Goal: Task Accomplishment & Management: Complete application form

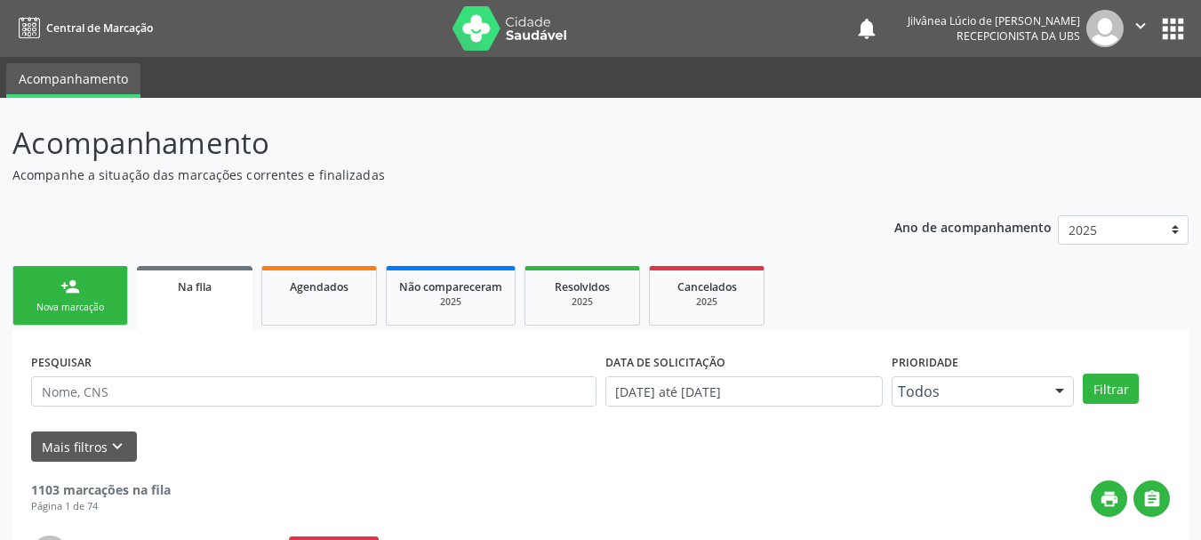
click at [169, 376] on input "text" at bounding box center [314, 391] width 566 height 30
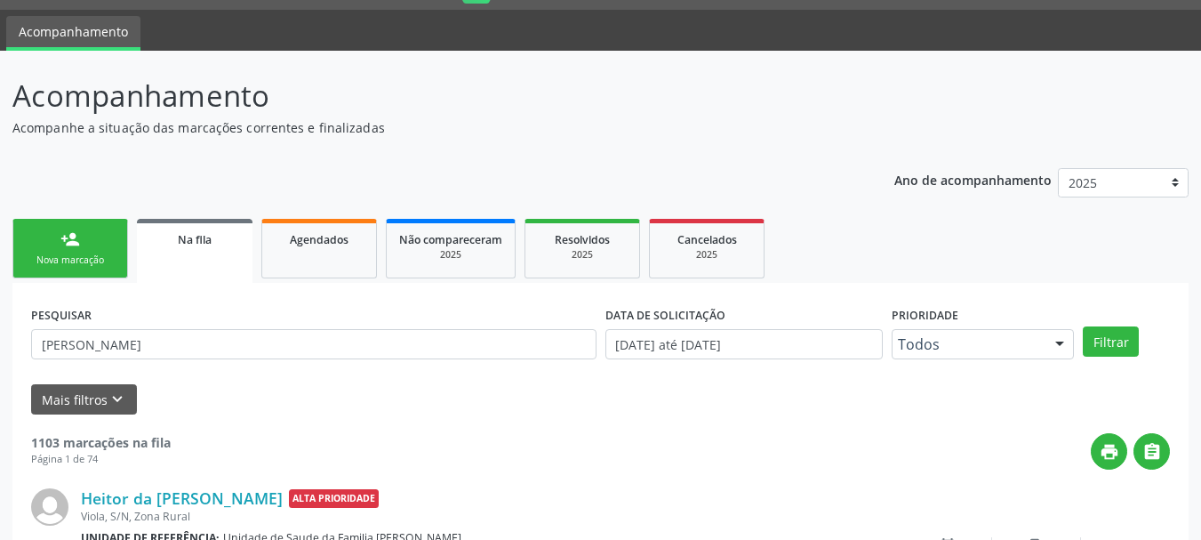
type input "[PERSON_NAME]"
click at [1083, 326] on button "Filtrar" at bounding box center [1111, 341] width 56 height 30
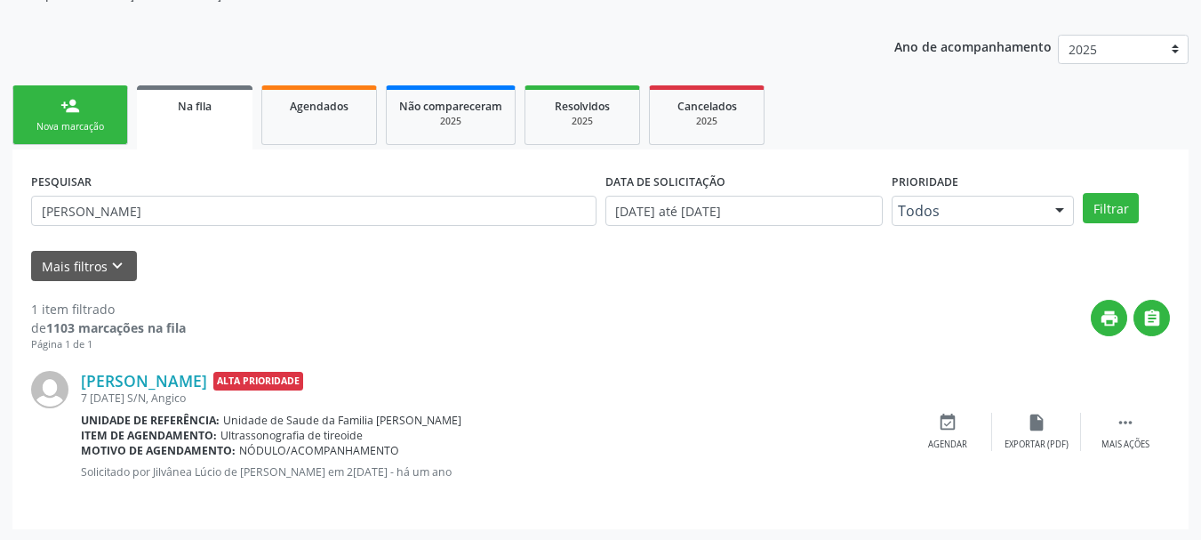
scroll to position [182, 0]
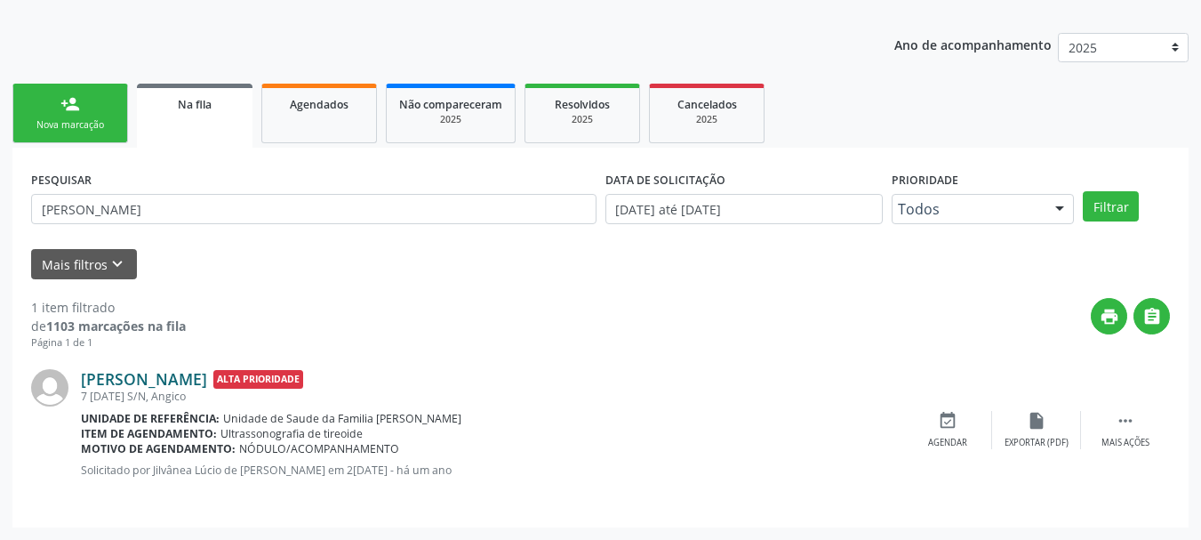
click at [193, 382] on link "[PERSON_NAME]" at bounding box center [144, 379] width 126 height 20
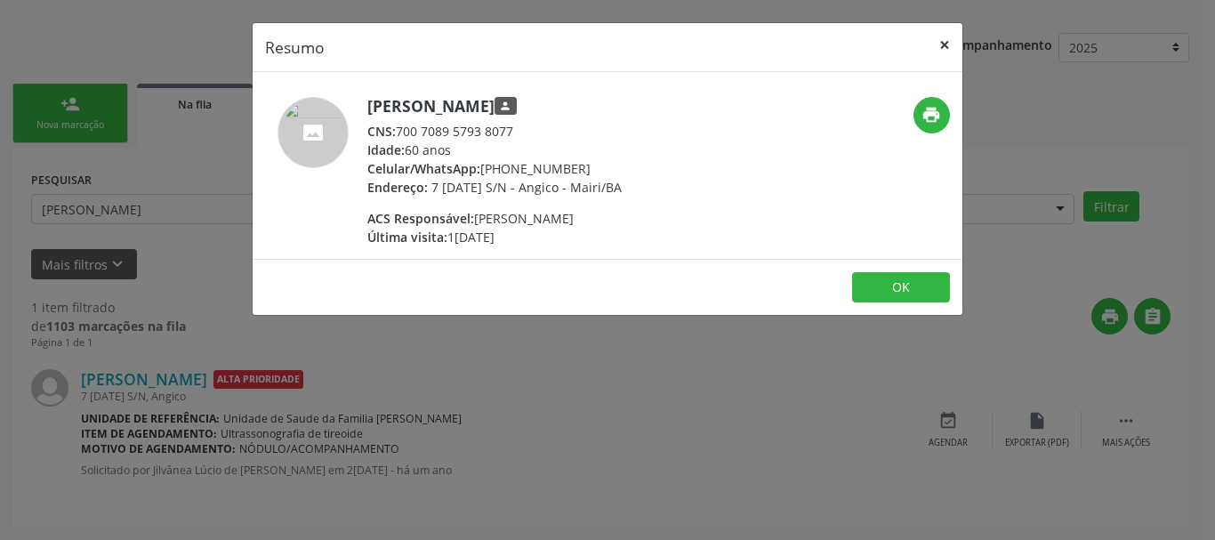
click at [940, 37] on button "×" at bounding box center [945, 45] width 36 height 44
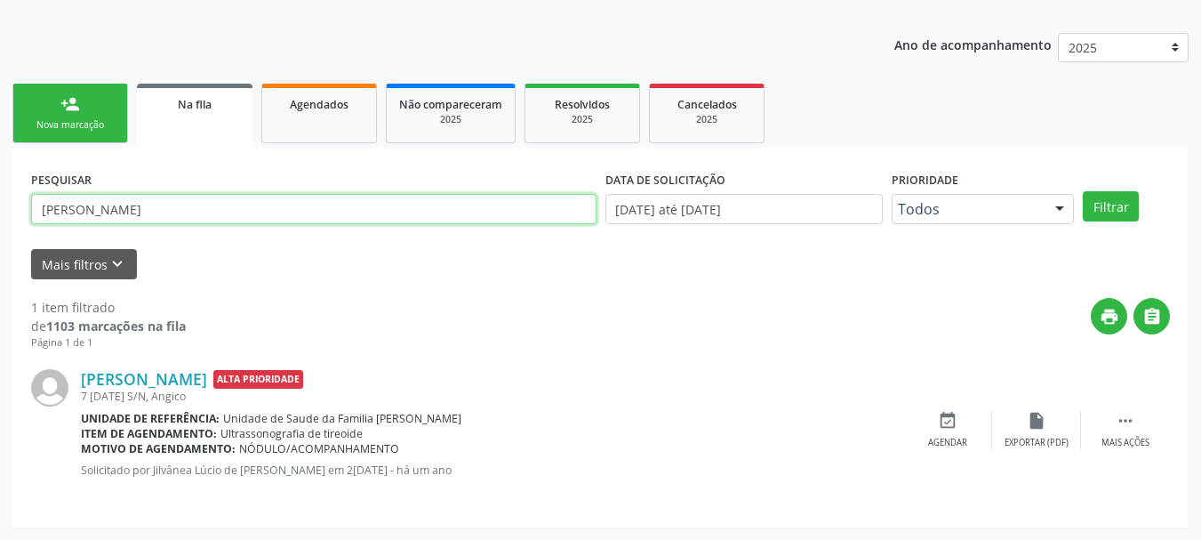
drag, startPoint x: 213, startPoint y: 210, endPoint x: 0, endPoint y: 239, distance: 214.6
click at [0, 239] on div "Acompanhamento Acompanhe a situação das marcações correntes e finalizadas Relat…" at bounding box center [600, 228] width 1201 height 624
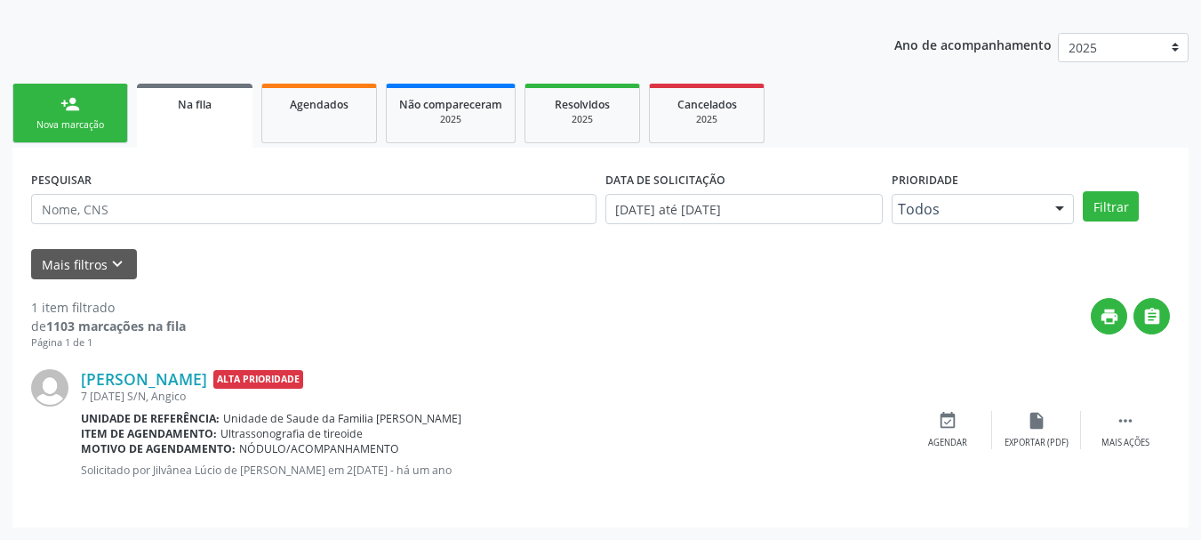
click at [88, 101] on link "person_add Nova marcação" at bounding box center [70, 114] width 116 height 60
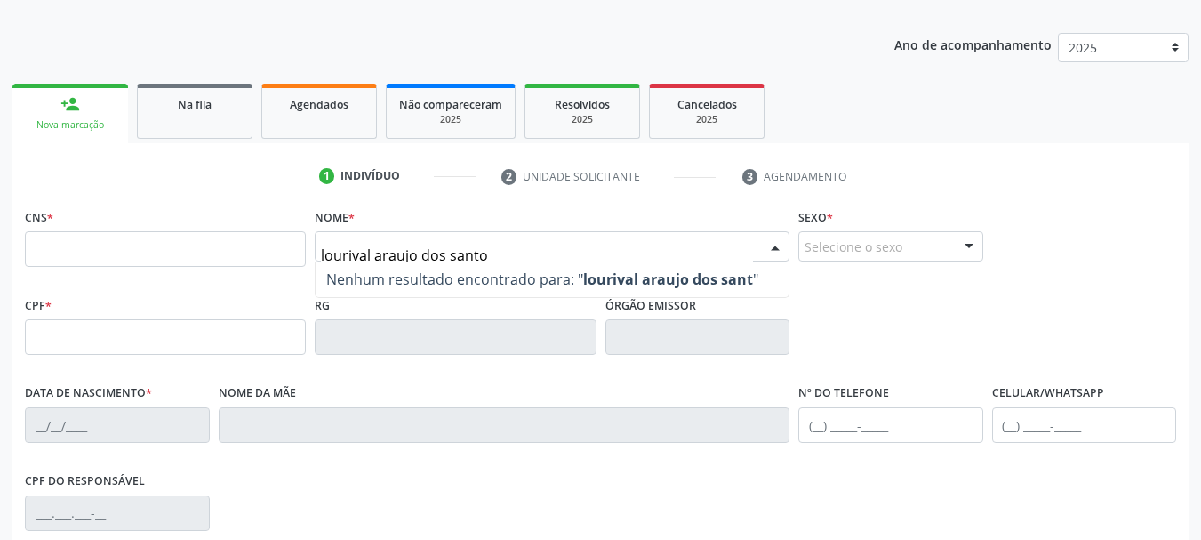
type input "lourival araujo dos santos"
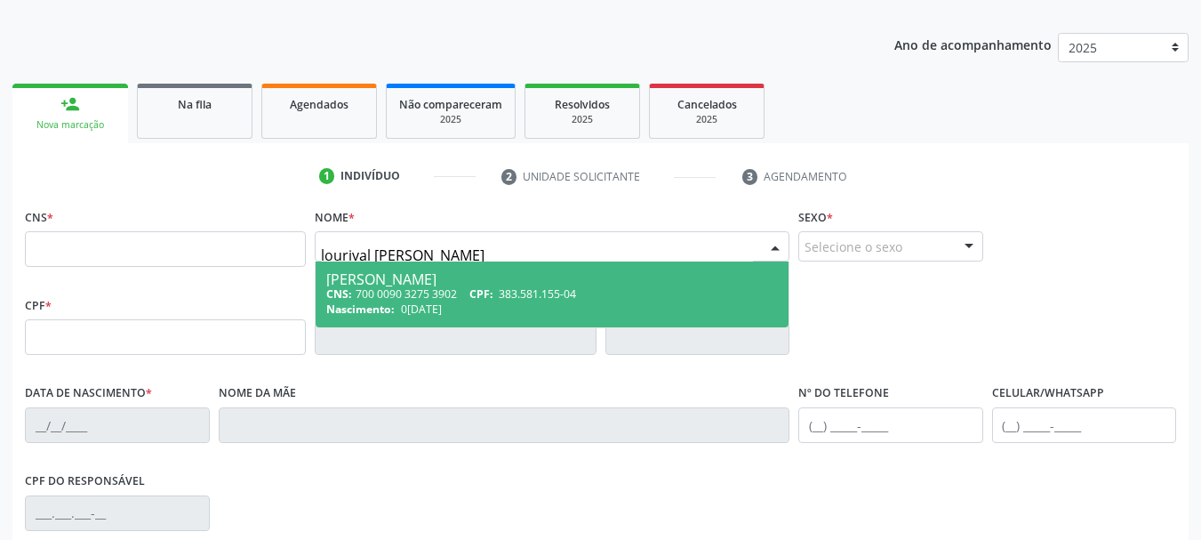
click at [415, 309] on span "02/01/1948" at bounding box center [421, 308] width 41 height 15
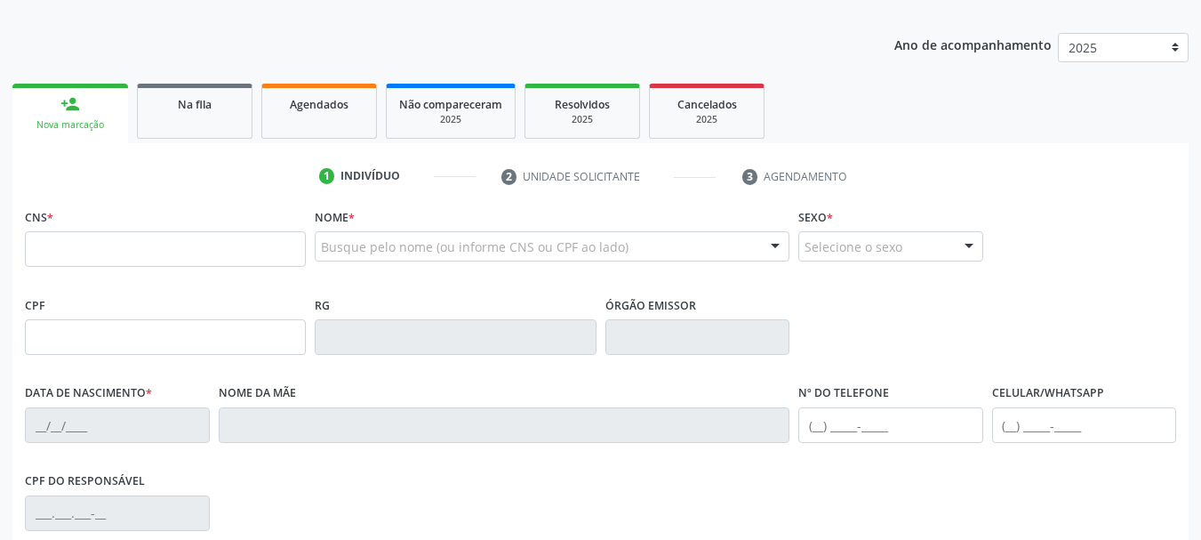
type input "700 0090 3275 3902"
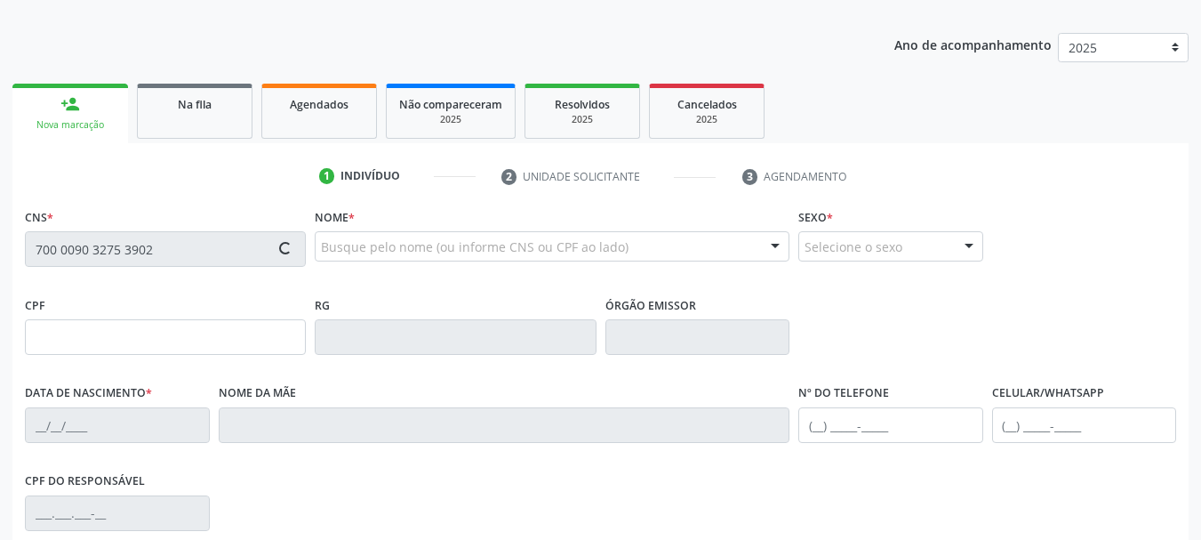
type input "383.581.155-04"
type input "02/01/1948"
type input "Josefa Araujo das Santos"
type input "[PHONE_NUMBER]"
type input "S/N"
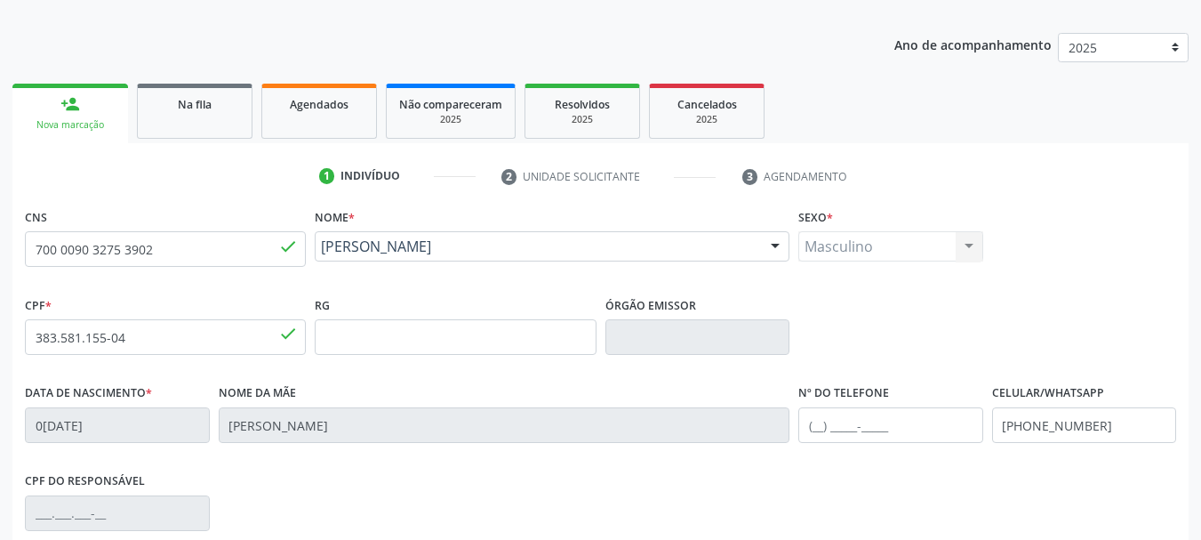
scroll to position [424, 0]
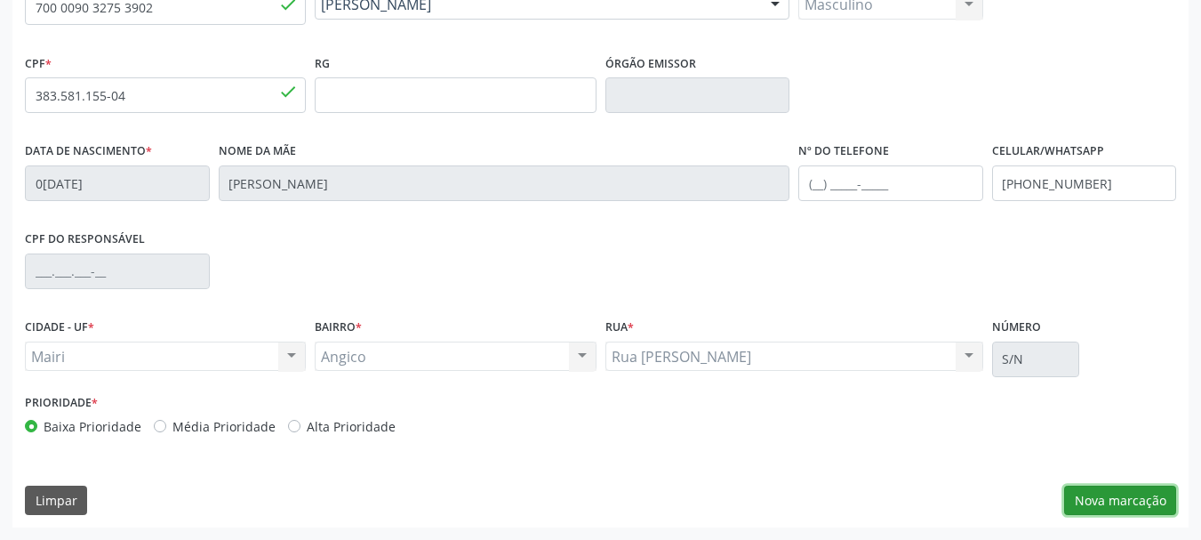
click at [1103, 506] on button "Nova marcação" at bounding box center [1121, 501] width 112 height 30
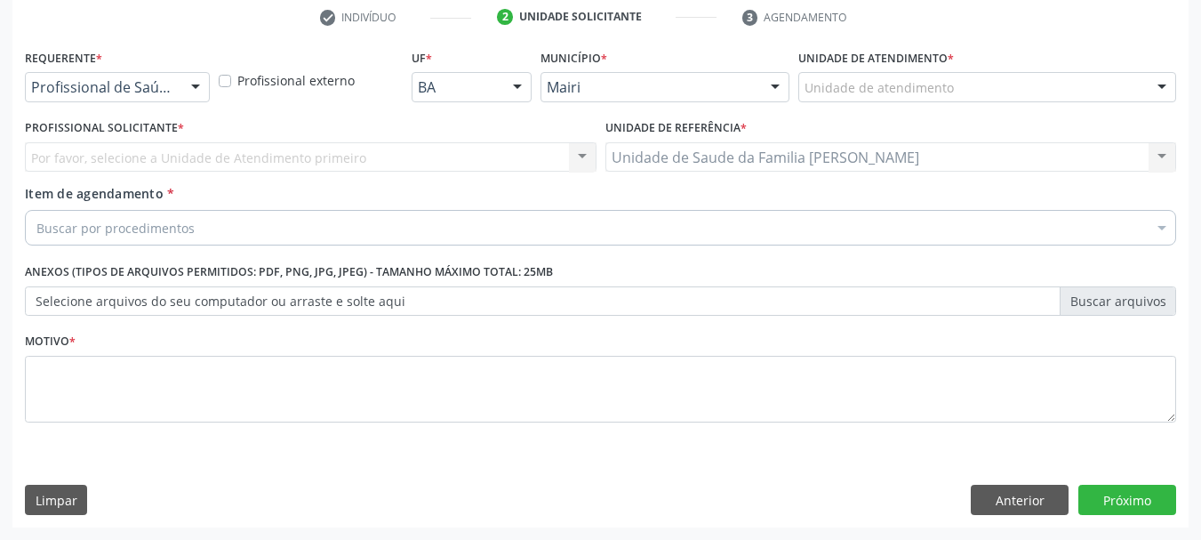
scroll to position [341, 0]
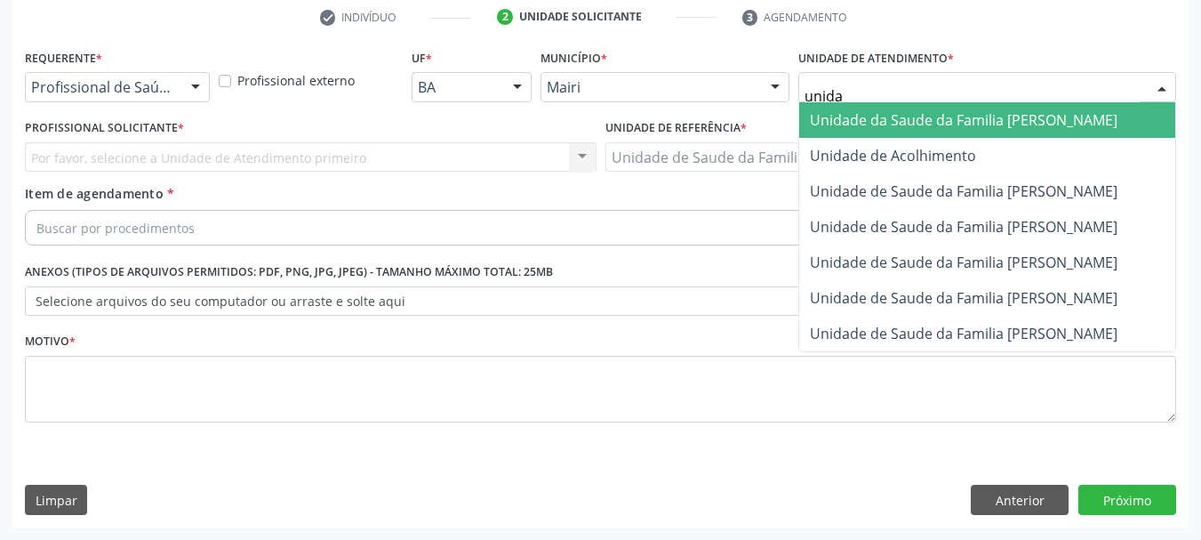
type input "unidad"
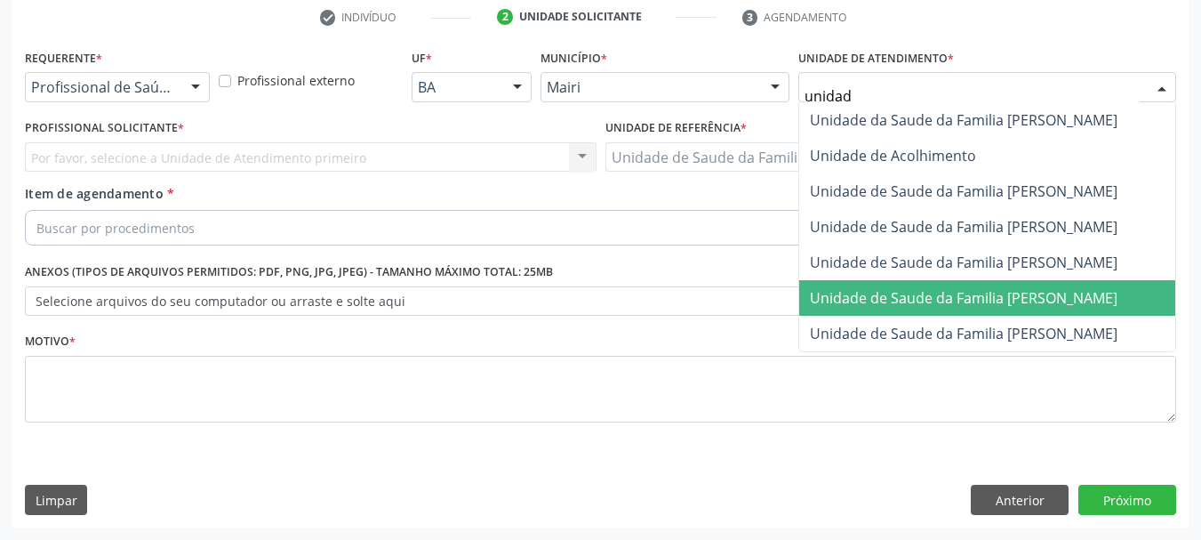
click at [936, 302] on span "Unidade de Saude da Familia [PERSON_NAME]" at bounding box center [964, 298] width 308 height 20
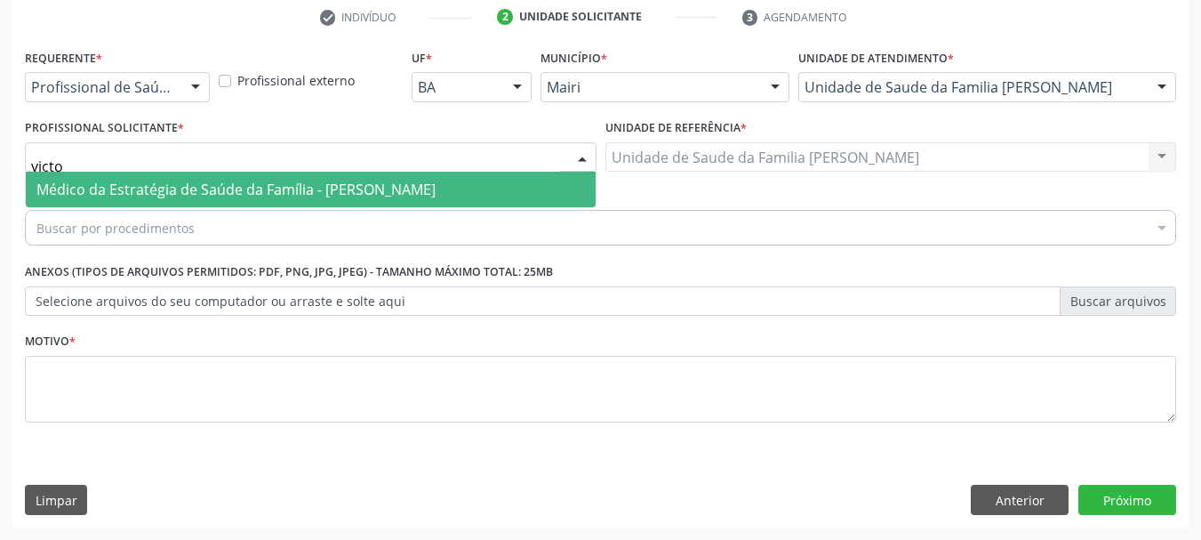
type input "victor"
click at [309, 178] on span "Médico da Estratégia de Saúde da Família - [PERSON_NAME]" at bounding box center [311, 190] width 570 height 36
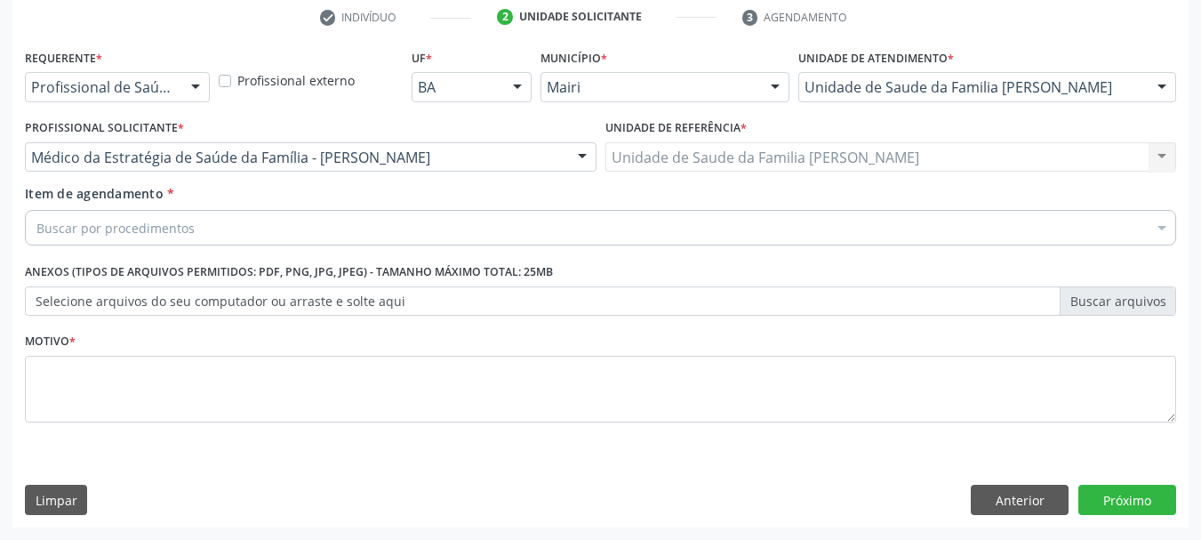
click at [219, 226] on div "Buscar por procedimentos" at bounding box center [601, 228] width 1152 height 36
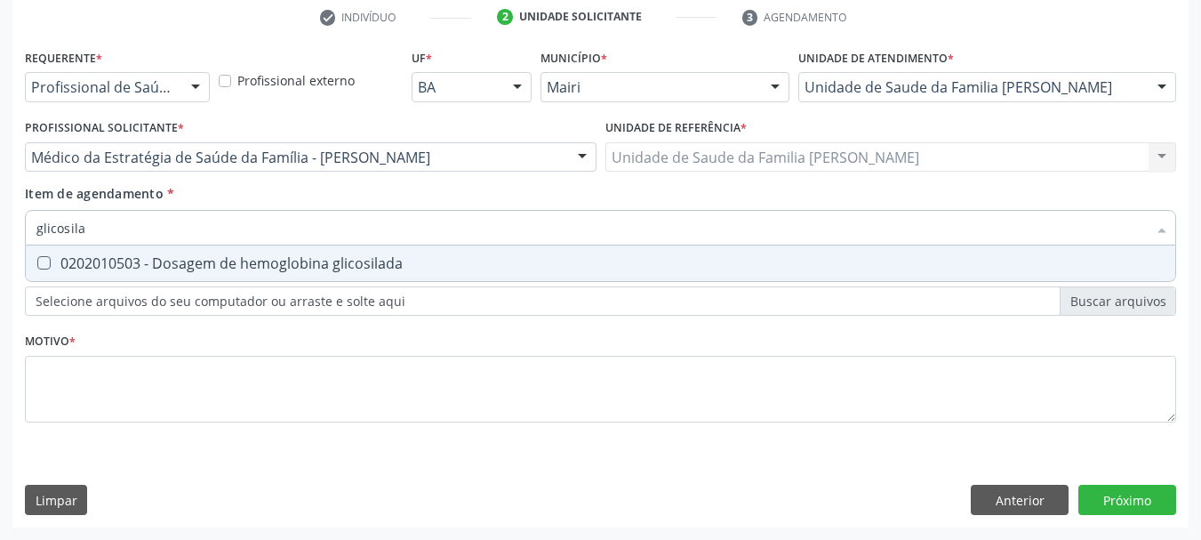
type input "glicosilad"
click at [224, 248] on span "0202010503 - Dosagem de hemoglobina glicosilada" at bounding box center [601, 263] width 1150 height 36
checkbox glicosilada "true"
drag, startPoint x: 149, startPoint y: 240, endPoint x: 0, endPoint y: 236, distance: 149.5
click at [0, 236] on div "Acompanhamento Acompanhe a situação das marcações correntes e finalizadas Relat…" at bounding box center [600, 147] width 1201 height 783
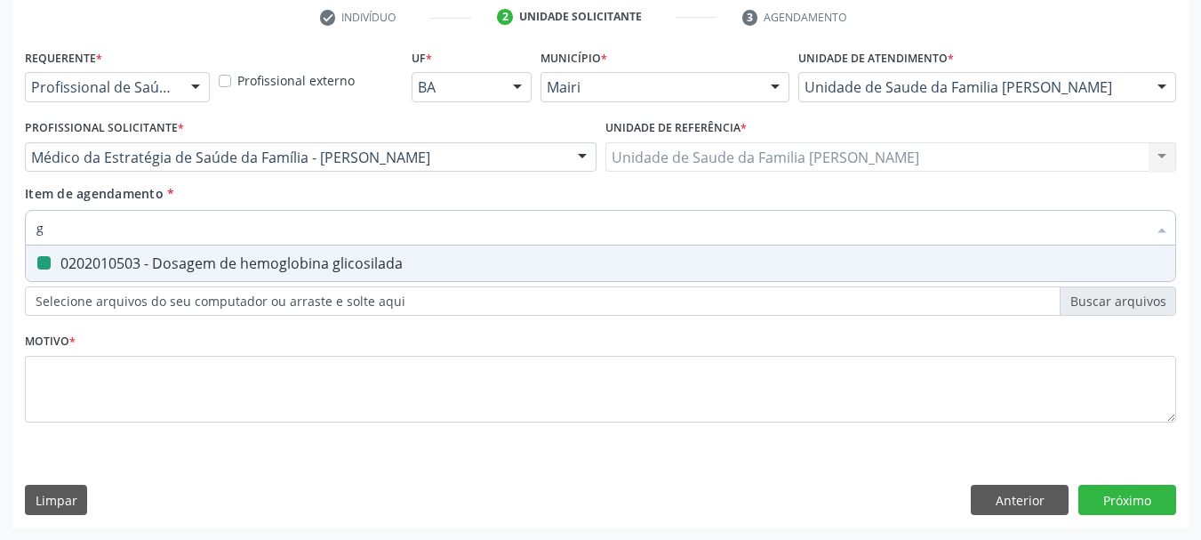
type input "gl"
checkbox glicosilada "false"
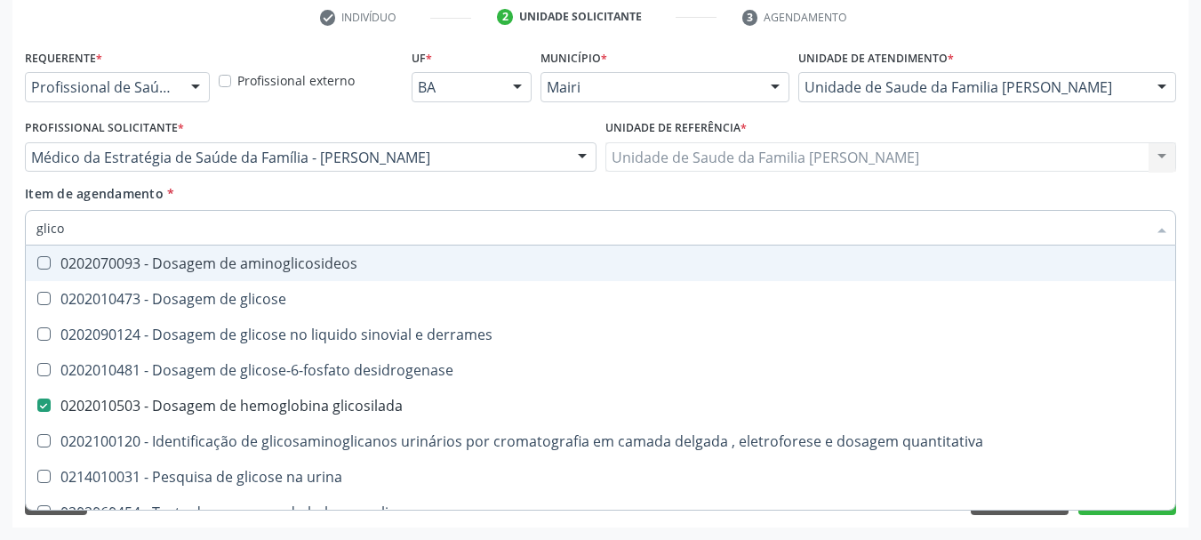
type input "glicos"
checkbox glicosilada "true"
checkbox quantitativa "false"
type input "glicose"
checkbox glicosilada "false"
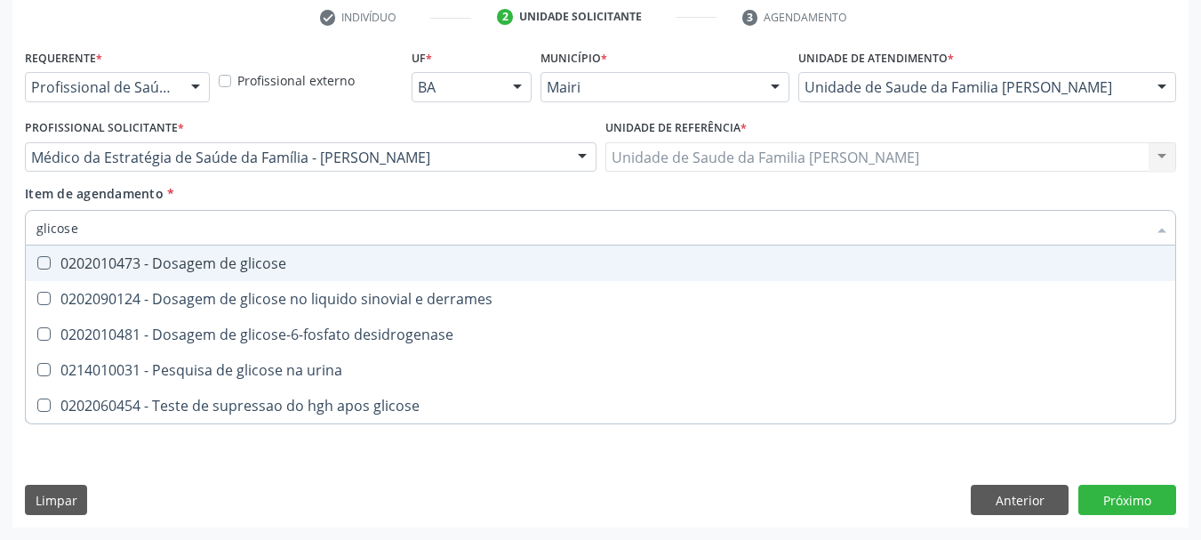
click at [85, 259] on div "0202010473 - Dosagem de glicose" at bounding box center [600, 263] width 1129 height 14
checkbox glicose "true"
drag, startPoint x: 86, startPoint y: 231, endPoint x: 0, endPoint y: 218, distance: 87.3
click at [0, 218] on div "Acompanhamento Acompanhe a situação das marcações correntes e finalizadas Relat…" at bounding box center [600, 147] width 1201 height 783
type input "co"
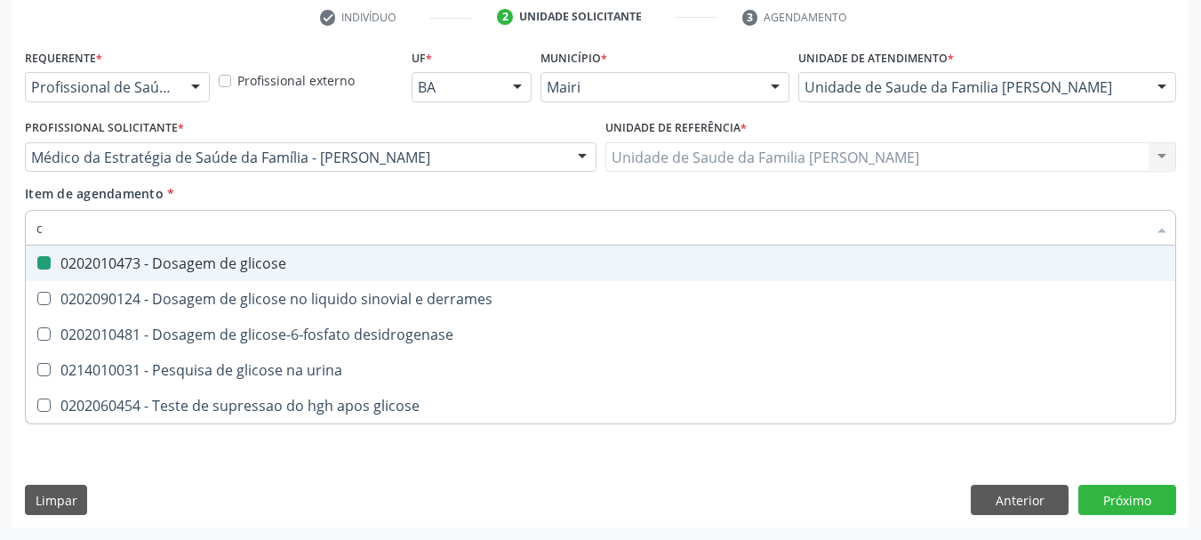
checkbox glicose "false"
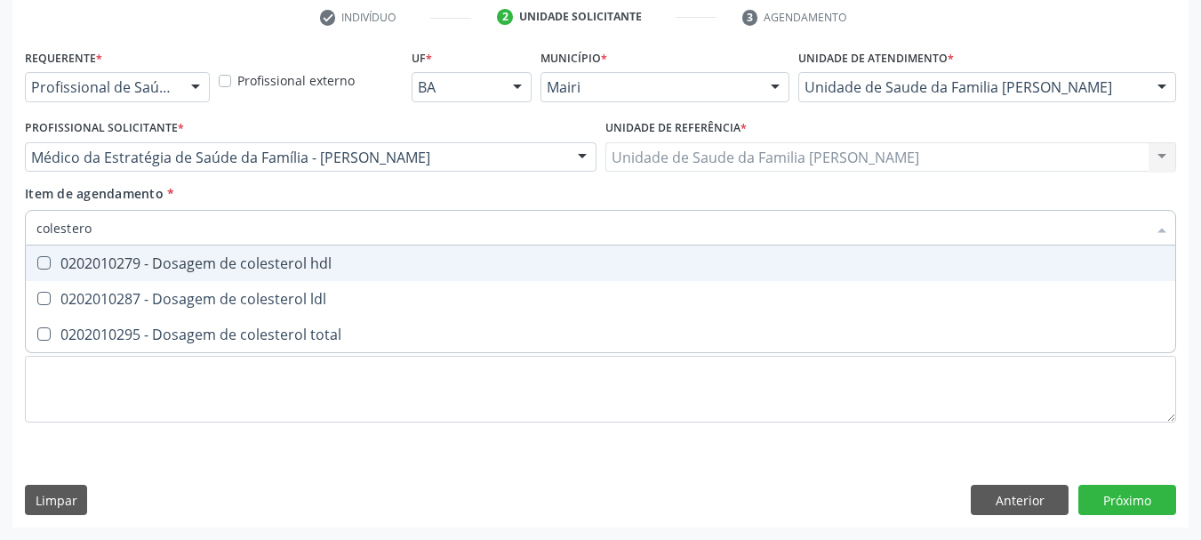
type input "colesterol"
click at [50, 267] on hdl at bounding box center [43, 262] width 13 height 13
click at [37, 267] on hdl "checkbox" at bounding box center [32, 263] width 12 height 12
checkbox hdl "true"
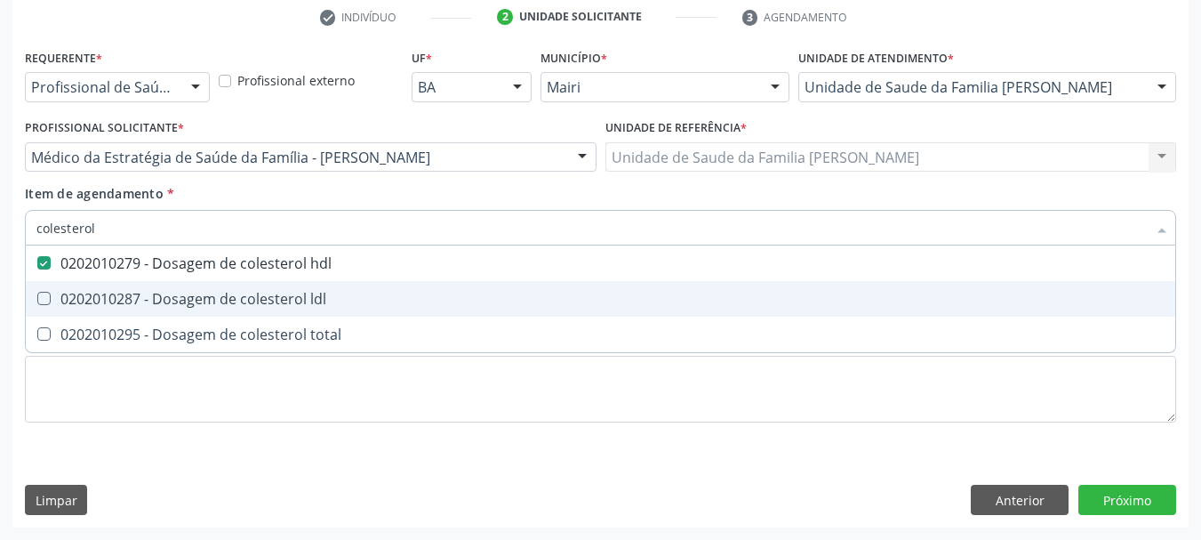
click at [71, 294] on div "0202010287 - Dosagem de colesterol ldl" at bounding box center [600, 299] width 1129 height 14
checkbox ldl "true"
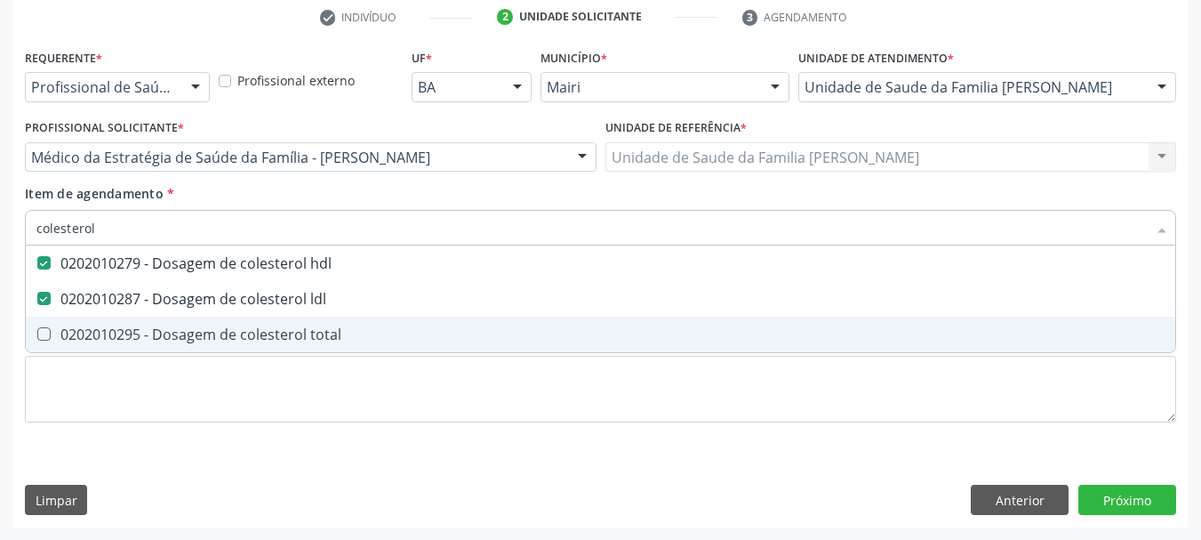
click at [91, 323] on span "0202010295 - Dosagem de colesterol total" at bounding box center [601, 335] width 1150 height 36
checkbox total "true"
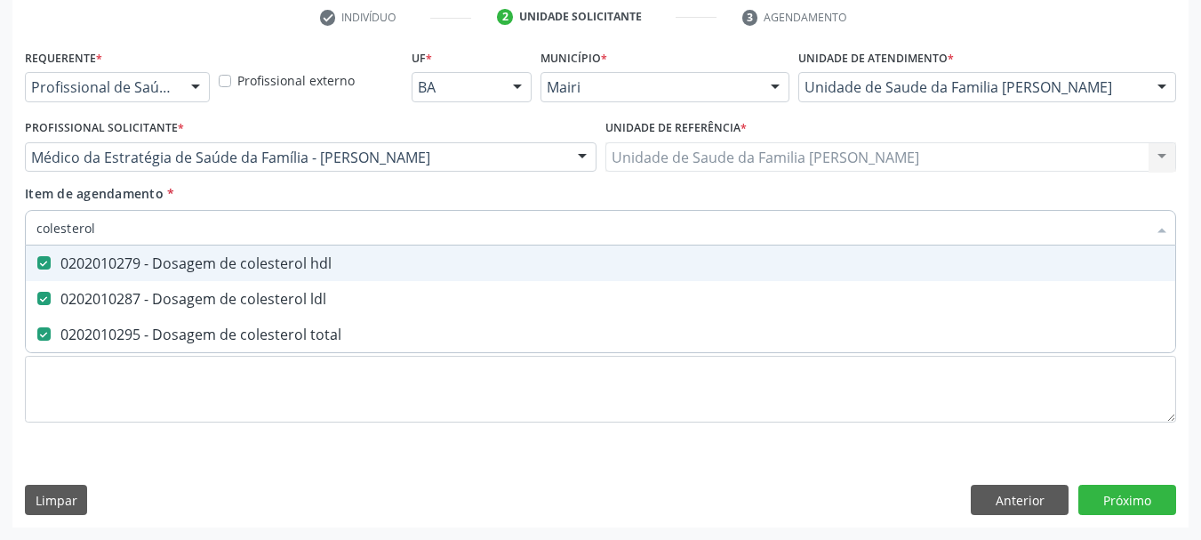
drag, startPoint x: 12, startPoint y: 235, endPoint x: 0, endPoint y: 242, distance: 14.3
click at [0, 242] on div "Acompanhamento Acompanhe a situação das marcações correntes e finalizadas Relat…" at bounding box center [600, 147] width 1201 height 783
type input "c"
checkbox hdl "false"
checkbox ldl "false"
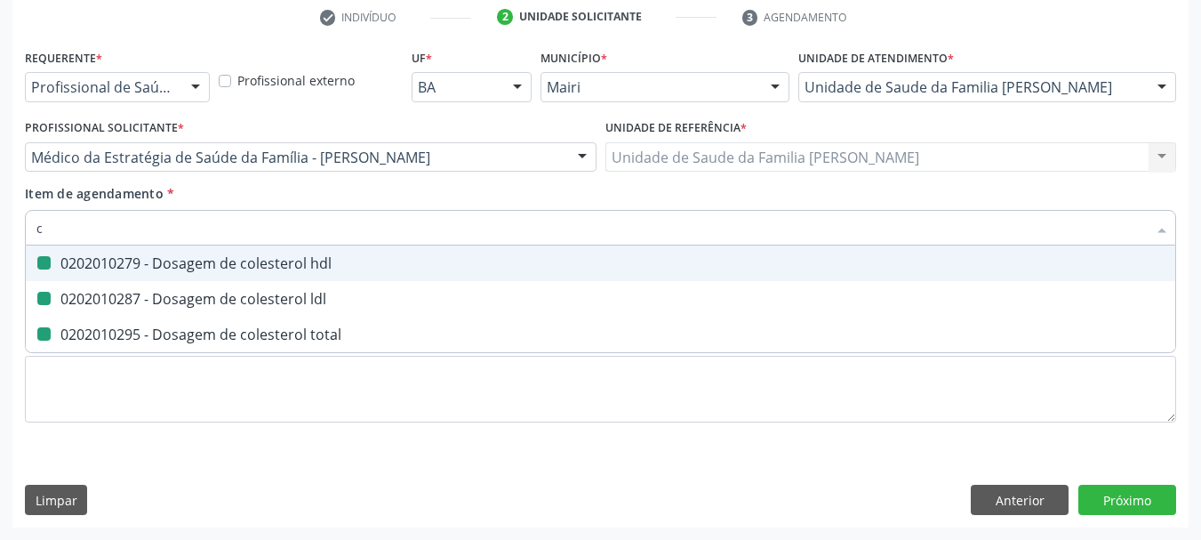
checkbox total "false"
type input "creatinin"
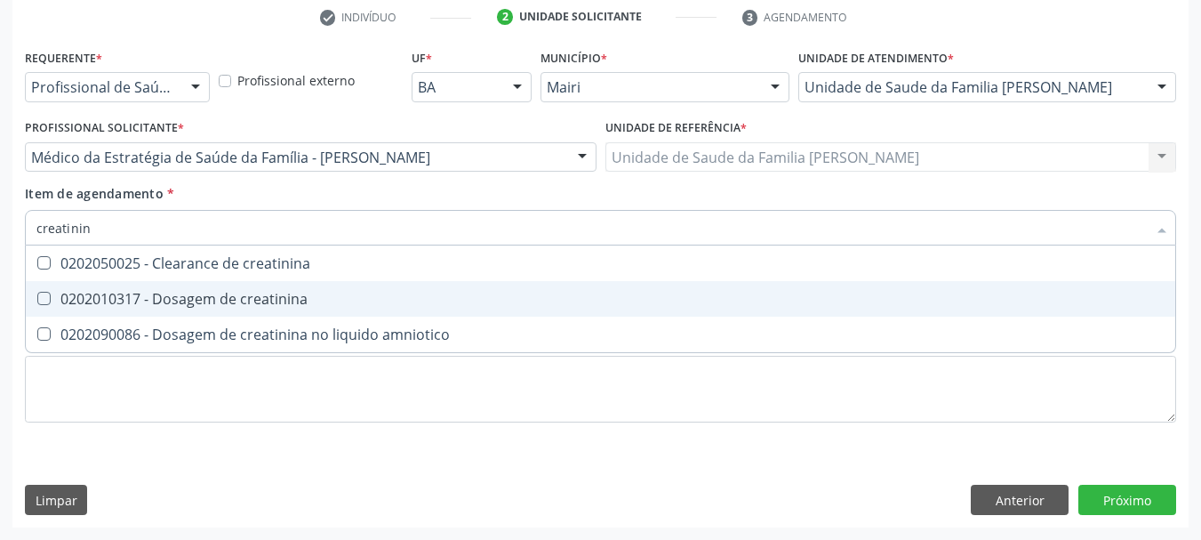
click at [111, 303] on div "0202010317 - Dosagem de creatinina" at bounding box center [600, 299] width 1129 height 14
checkbox creatinina "true"
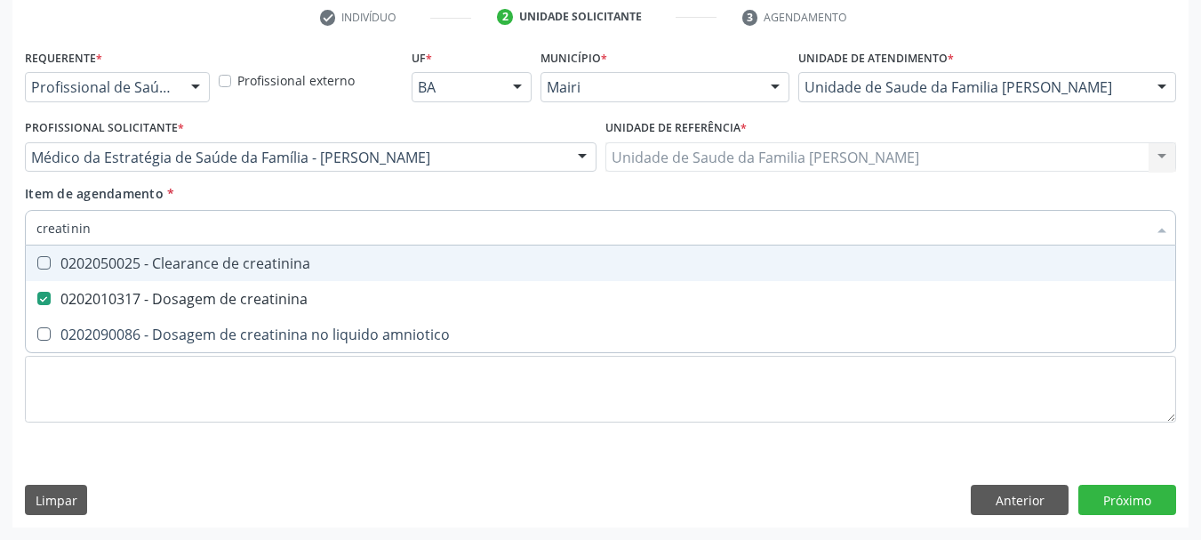
drag, startPoint x: 114, startPoint y: 224, endPoint x: 0, endPoint y: 229, distance: 114.0
click at [0, 229] on div "Acompanhamento Acompanhe a situação das marcações correntes e finalizadas Relat…" at bounding box center [600, 147] width 1201 height 783
type input "p"
checkbox creatinina "false"
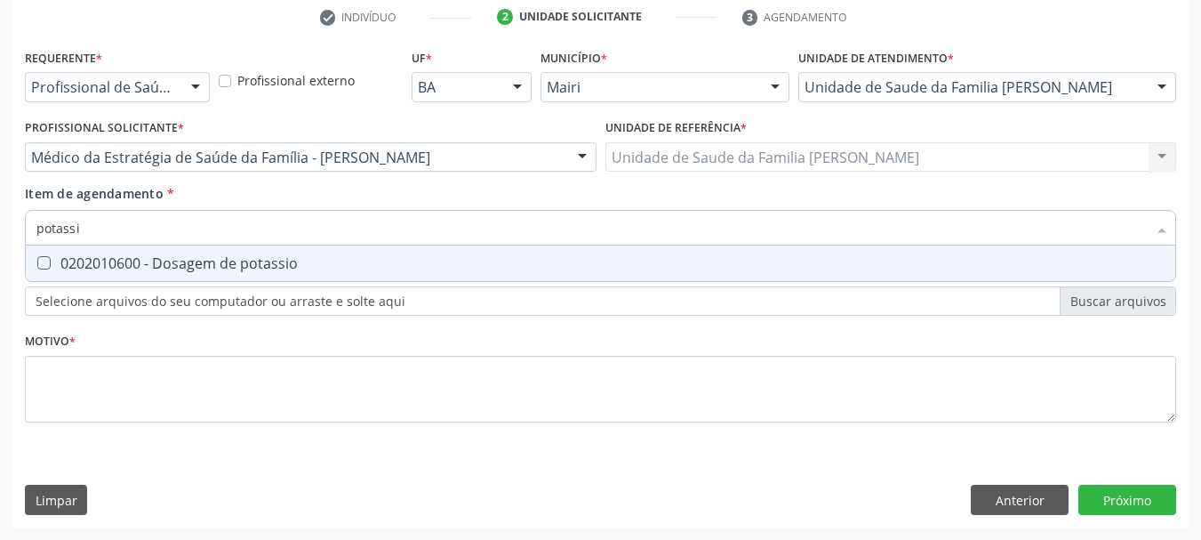
type input "potassio"
click at [156, 259] on div "0202010600 - Dosagem de potassio" at bounding box center [600, 263] width 1129 height 14
checkbox potassio "true"
drag, startPoint x: 98, startPoint y: 230, endPoint x: 0, endPoint y: 238, distance: 98.2
click at [0, 238] on div "Acompanhamento Acompanhe a situação das marcações correntes e finalizadas Relat…" at bounding box center [600, 147] width 1201 height 783
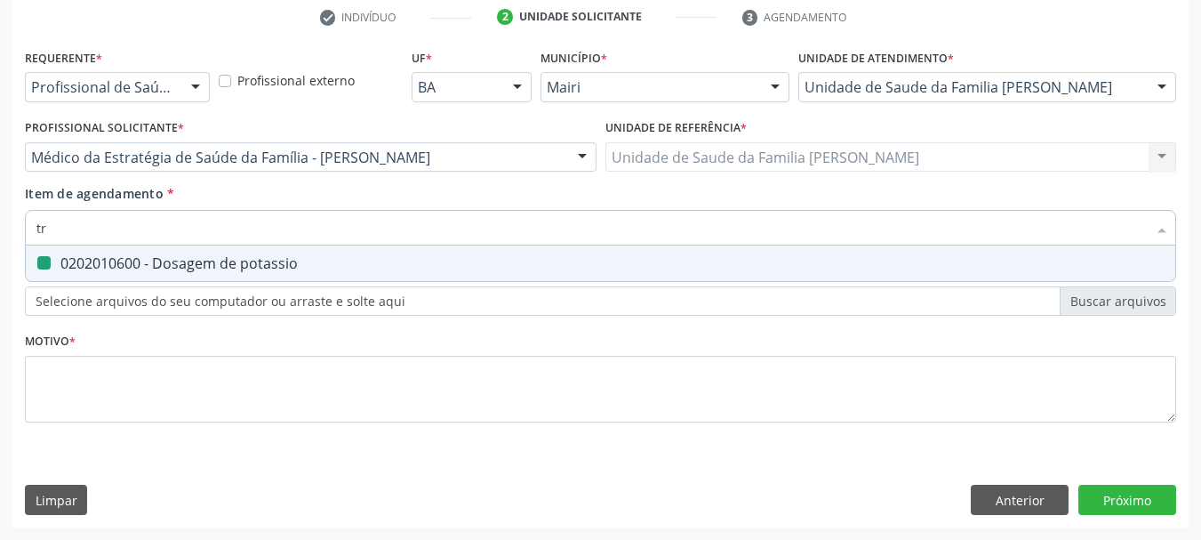
type input "tri"
checkbox potassio "false"
type input "trigliceride"
click at [56, 260] on div "0202010678 - Dosagem de triglicerideos" at bounding box center [600, 263] width 1129 height 14
checkbox triglicerideos "true"
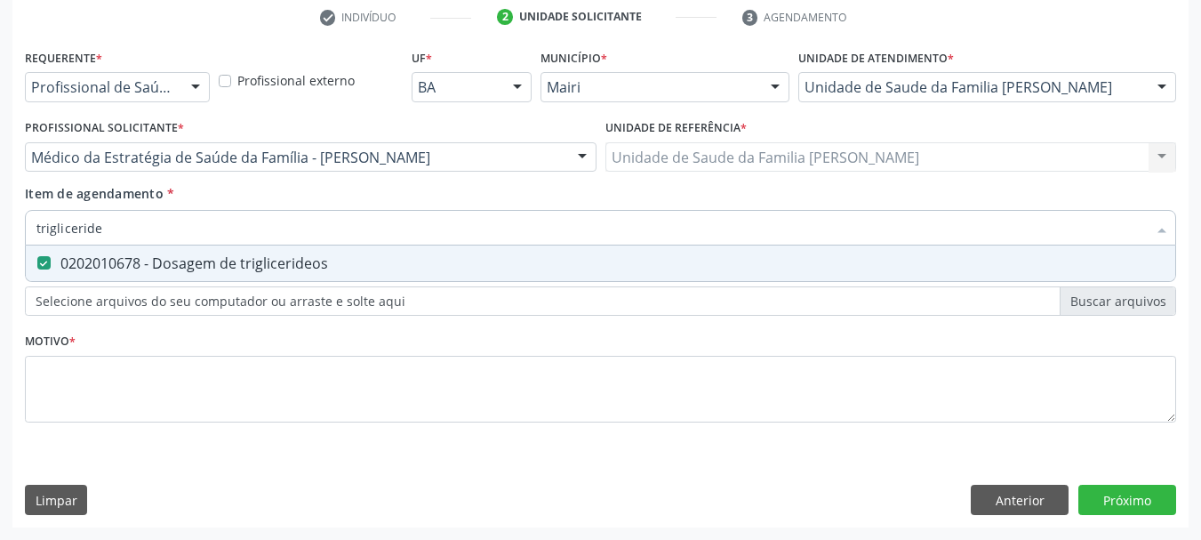
drag, startPoint x: 115, startPoint y: 224, endPoint x: 0, endPoint y: 229, distance: 114.8
click at [0, 229] on div "Acompanhamento Acompanhe a situação das marcações correntes e finalizadas Relat…" at bounding box center [600, 147] width 1201 height 783
type input "uri"
checkbox triglicerideos "false"
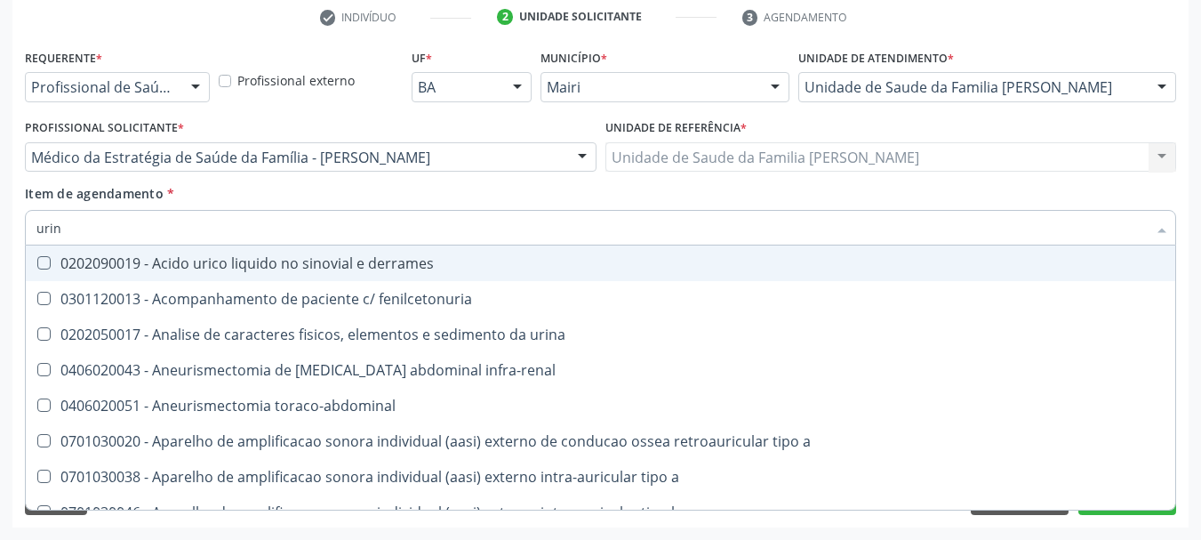
type input "urina"
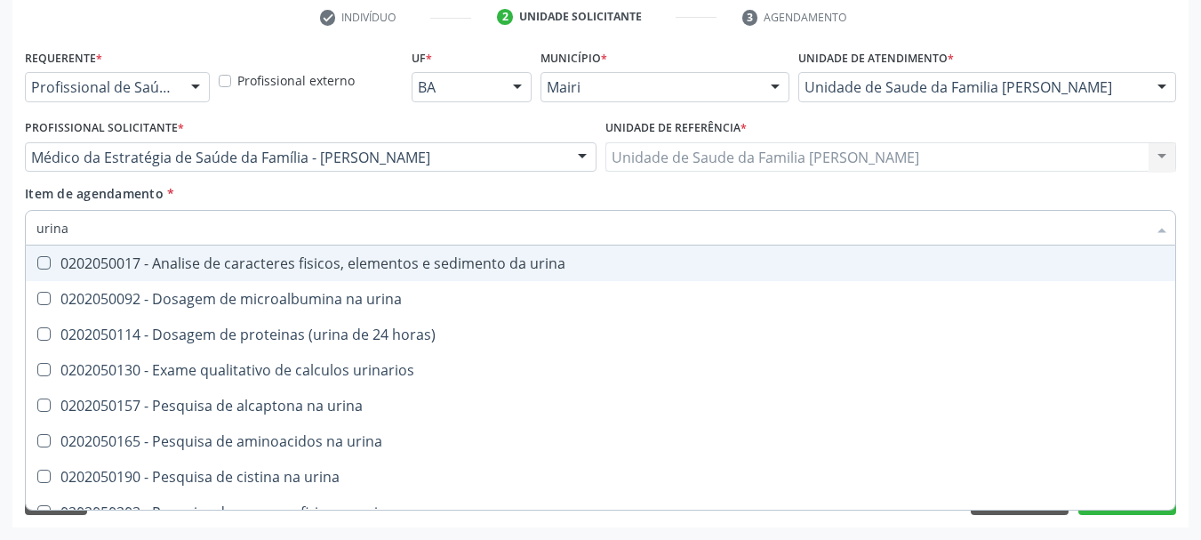
click at [79, 258] on div "0202050017 - Analise de caracteres fisicos, elementos e sedimento da urina" at bounding box center [600, 263] width 1129 height 14
checkbox urina "true"
click at [19, 235] on div "Requerente * Profissional de Saúde Profissional de Saúde Paciente Nenhum result…" at bounding box center [600, 285] width 1177 height 483
type input "he"
checkbox urina "false"
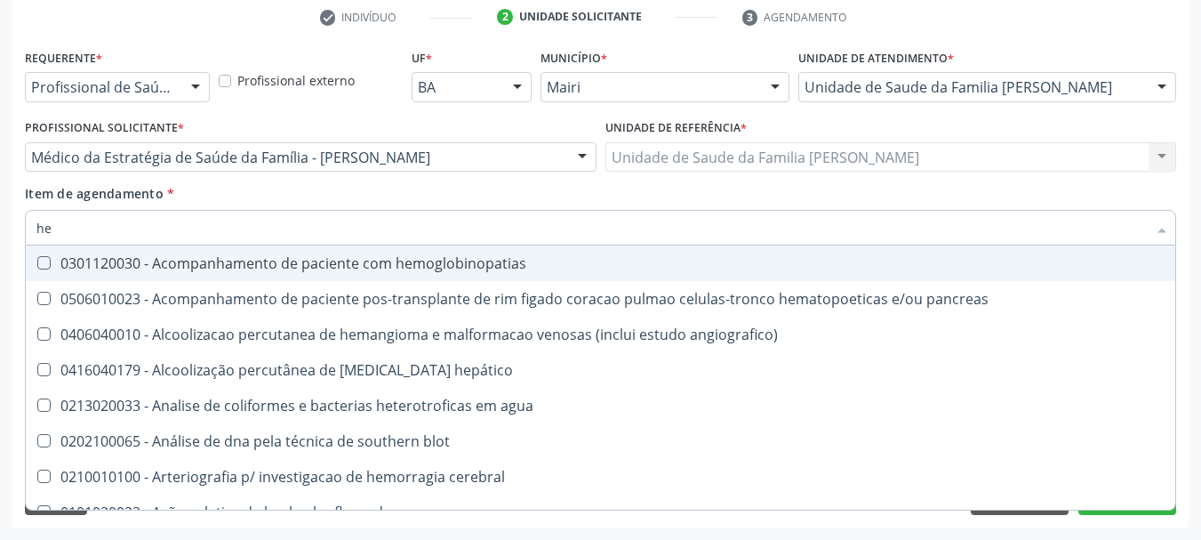
type input "hem"
checkbox radiosotopos\) "true"
checkbox glicosilada "false"
type input "hemo"
checkbox fase "true"
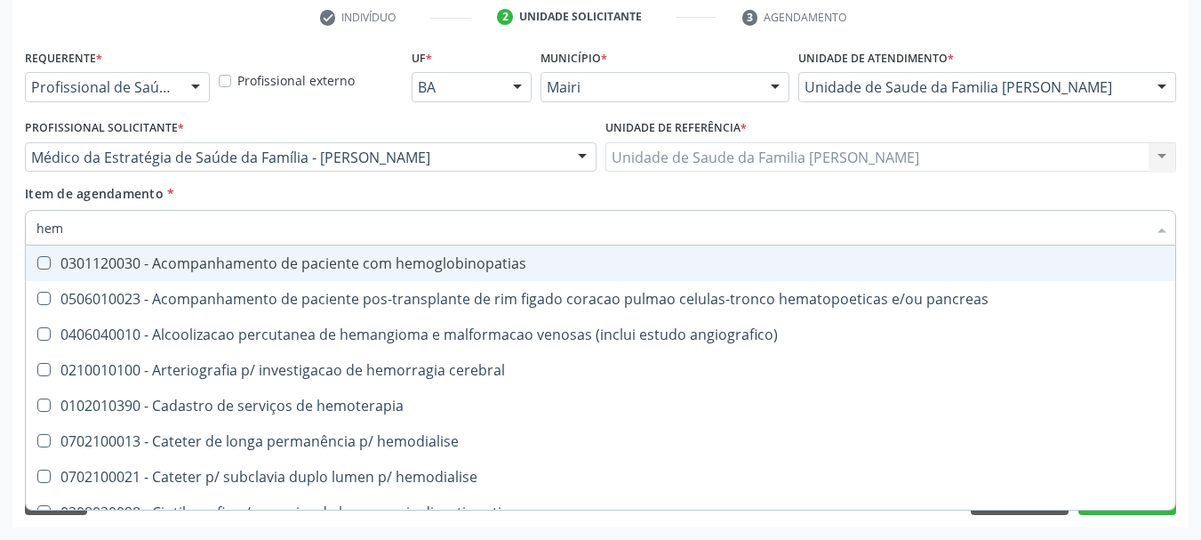
checkbox glicosilada "false"
type input "hemog"
checkbox hematologica "true"
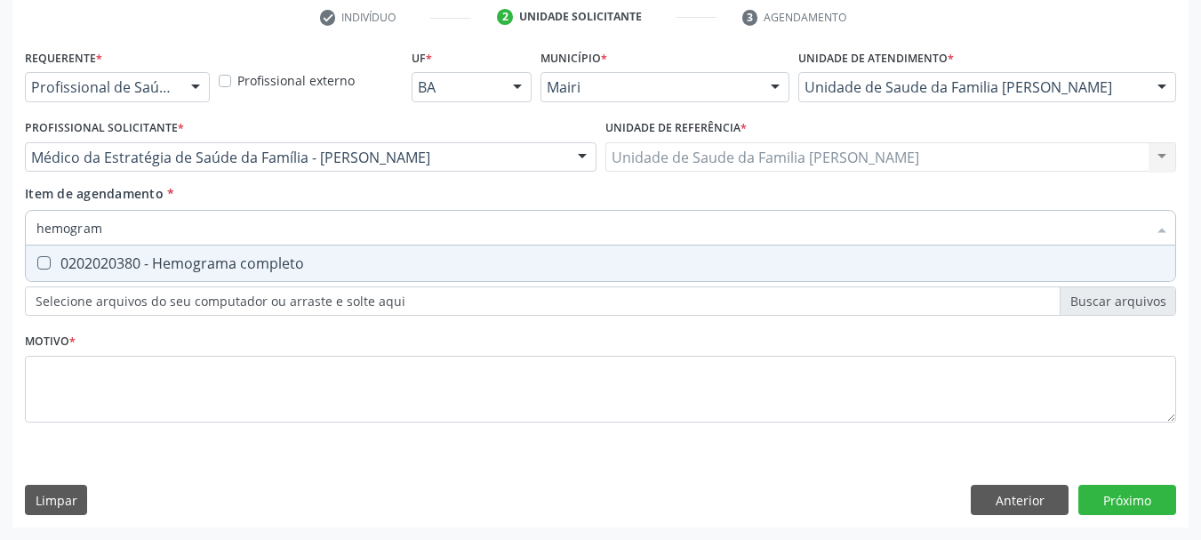
type input "hemograma"
click at [54, 261] on div "0202020380 - Hemograma completo" at bounding box center [600, 263] width 1129 height 14
checkbox completo "true"
drag, startPoint x: 132, startPoint y: 234, endPoint x: 0, endPoint y: 242, distance: 131.9
click at [0, 242] on div "Acompanhamento Acompanhe a situação das marcações correntes e finalizadas Relat…" at bounding box center [600, 147] width 1201 height 783
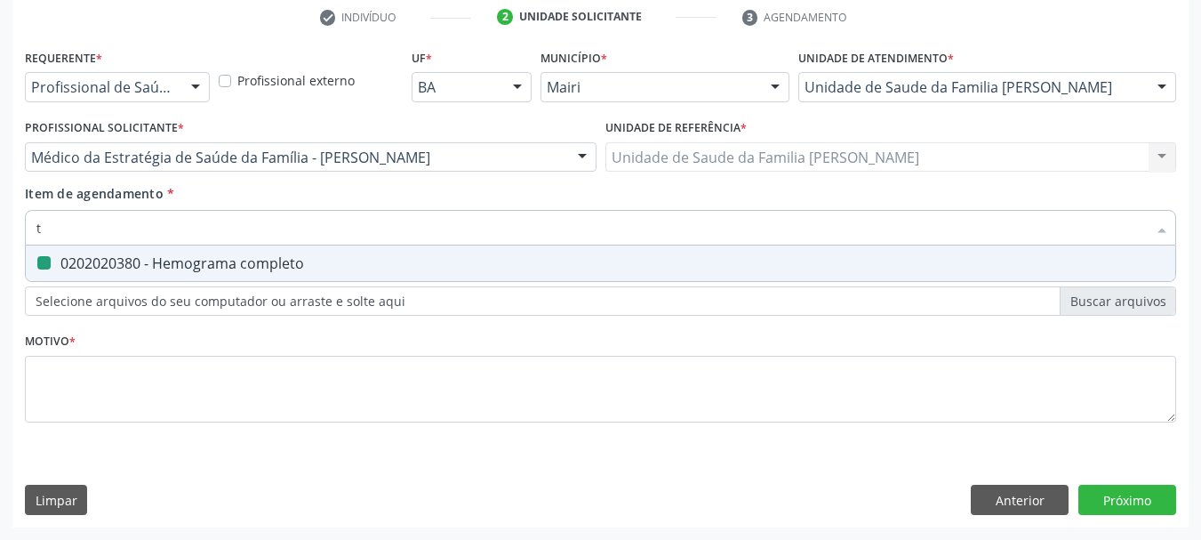
type input "tg"
checkbox completo "false"
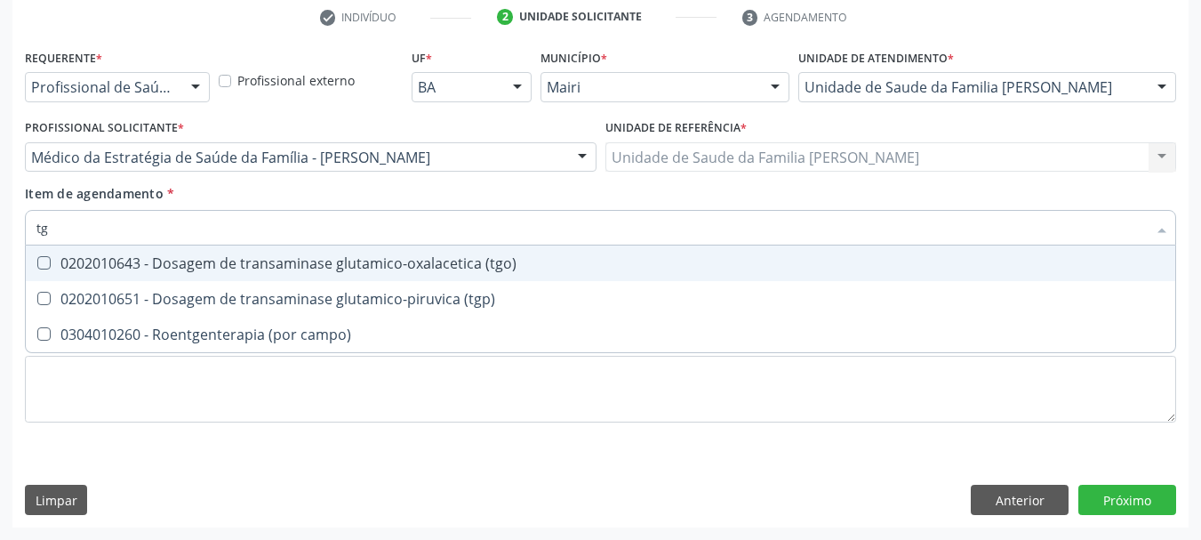
type input "tgo"
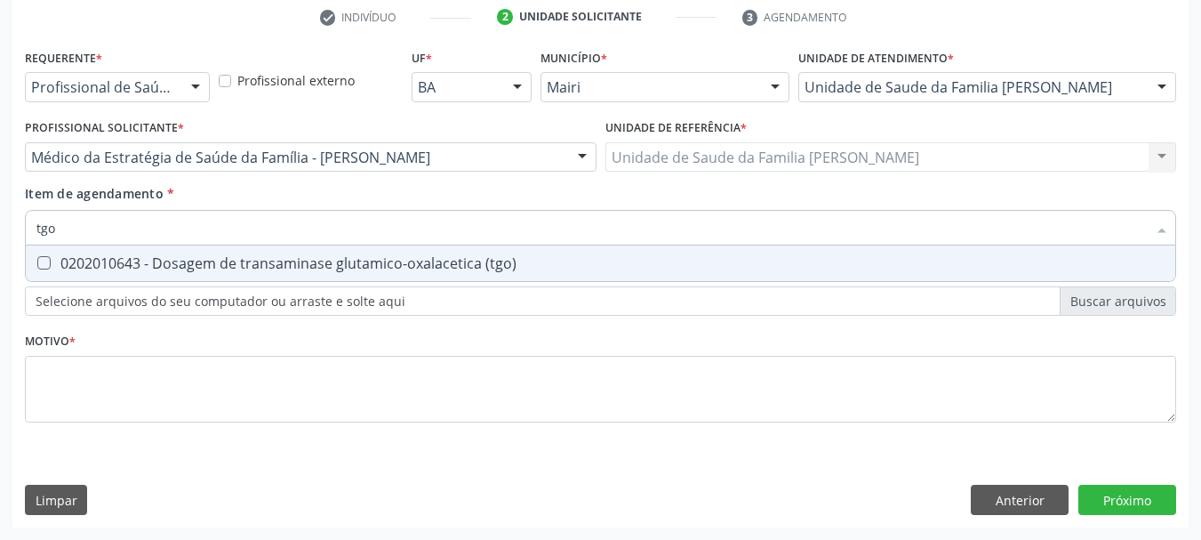
click at [40, 260] on \(tgo\) at bounding box center [43, 262] width 13 height 13
click at [37, 260] on \(tgo\) "checkbox" at bounding box center [32, 263] width 12 height 12
checkbox \(tgo\) "true"
drag, startPoint x: 60, startPoint y: 233, endPoint x: 0, endPoint y: 237, distance: 59.7
click at [0, 237] on div "Acompanhamento Acompanhe a situação das marcações correntes e finalizadas Relat…" at bounding box center [600, 147] width 1201 height 783
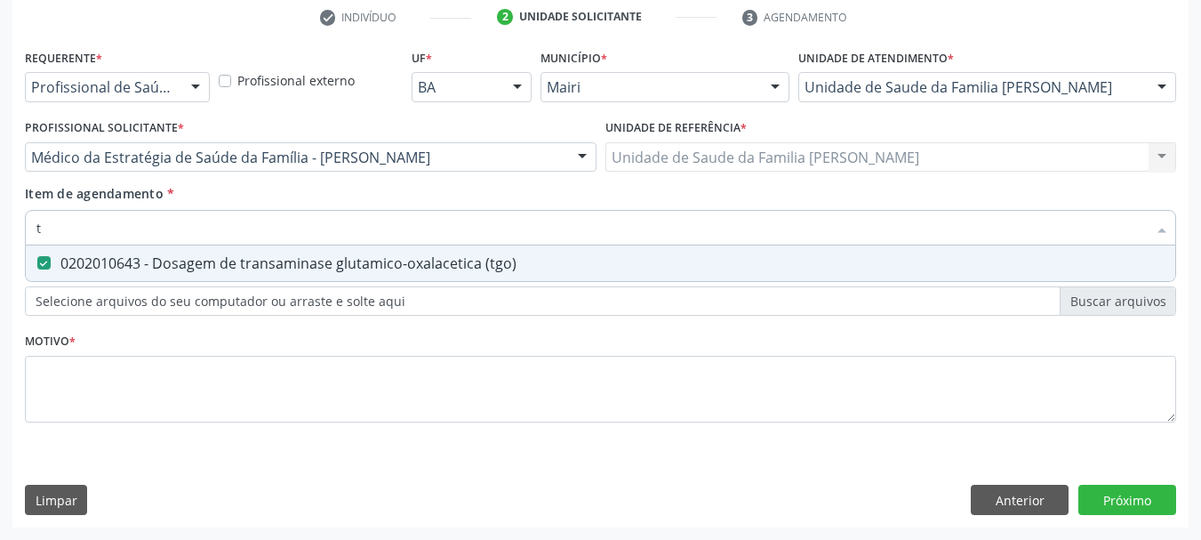
type input "tg"
checkbox \(tgo\) "true"
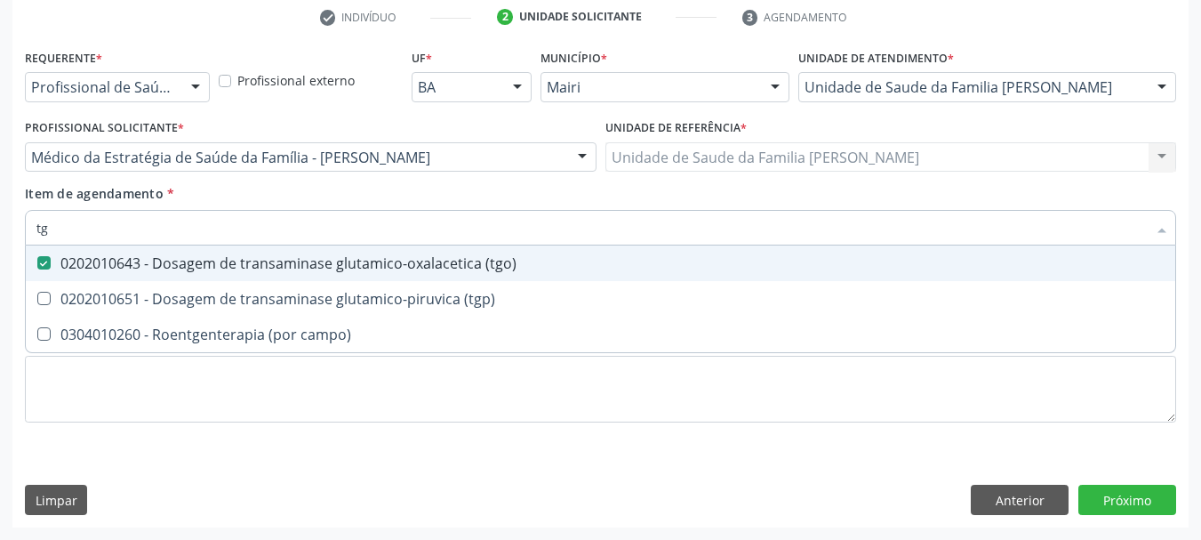
type input "tgp"
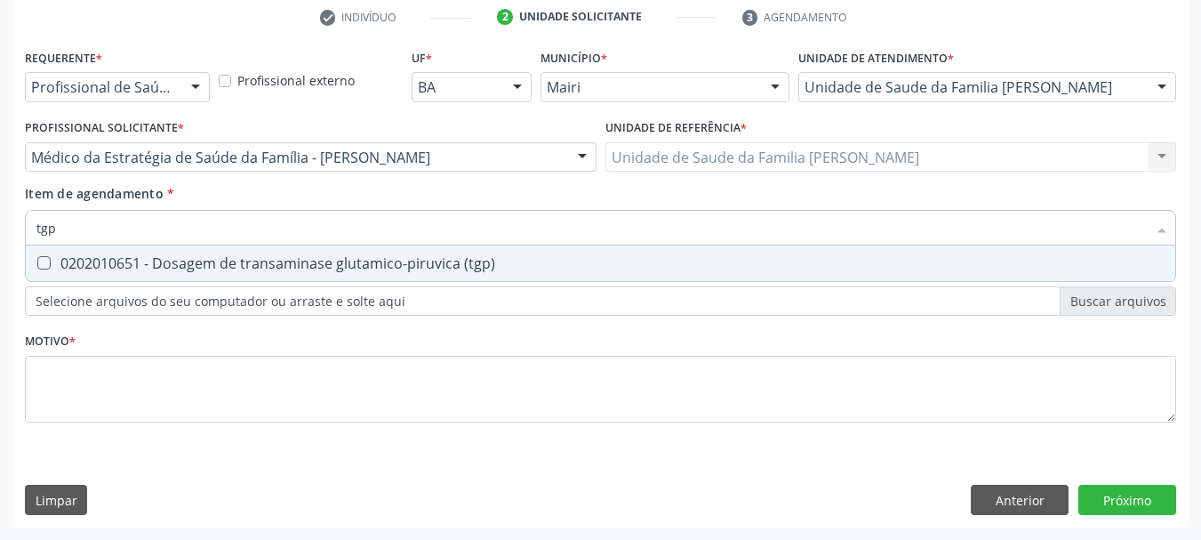
click at [68, 261] on div "0202010651 - Dosagem de transaminase glutamico-piruvica (tgp)" at bounding box center [600, 263] width 1129 height 14
checkbox \(tgp\) "true"
drag, startPoint x: 81, startPoint y: 229, endPoint x: 0, endPoint y: 231, distance: 81.0
click at [0, 232] on div "Acompanhamento Acompanhe a situação das marcações correntes e finalizadas Relat…" at bounding box center [600, 147] width 1201 height 783
checkbox \(tgp\) "false"
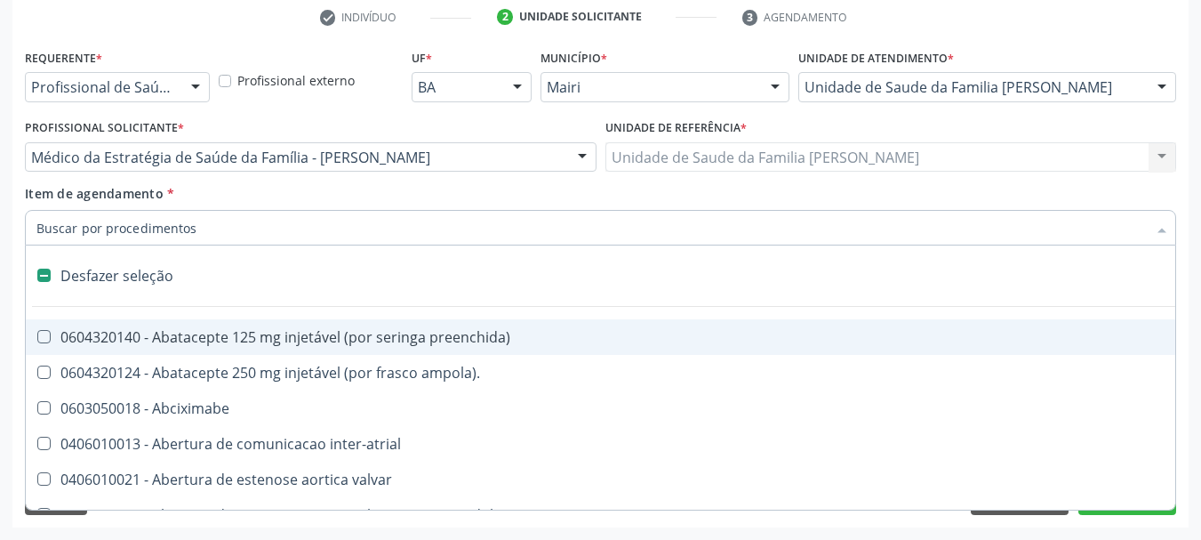
click at [10, 242] on div "Acompanhamento Acompanhe a situação das marcações correntes e finalizadas Relat…" at bounding box center [600, 147] width 1201 height 783
checkbox ampola\)\ "true"
checkbox Abciximabe "true"
checkbox inter-atrial "true"
checkbox valvar "true"
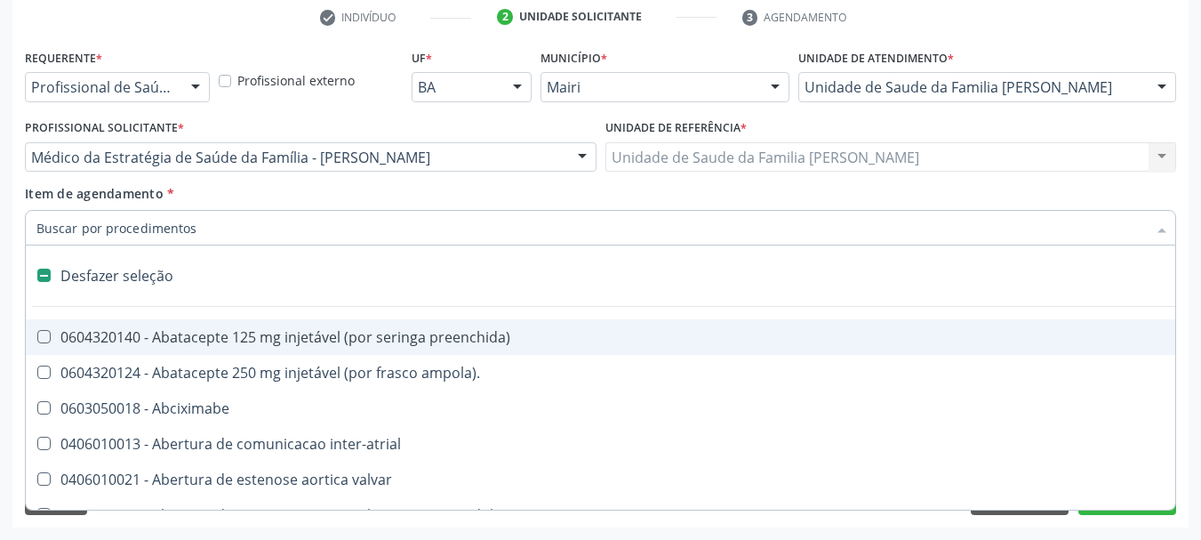
checkbox adolescente\) "true"
checkbox valvar "true"
checkbox adolescente\) "true"
checkbox paciente\) "true"
checkbox dente\) "true"
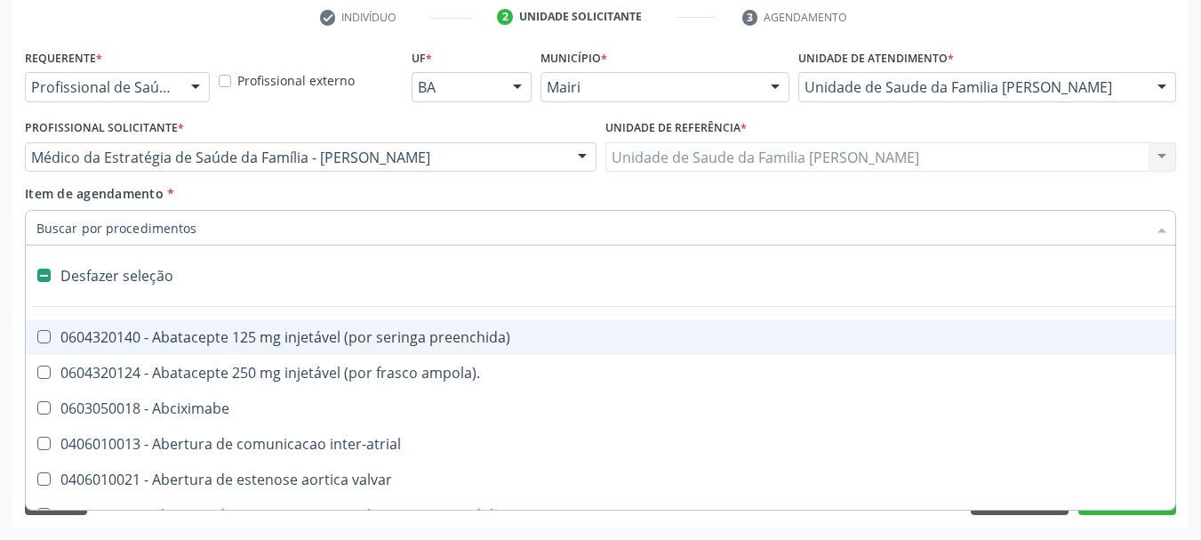
checkbox comprimido\) "true"
checkbox \(dornic\) "true"
checkbox derrames "true"
checkbox urina "false"
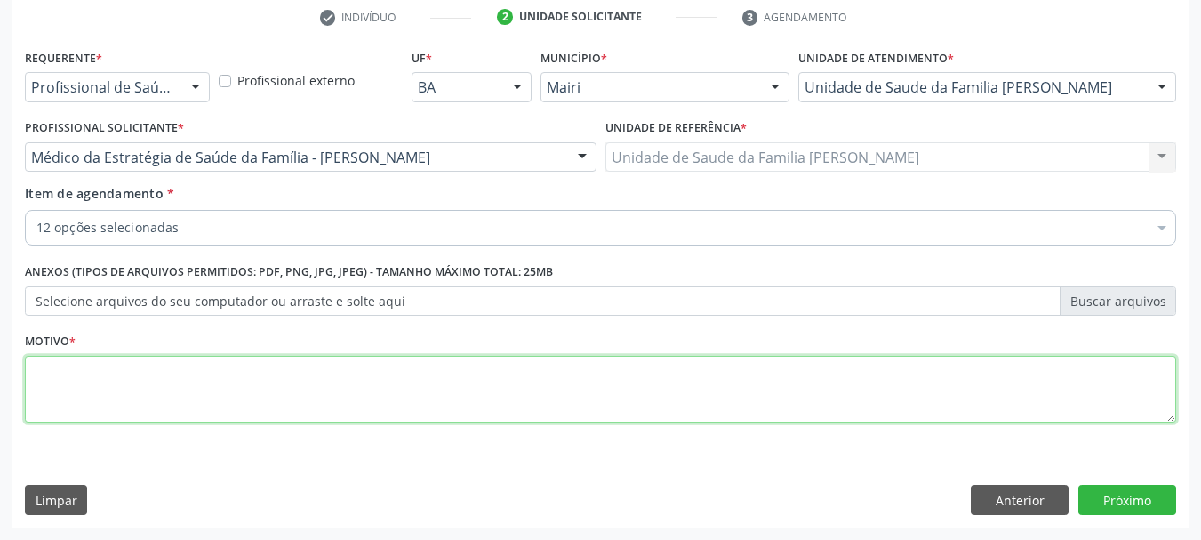
click at [104, 370] on textarea at bounding box center [601, 390] width 1152 height 68
type textarea "HAS + DM2"
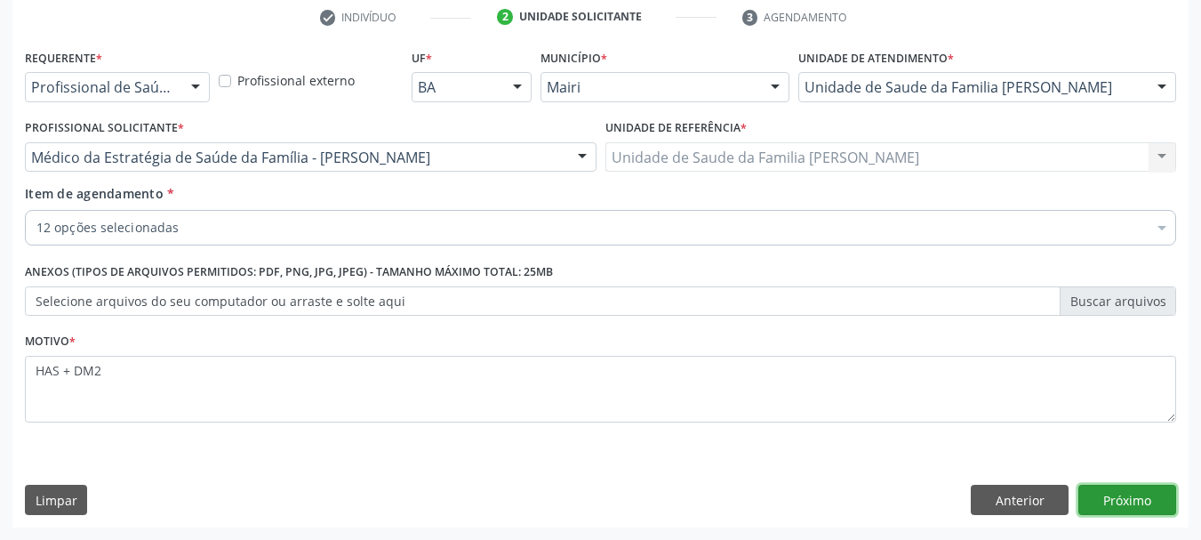
click at [1132, 502] on button "Próximo" at bounding box center [1128, 500] width 98 height 30
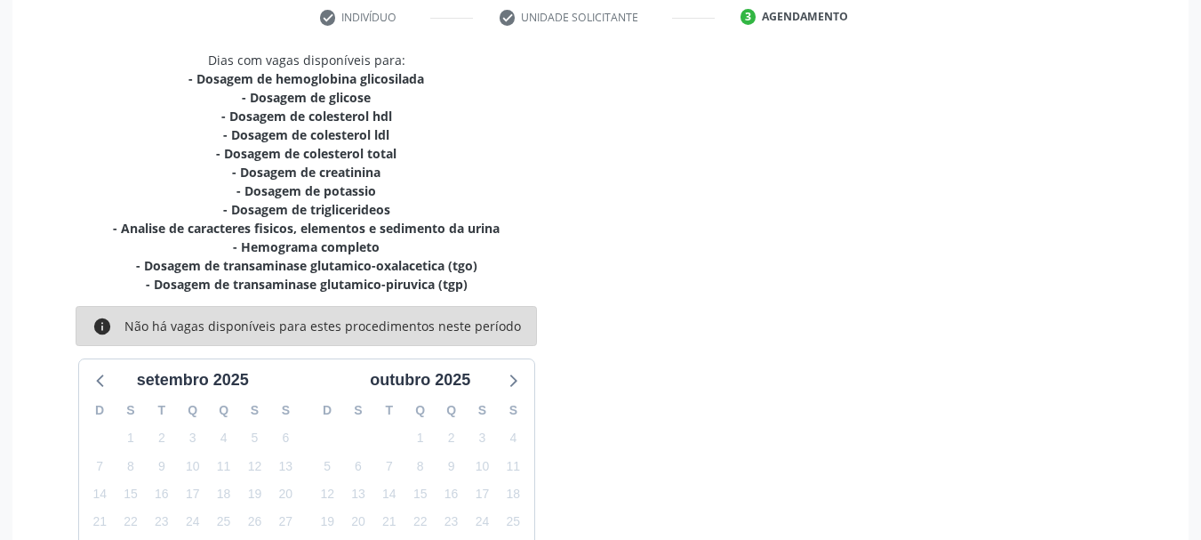
scroll to position [492, 0]
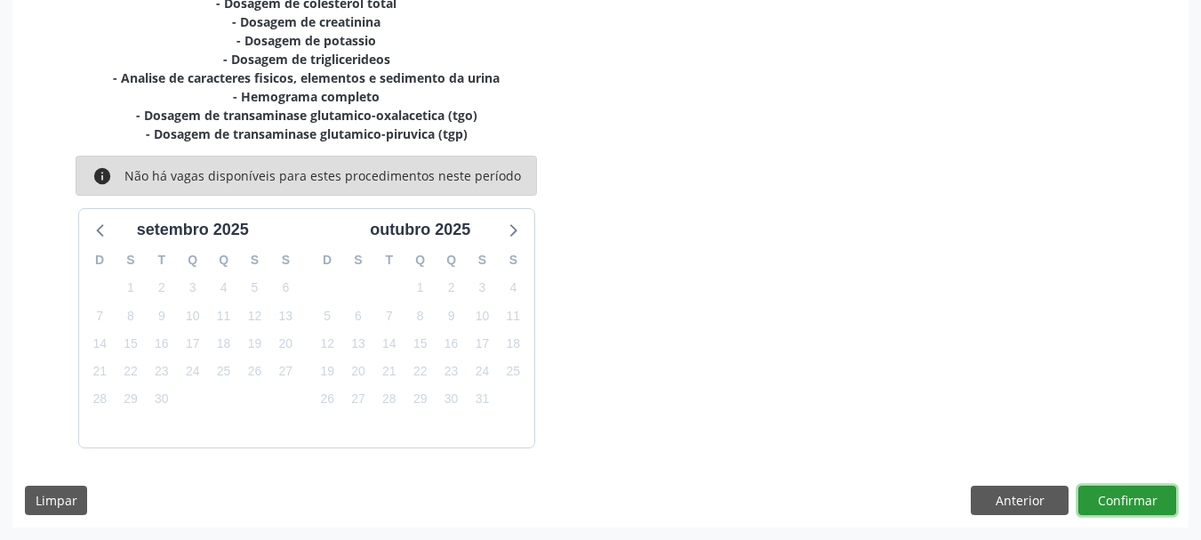
click at [1138, 499] on button "Confirmar" at bounding box center [1128, 501] width 98 height 30
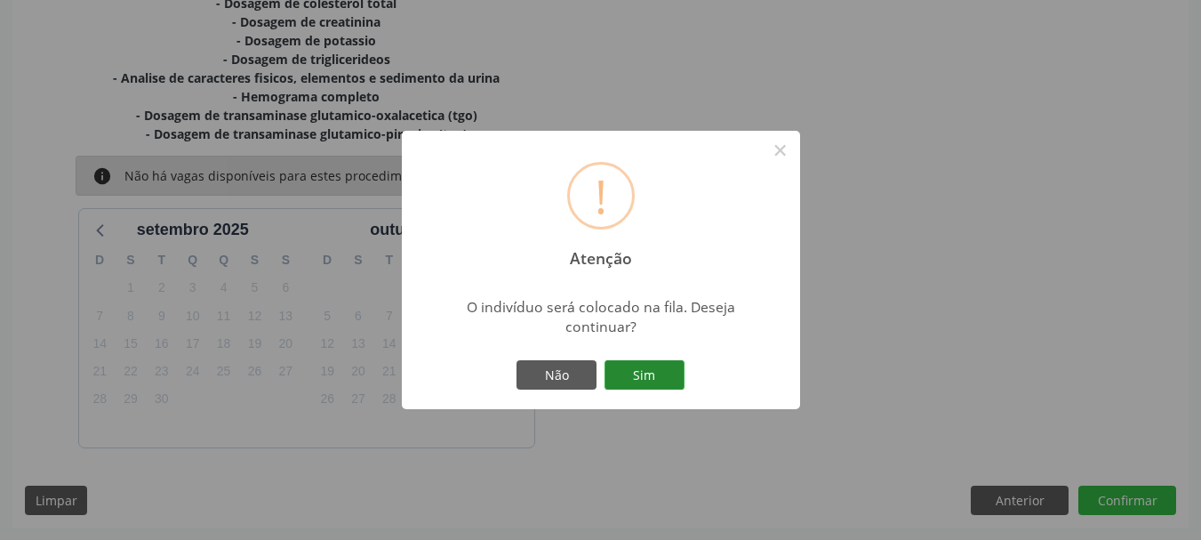
click at [661, 381] on button "Sim" at bounding box center [645, 375] width 80 height 30
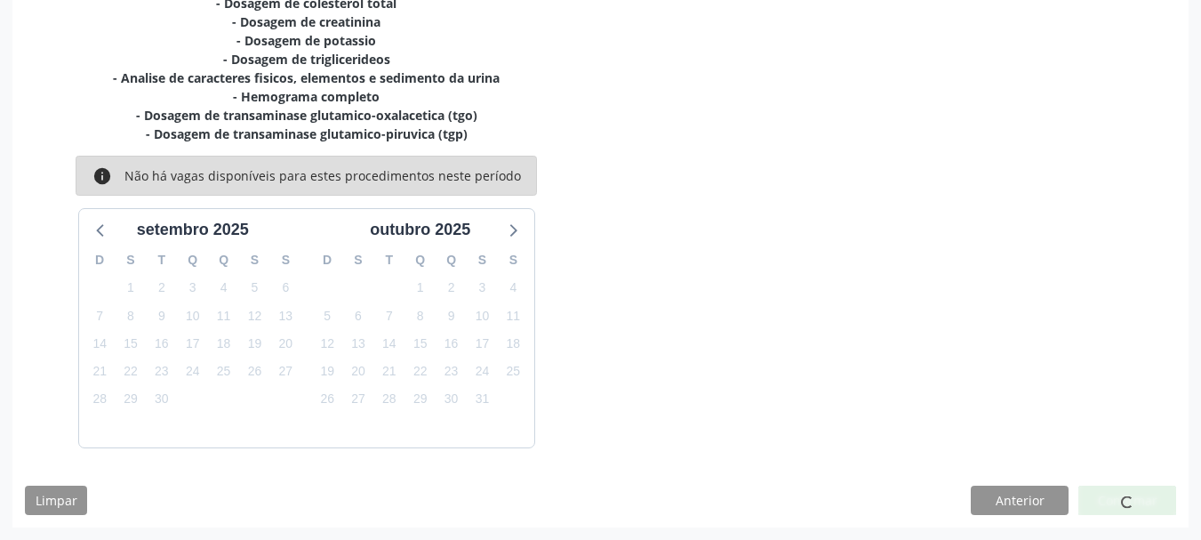
scroll to position [47, 0]
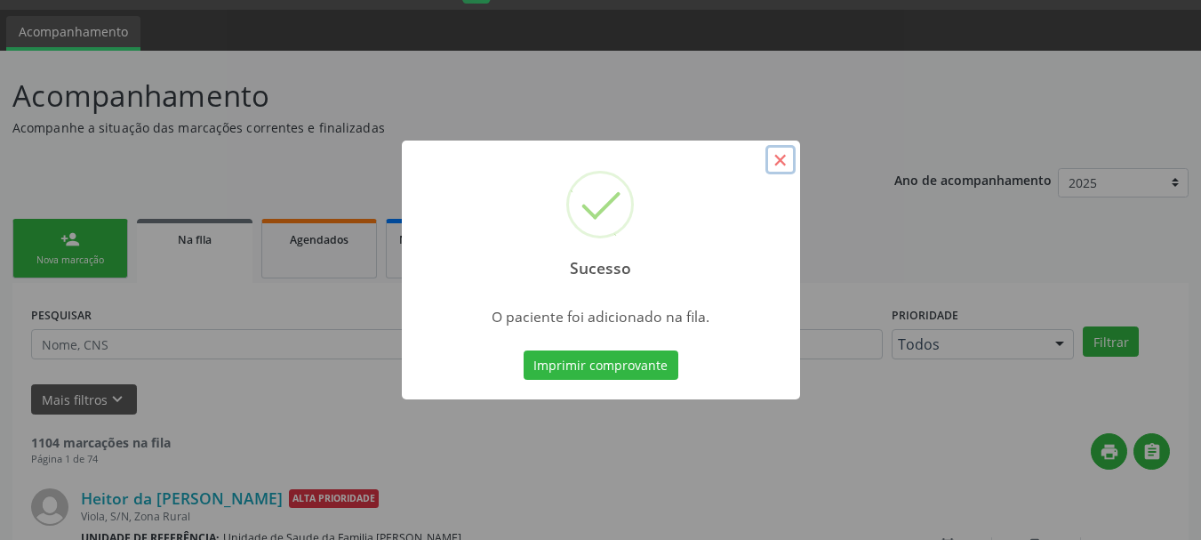
click at [778, 150] on button "×" at bounding box center [781, 160] width 30 height 30
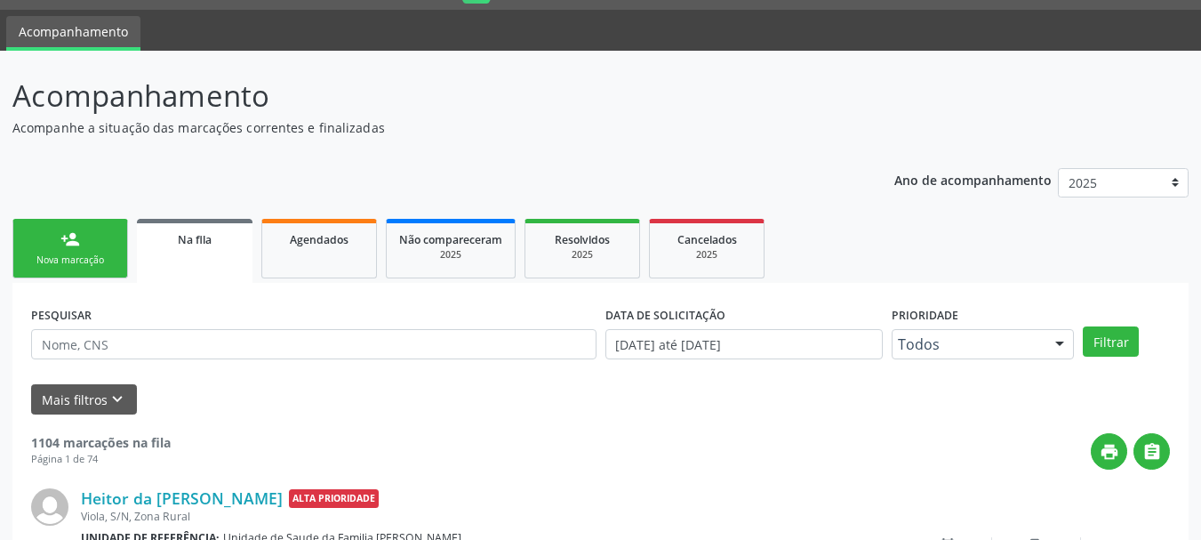
click at [80, 250] on link "person_add Nova marcação" at bounding box center [70, 249] width 116 height 60
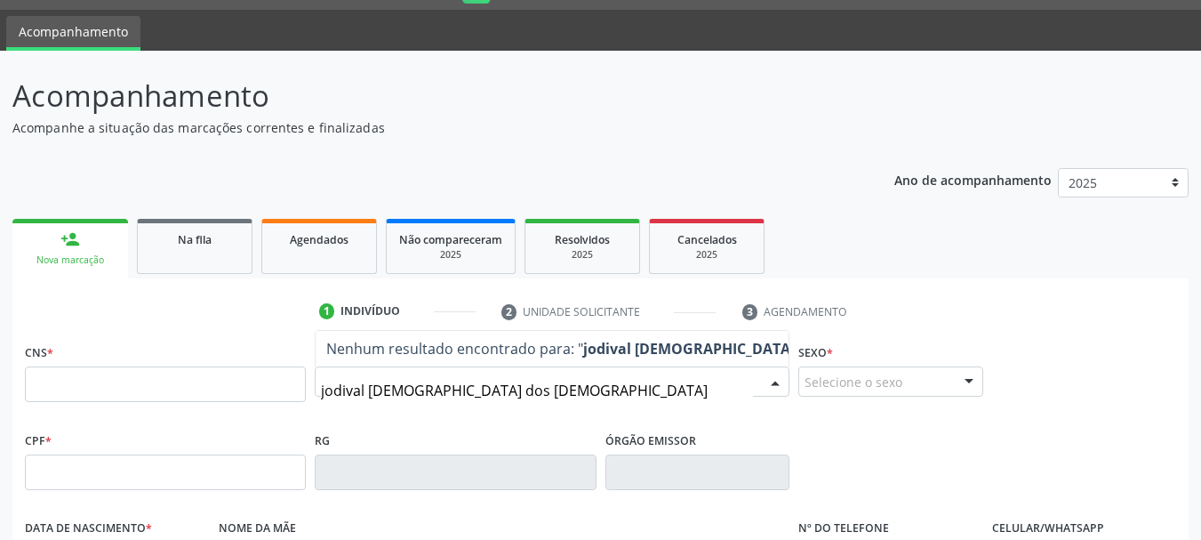
type input "jodival jesus dos santos"
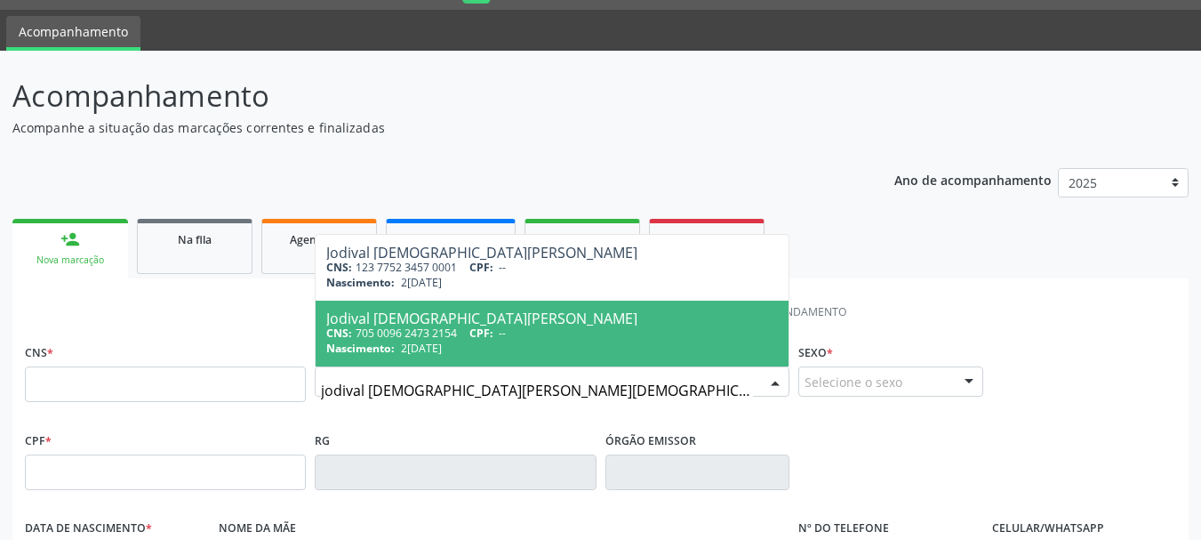
click at [494, 343] on div "Nascimento: 25/06/1972" at bounding box center [552, 348] width 452 height 15
type input "705 0096 2473 2154"
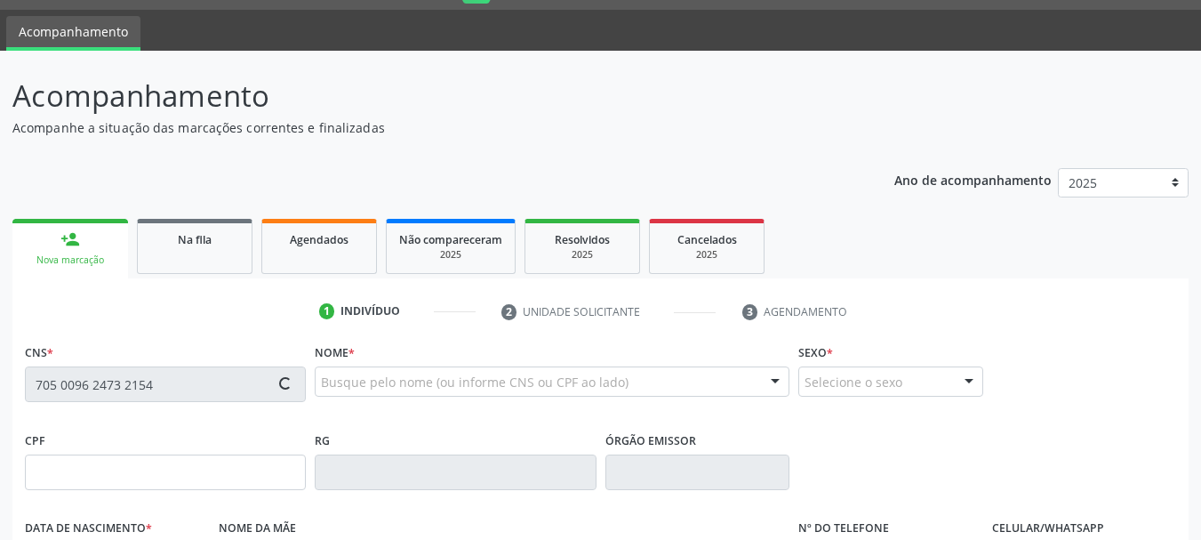
type input "25/06/1972"
type input "Maria de Jesus"
type input "(71) 9986-7088"
type input "S/N"
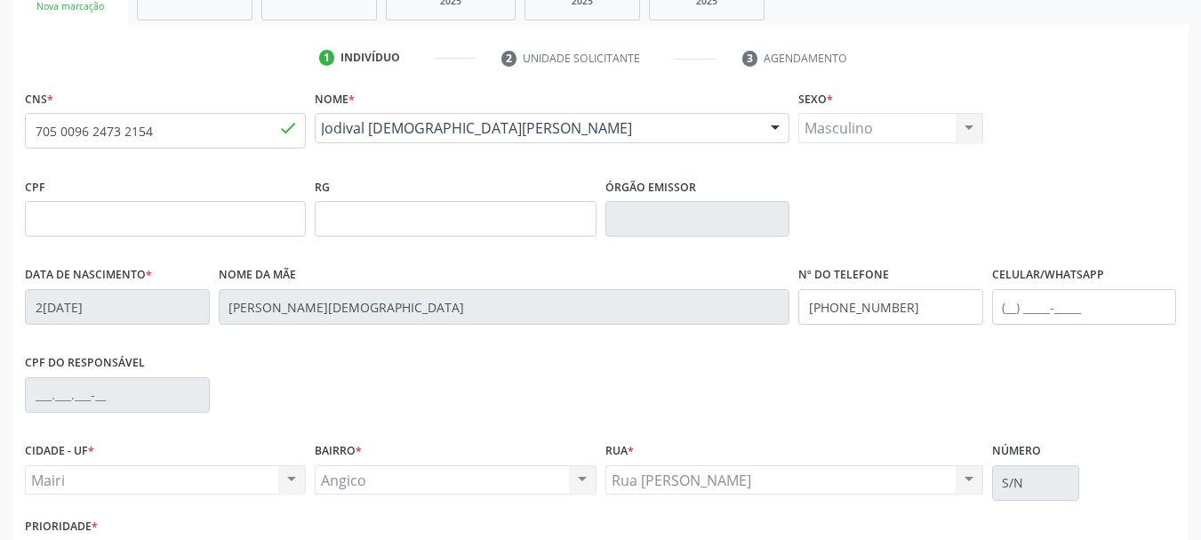
scroll to position [424, 0]
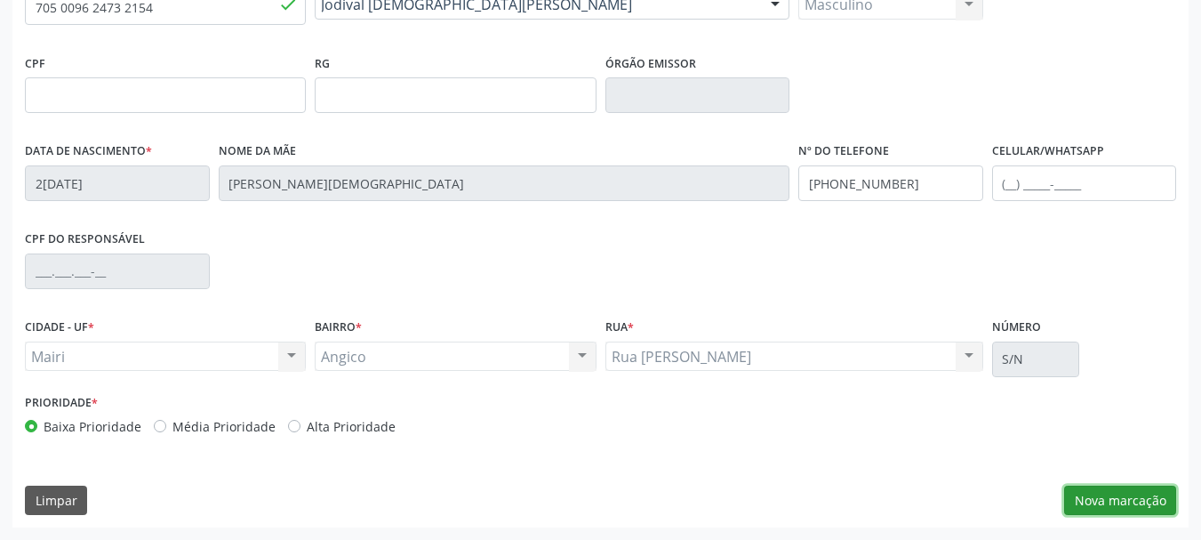
click at [1133, 502] on button "Nova marcação" at bounding box center [1121, 501] width 112 height 30
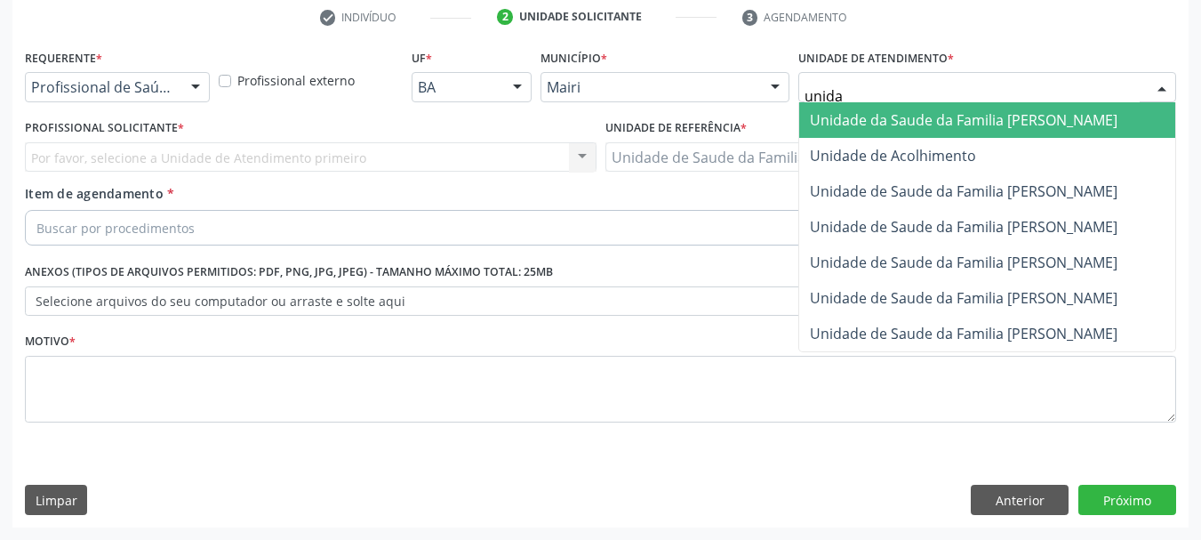
type input "unidad"
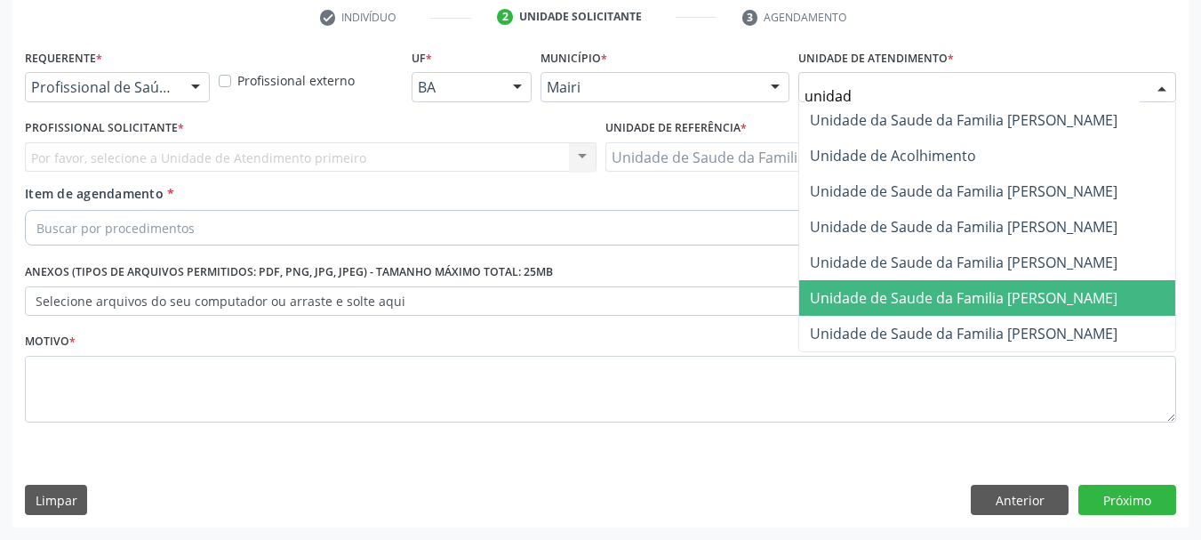
click at [1026, 311] on span "Unidade de Saude da Familia [PERSON_NAME]" at bounding box center [987, 298] width 376 height 36
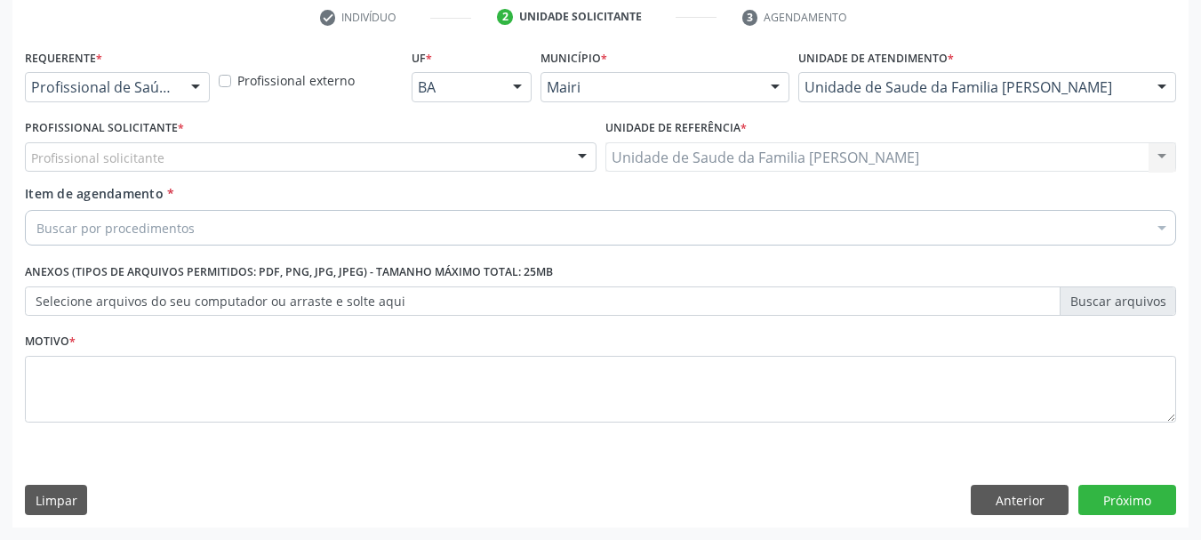
click at [184, 160] on div "Profissional solicitante" at bounding box center [311, 157] width 572 height 30
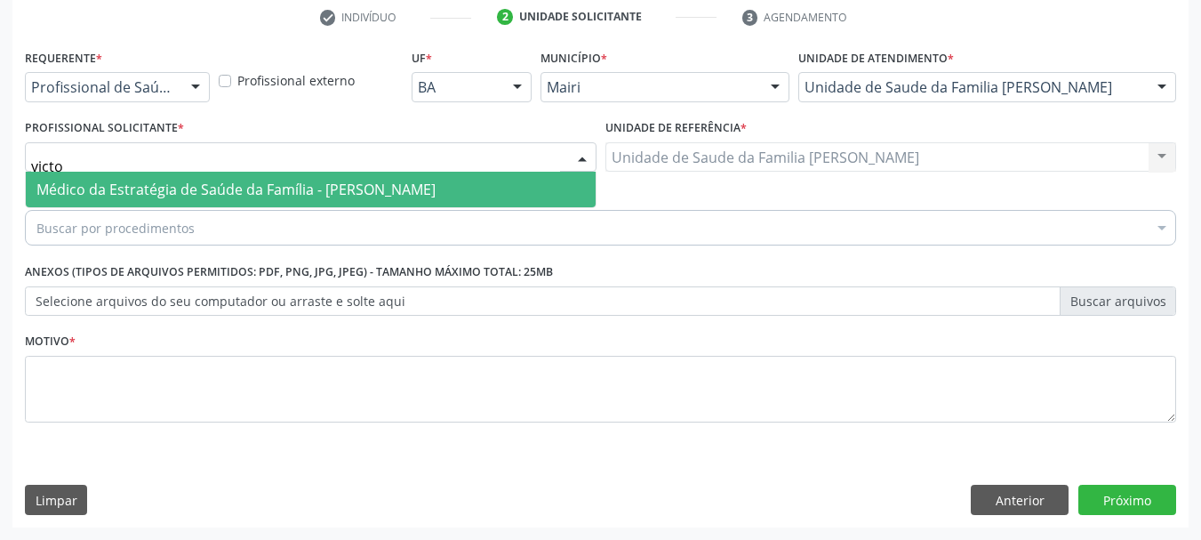
type input "victor"
click at [207, 200] on span "Médico da Estratégia de Saúde da Família - [PERSON_NAME]" at bounding box center [311, 190] width 570 height 36
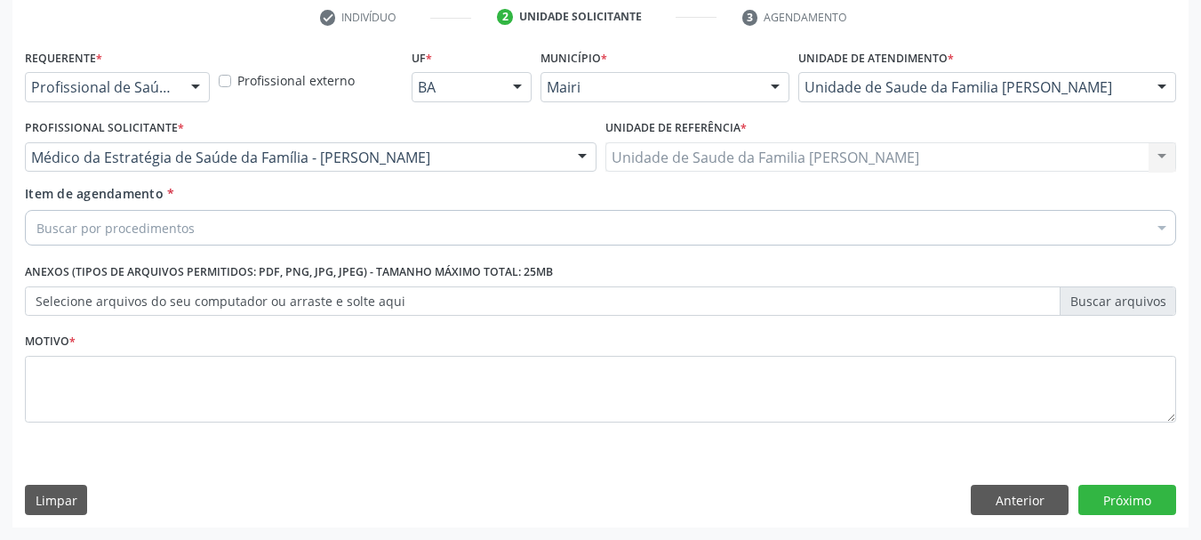
click at [237, 234] on div "Buscar por procedimentos" at bounding box center [601, 228] width 1152 height 36
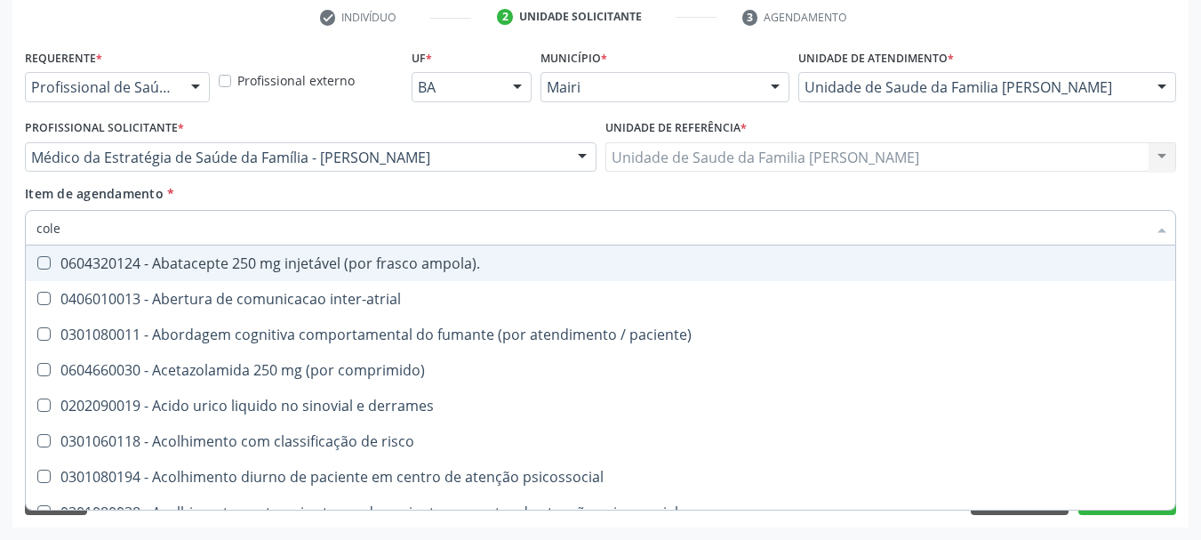
type input "coles"
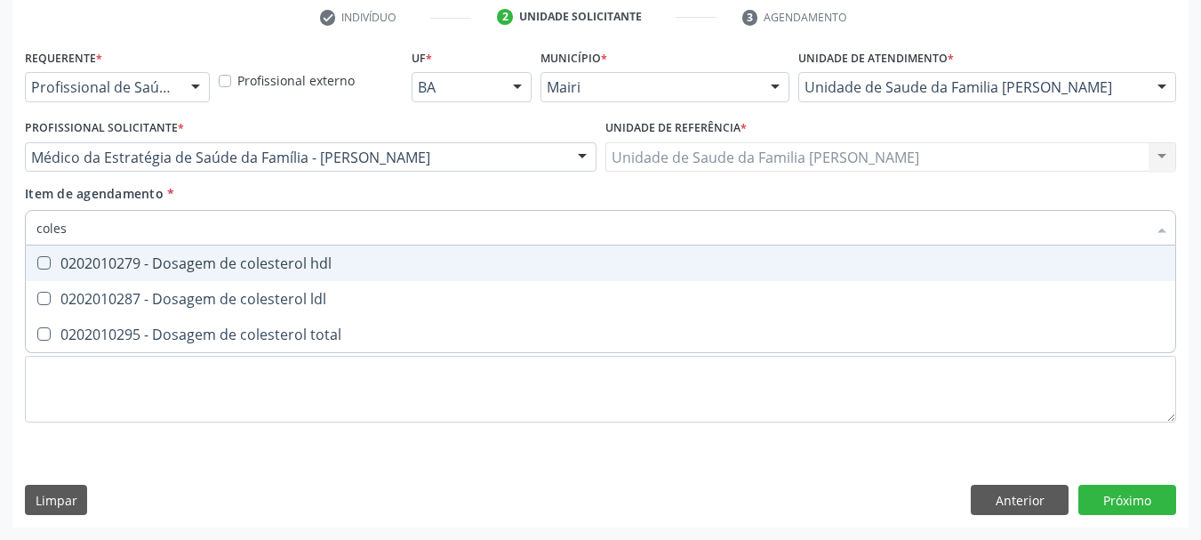
click at [298, 256] on div "0202010279 - Dosagem de colesterol hdl" at bounding box center [600, 263] width 1129 height 14
checkbox hdl "true"
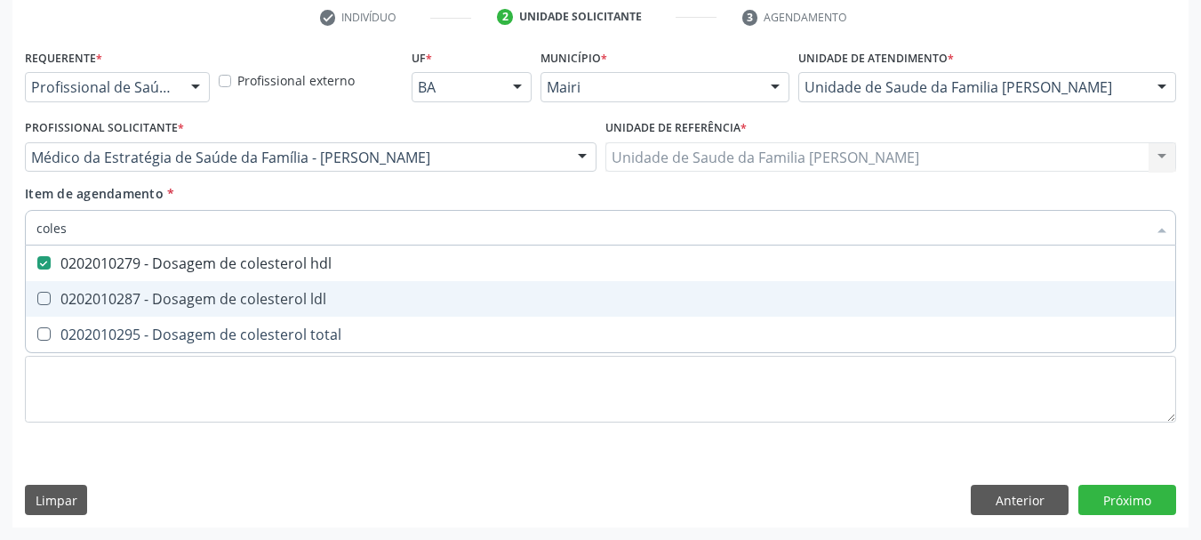
click at [309, 293] on div "0202010287 - Dosagem de colesterol ldl" at bounding box center [600, 299] width 1129 height 14
checkbox ldl "true"
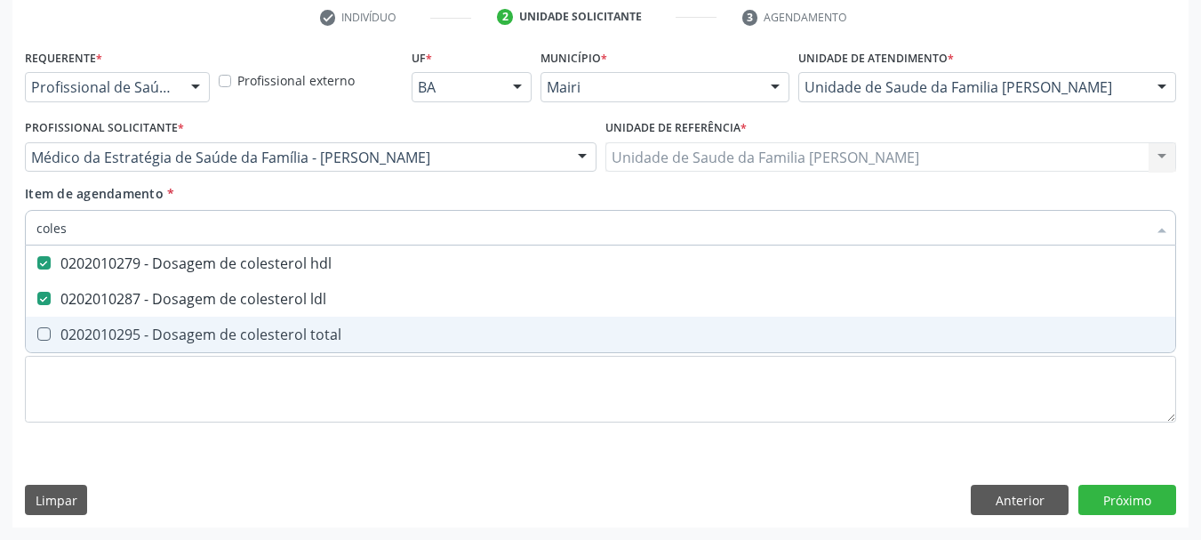
click at [336, 323] on span "0202010295 - Dosagem de colesterol total" at bounding box center [601, 335] width 1150 height 36
checkbox total "true"
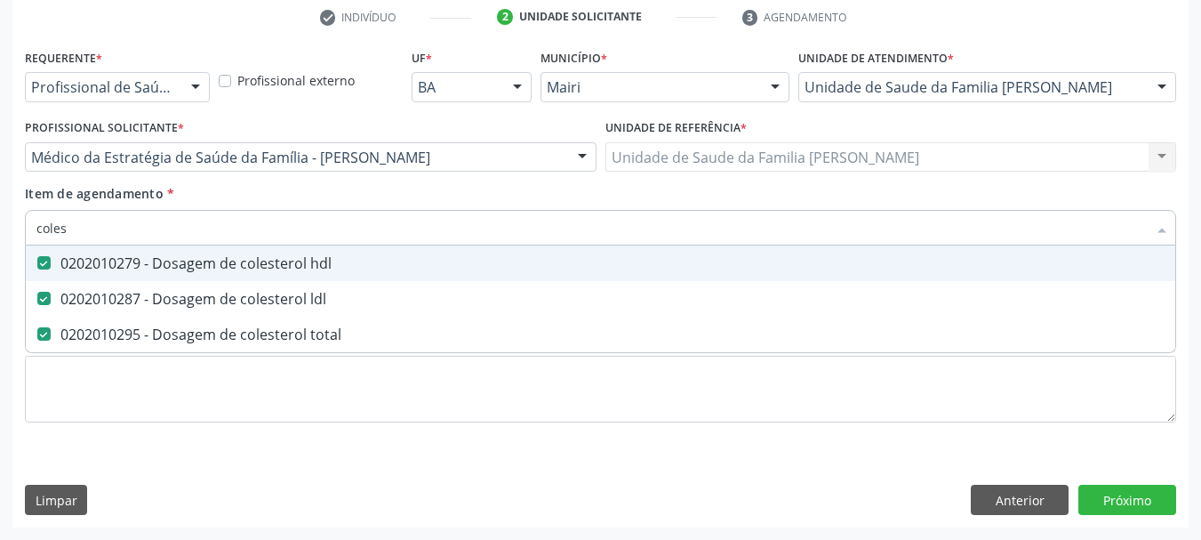
drag, startPoint x: 127, startPoint y: 229, endPoint x: 0, endPoint y: 224, distance: 127.2
click at [0, 224] on div "Acompanhamento Acompanhe a situação das marcações correntes e finalizadas Relat…" at bounding box center [600, 147] width 1201 height 783
type input "c"
checkbox hdl "false"
checkbox ldl "false"
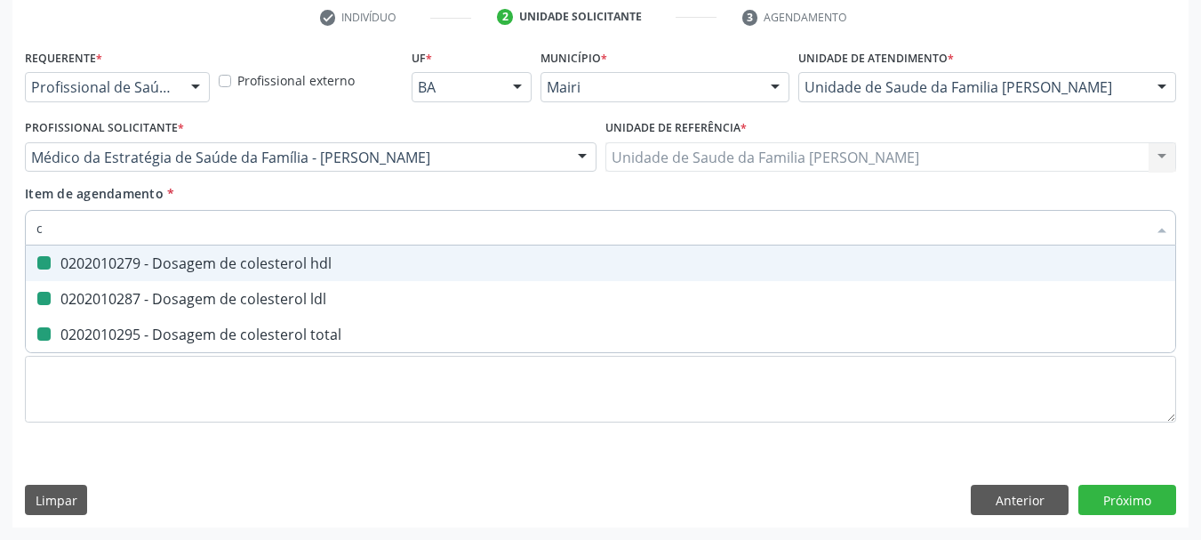
checkbox total "false"
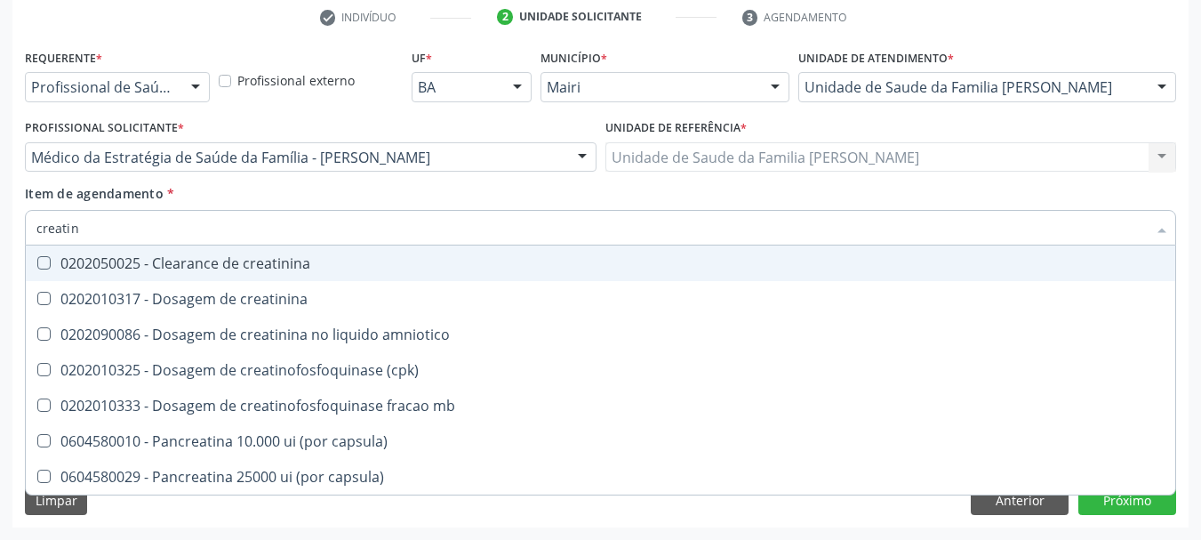
type input "creatini"
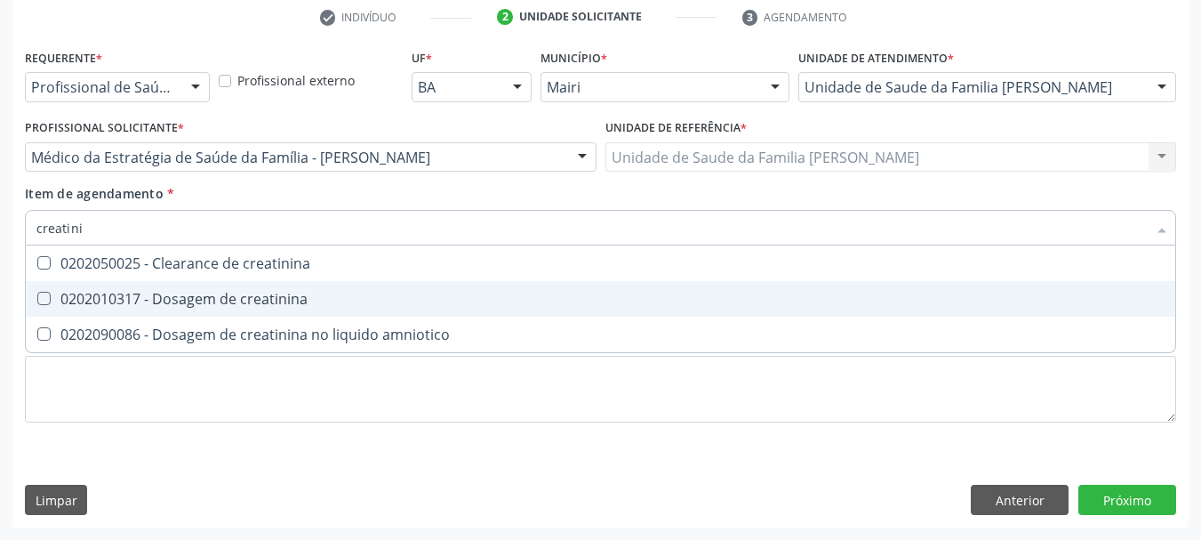
click at [238, 302] on div "0202010317 - Dosagem de creatinina" at bounding box center [600, 299] width 1129 height 14
checkbox creatinina "true"
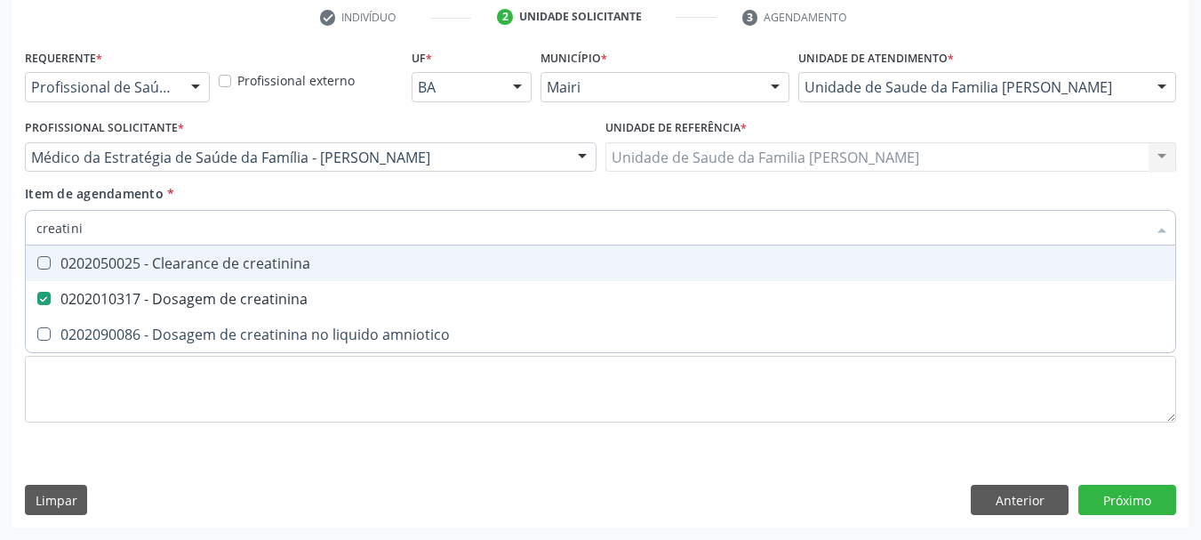
drag, startPoint x: 119, startPoint y: 227, endPoint x: 0, endPoint y: 232, distance: 119.3
click at [0, 232] on div "Acompanhamento Acompanhe a situação das marcações correntes e finalizadas Relat…" at bounding box center [600, 147] width 1201 height 783
type input "po"
checkbox creatinina "false"
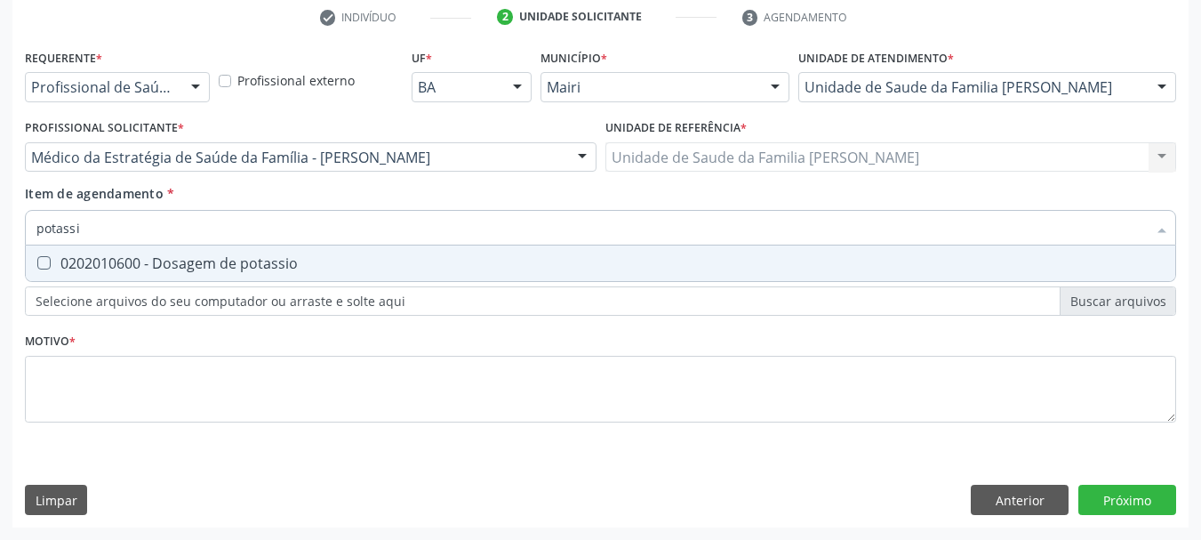
type input "potassio"
click at [69, 258] on div "0202010600 - Dosagem de potassio" at bounding box center [600, 263] width 1129 height 14
checkbox potassio "true"
drag, startPoint x: 109, startPoint y: 230, endPoint x: 0, endPoint y: 219, distance: 110.0
click at [0, 219] on div "Acompanhamento Acompanhe a situação das marcações correntes e finalizadas Relat…" at bounding box center [600, 147] width 1201 height 783
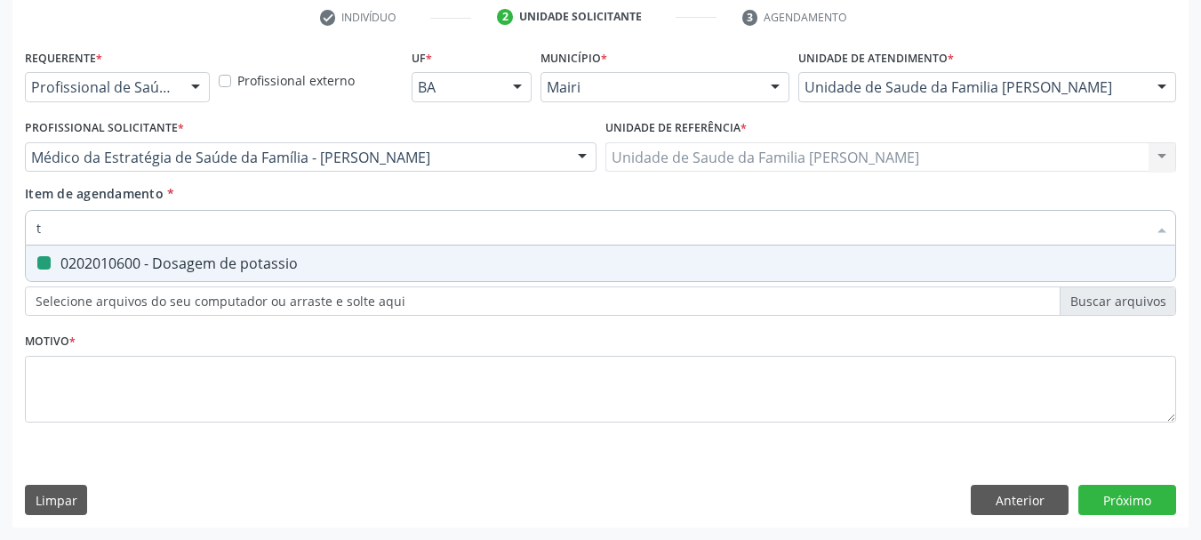
type input "tr"
checkbox potassio "false"
type input "trigliceride"
click at [133, 265] on div "0202010678 - Dosagem de triglicerideos" at bounding box center [600, 263] width 1129 height 14
checkbox triglicerideos "true"
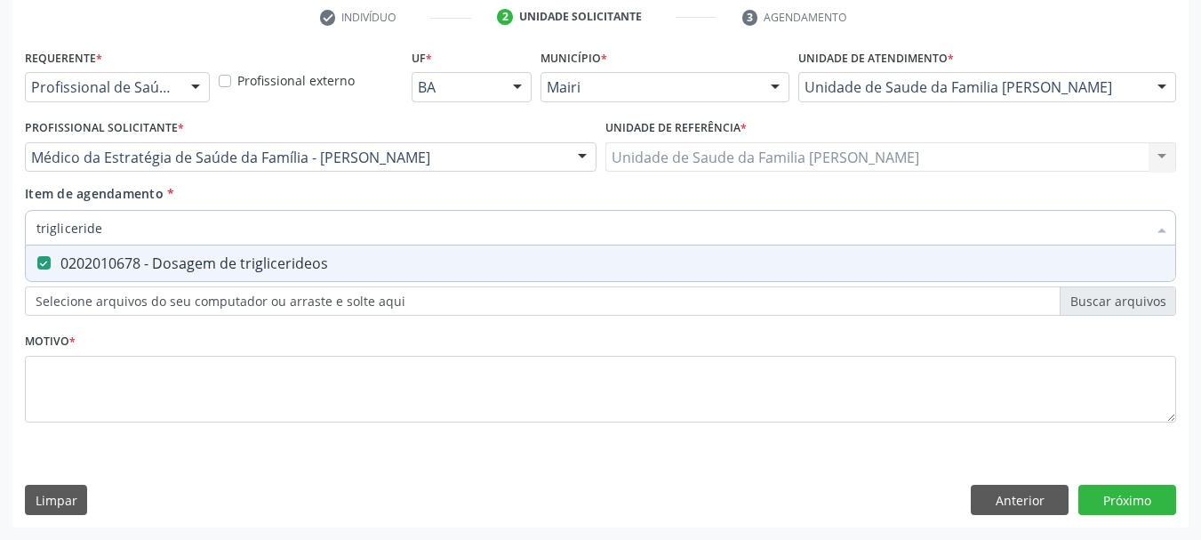
drag, startPoint x: 103, startPoint y: 227, endPoint x: 0, endPoint y: 224, distance: 103.2
click at [0, 224] on div "Acompanhamento Acompanhe a situação das marcações correntes e finalizadas Relat…" at bounding box center [600, 147] width 1201 height 783
type input "uri"
checkbox triglicerideos "false"
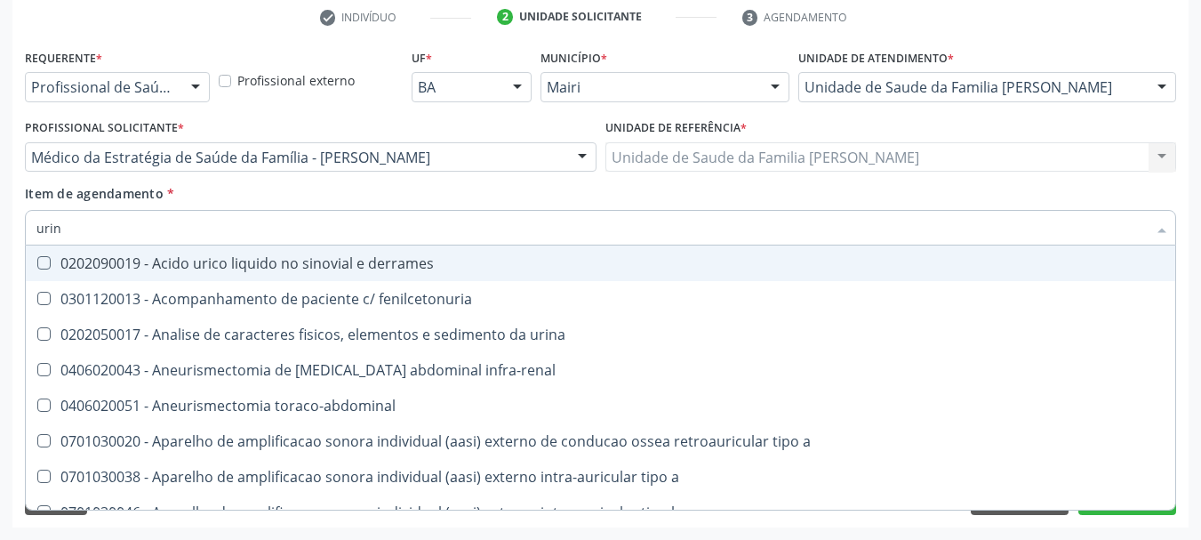
type input "urina"
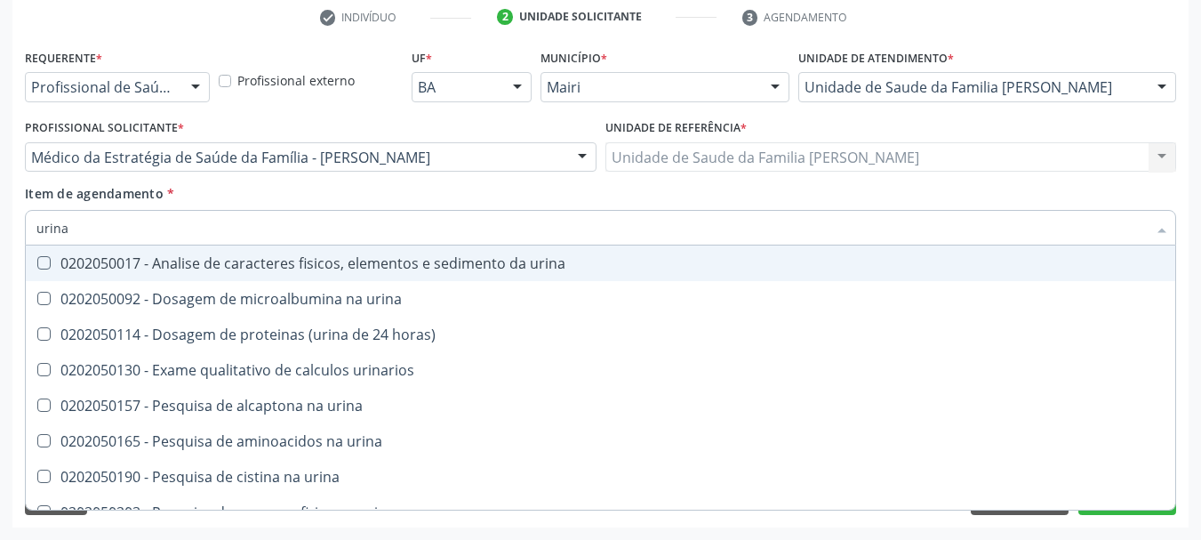
click at [114, 258] on div "0202050017 - Analise de caracteres fisicos, elementos e sedimento da urina" at bounding box center [600, 263] width 1129 height 14
checkbox urina "true"
click at [0, 235] on div "Acompanhamento Acompanhe a situação das marcações correntes e finalizadas Relat…" at bounding box center [600, 147] width 1201 height 783
type input "gl"
checkbox urina "false"
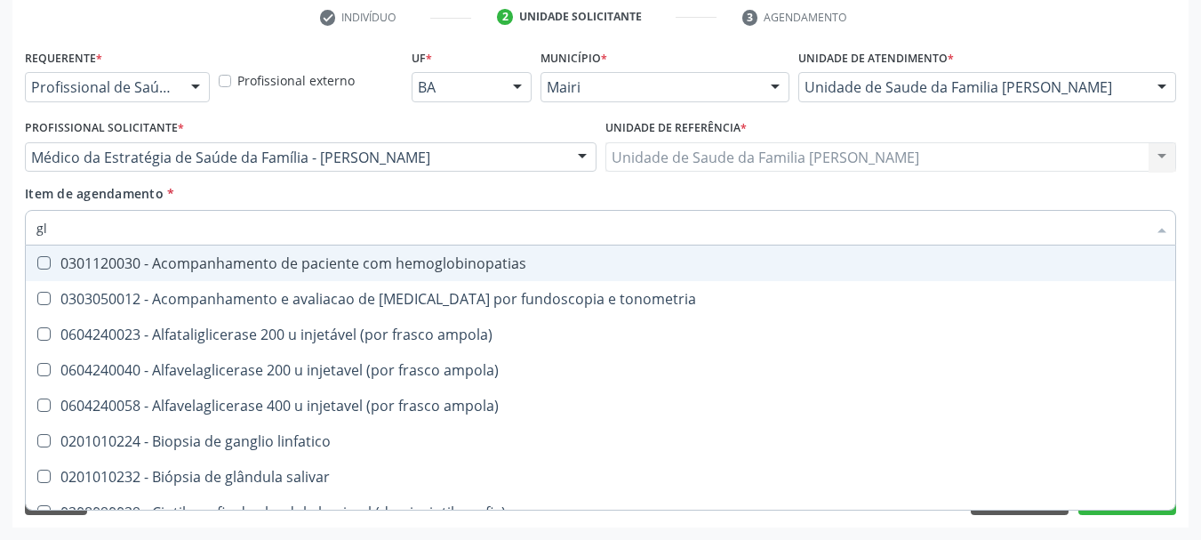
type input "gli"
checkbox globular "true"
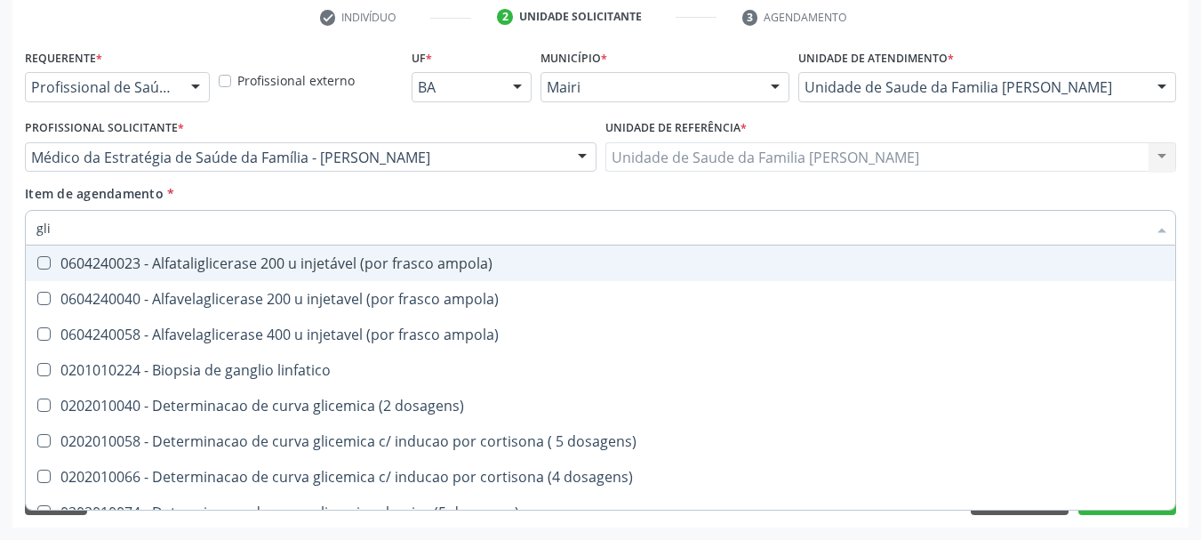
type input "glic"
checkbox glicosilada "true"
checkbox triglicerideos "false"
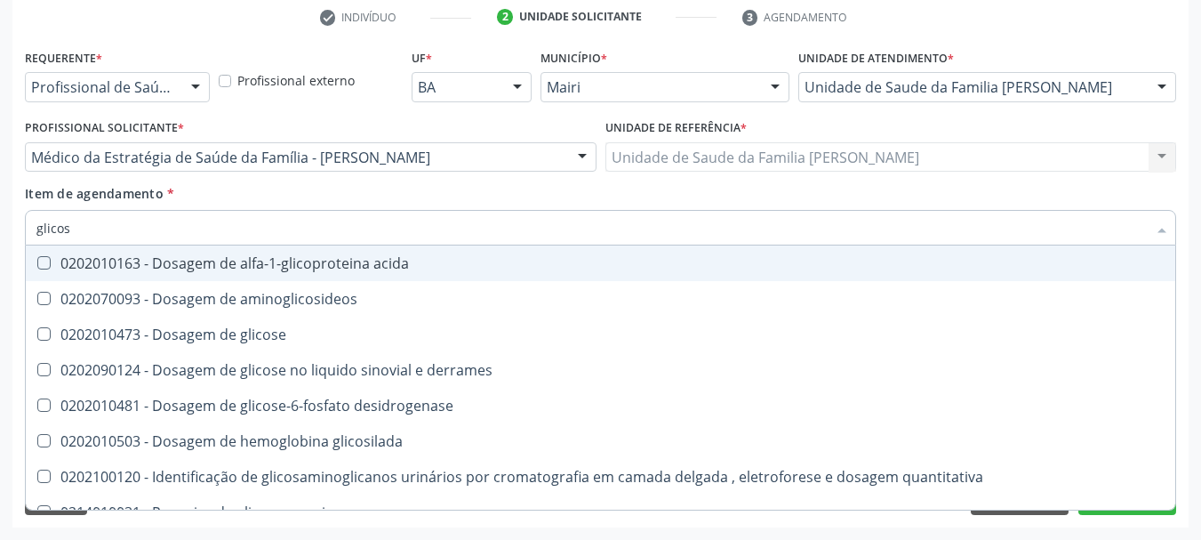
type input "glicose"
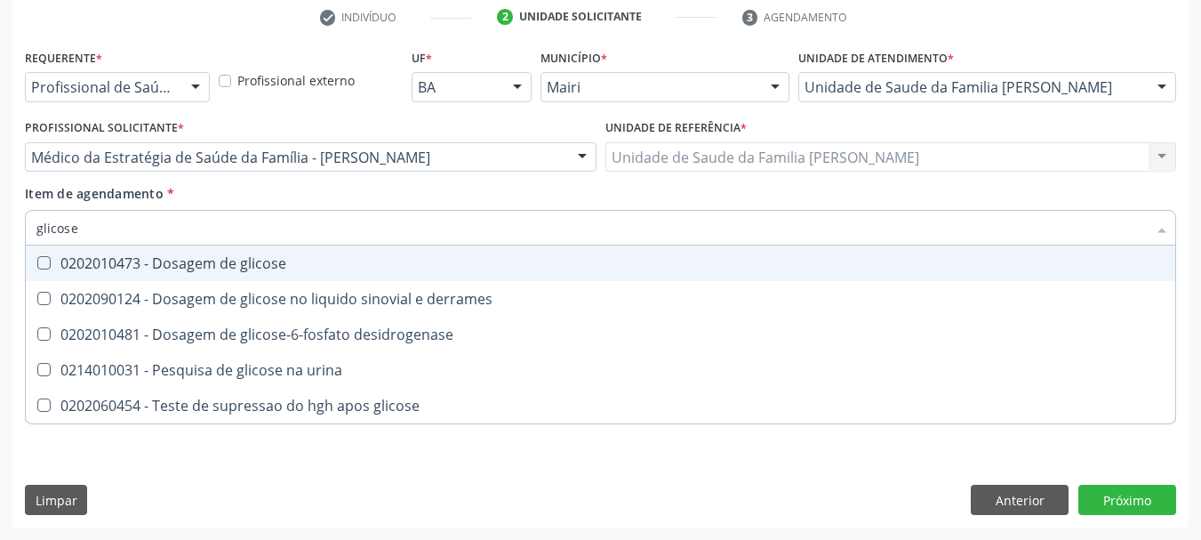
click at [52, 255] on span "0202010473 - Dosagem de glicose" at bounding box center [601, 263] width 1150 height 36
checkbox glicose "true"
drag, startPoint x: 20, startPoint y: 236, endPoint x: 0, endPoint y: 236, distance: 20.5
click at [0, 236] on div "Acompanhamento Acompanhe a situação das marcações correntes e finalizadas Relat…" at bounding box center [600, 147] width 1201 height 783
type input "gl"
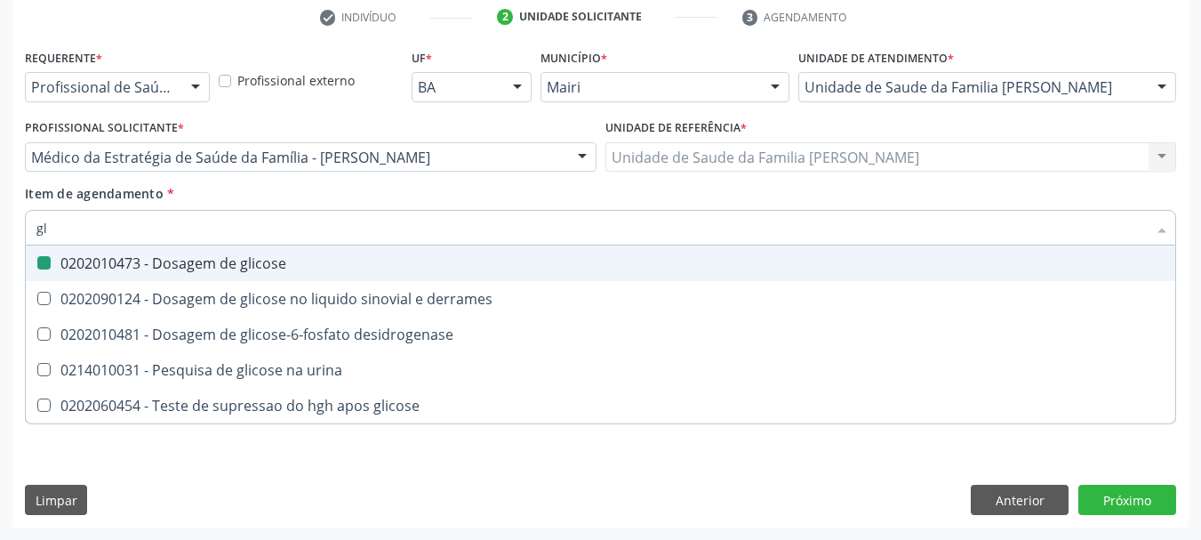
checkbox glicose "false"
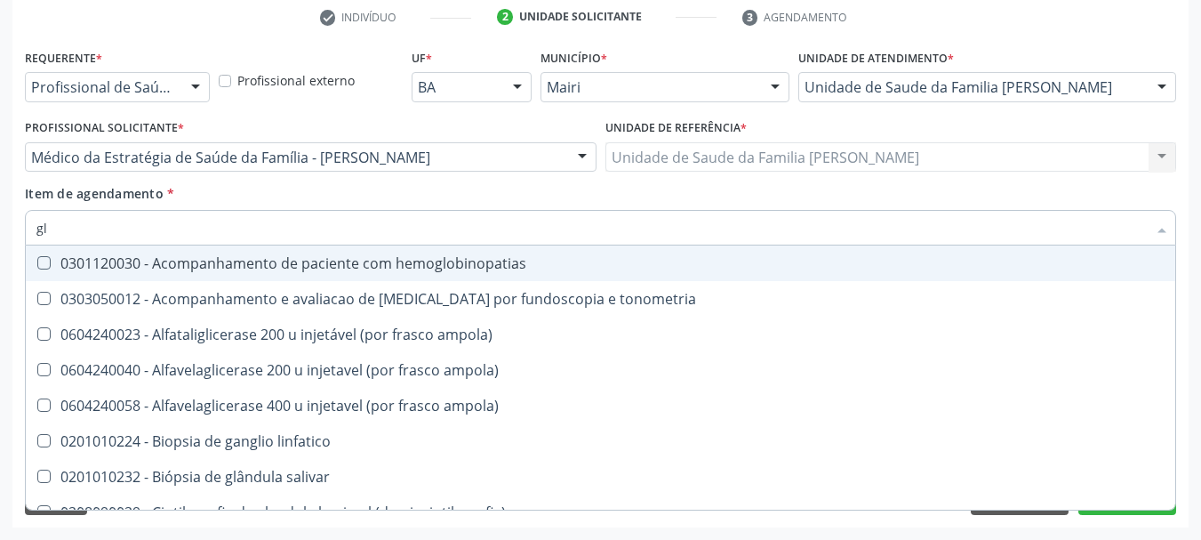
type input "gli"
checkbox campimetria\) "true"
checkbox globular "true"
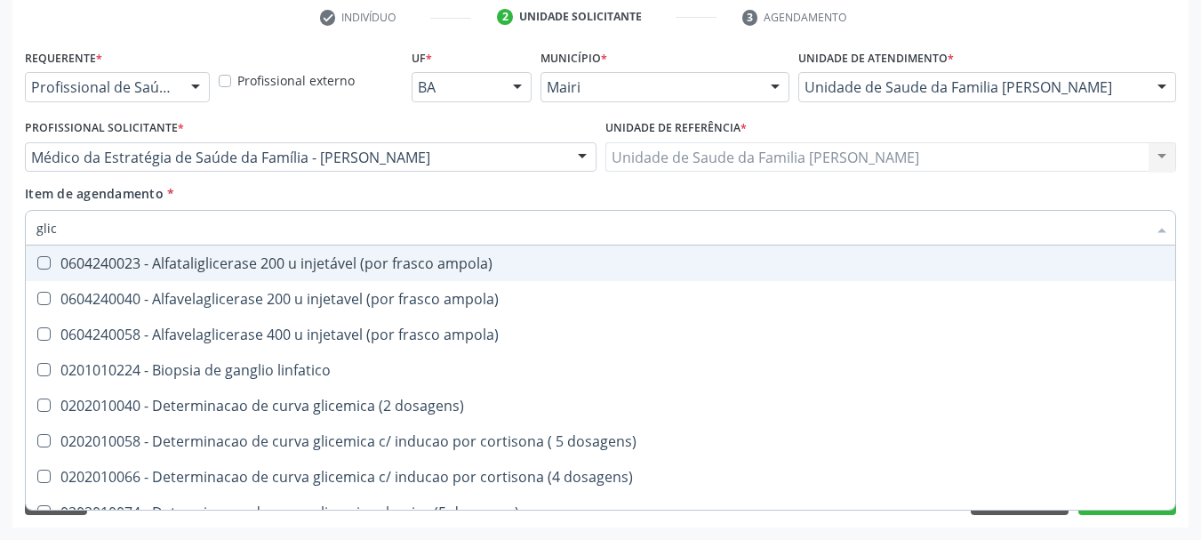
type input "glico"
checkbox ampola\) "true"
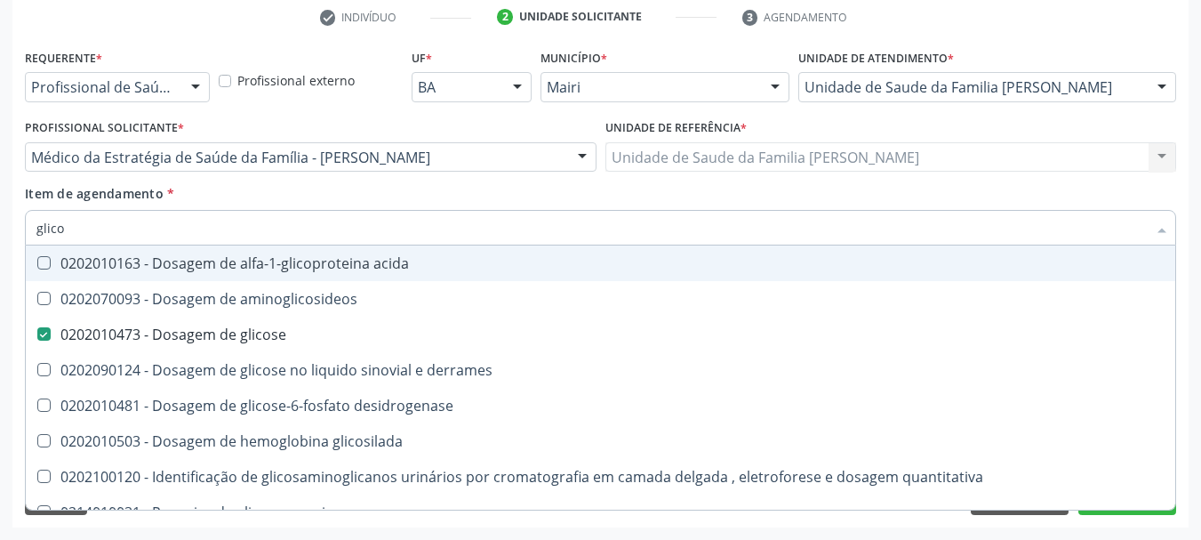
type input "glicos"
checkbox aminoglicosideos "true"
checkbox glicose "false"
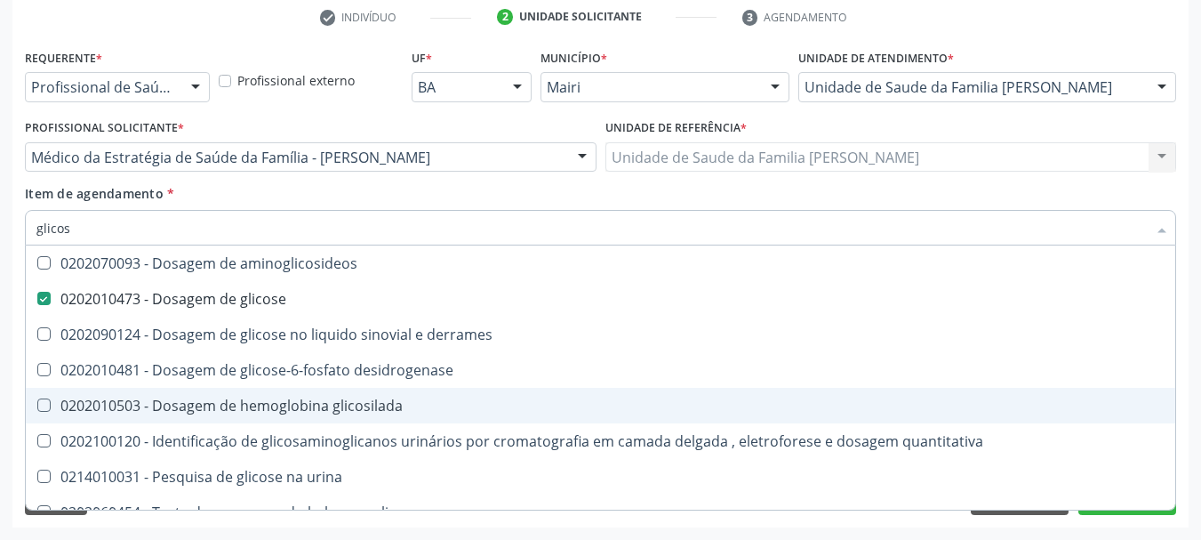
click at [335, 413] on div "0202010503 - Dosagem de hemoglobina glicosilada" at bounding box center [600, 405] width 1129 height 14
checkbox glicosilada "true"
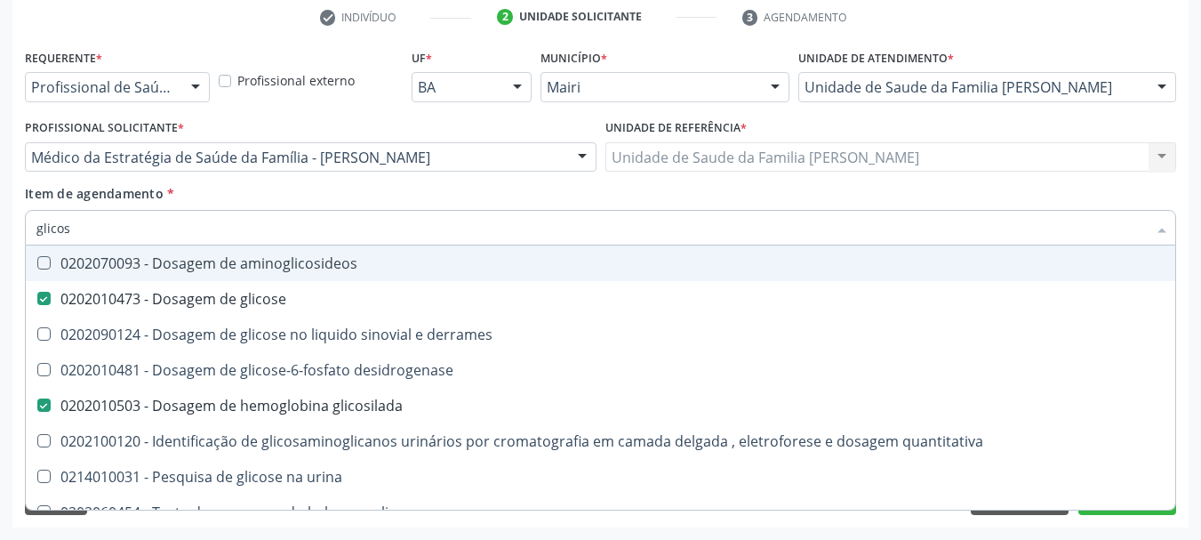
drag, startPoint x: 103, startPoint y: 230, endPoint x: 0, endPoint y: 229, distance: 103.2
click at [0, 229] on div "Acompanhamento Acompanhe a situação das marcações correntes e finalizadas Relat…" at bounding box center [600, 147] width 1201 height 783
checkbox glicose "false"
checkbox glicosilada "false"
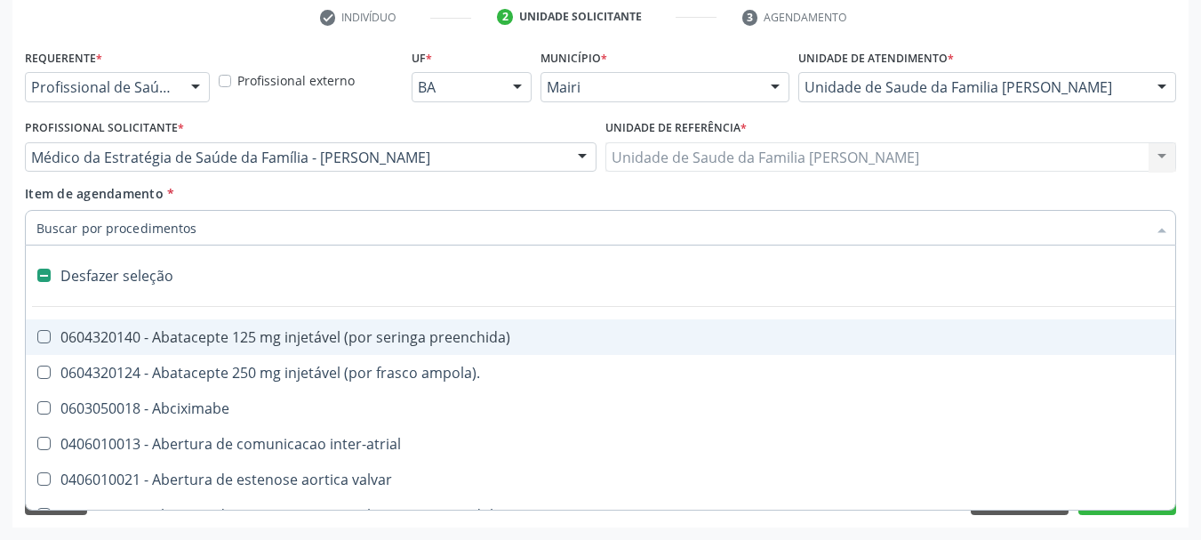
type input "h"
checkbox urina "false"
checkbox lactente\) "true"
checkbox link "true"
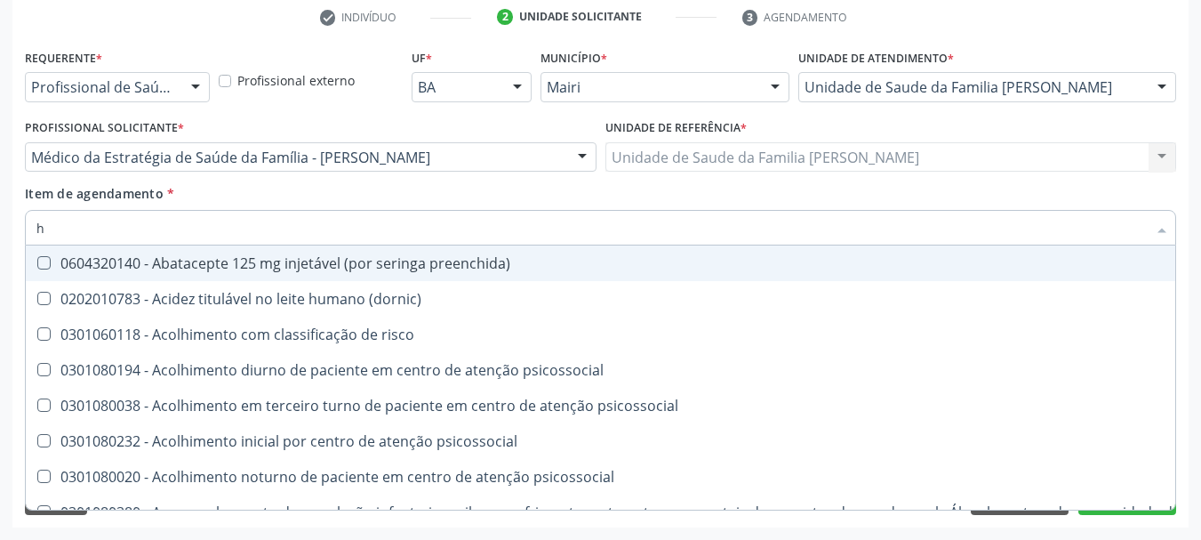
type input "he"
checkbox genético "true"
checkbox hdl "false"
checkbox glicosilada "false"
type input "hem"
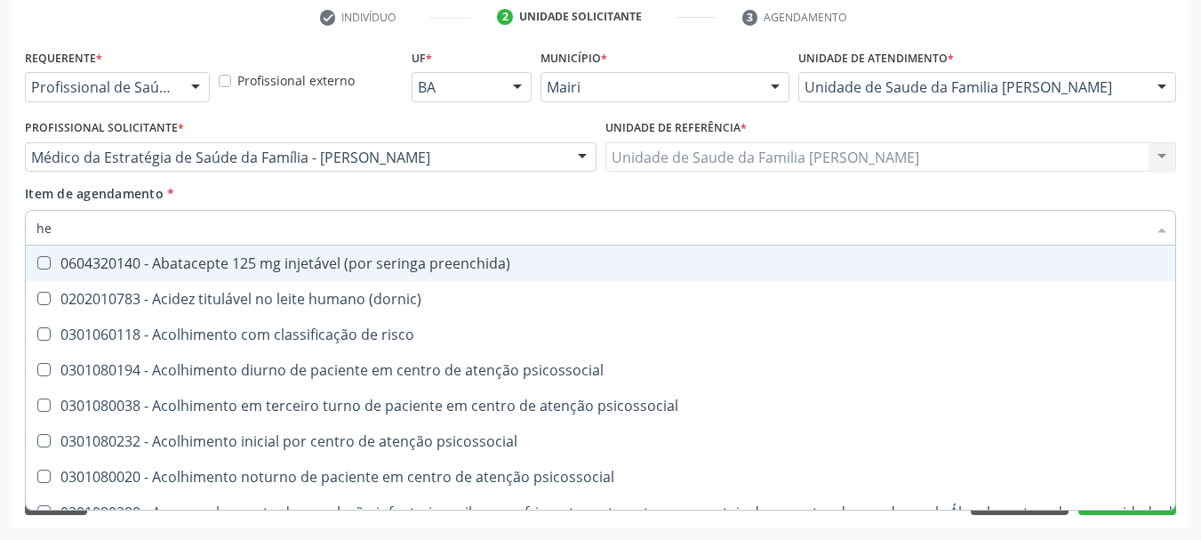
checkbox tonometria "true"
checkbox genético "false"
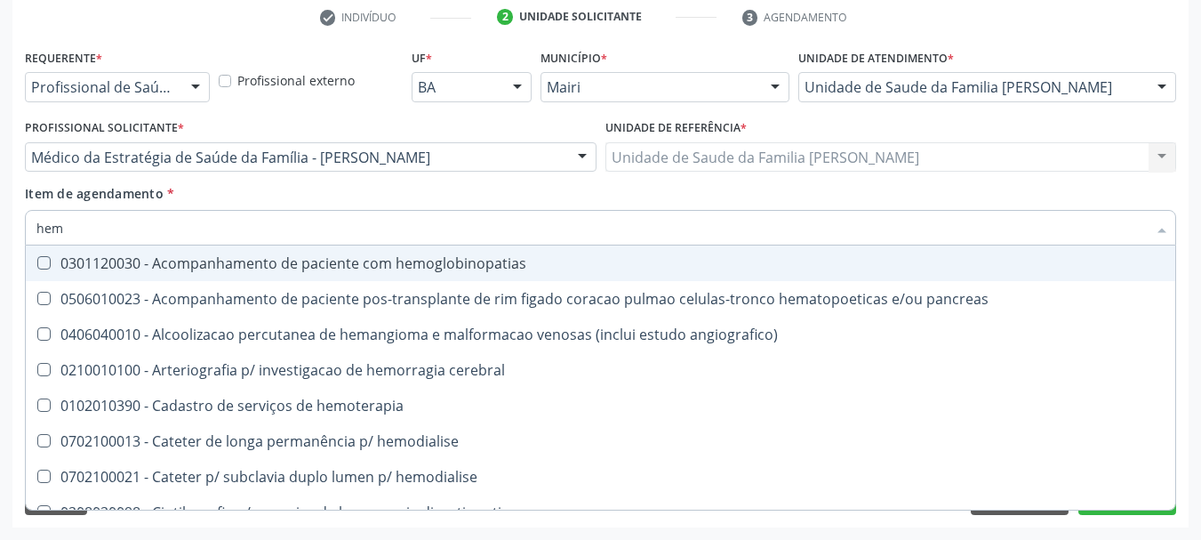
type input "hemo"
checkbox fase "true"
checkbox glicosilada "false"
type input "hemog"
checkbox hematologica "true"
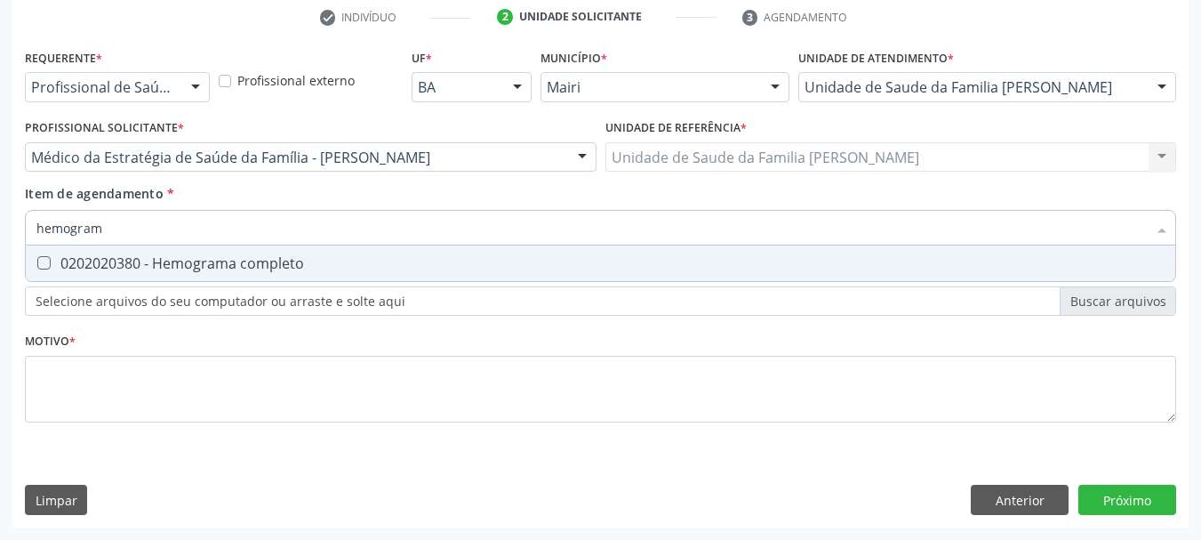
type input "hemograma"
click at [126, 269] on div "0202020380 - Hemograma completo" at bounding box center [600, 263] width 1129 height 14
checkbox completo "true"
click at [0, 232] on div "Acompanhamento Acompanhe a situação das marcações correntes e finalizadas Relat…" at bounding box center [600, 147] width 1201 height 783
type input "ur"
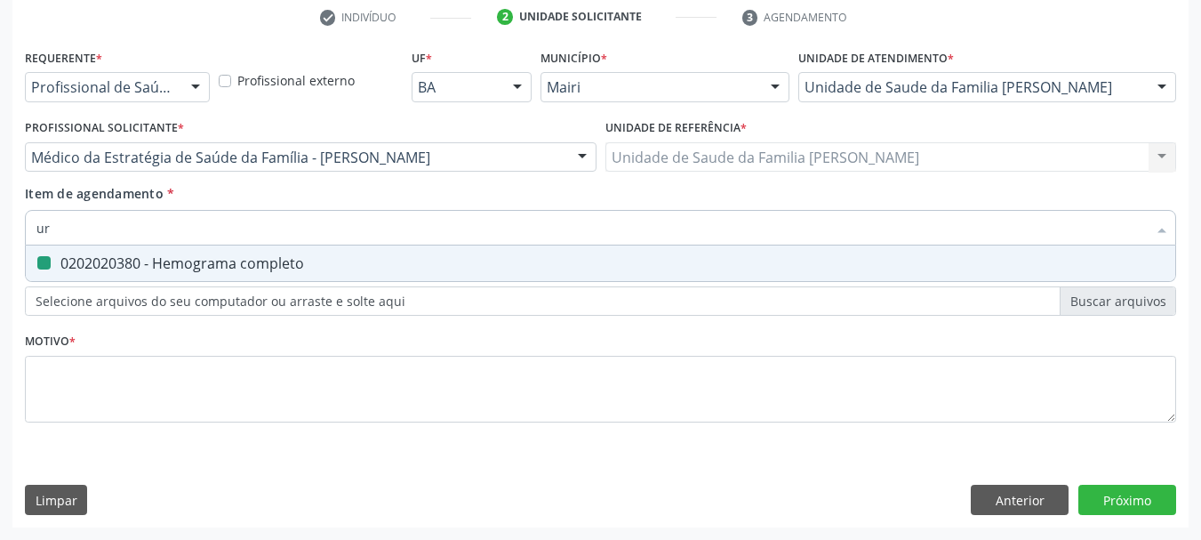
checkbox completo "false"
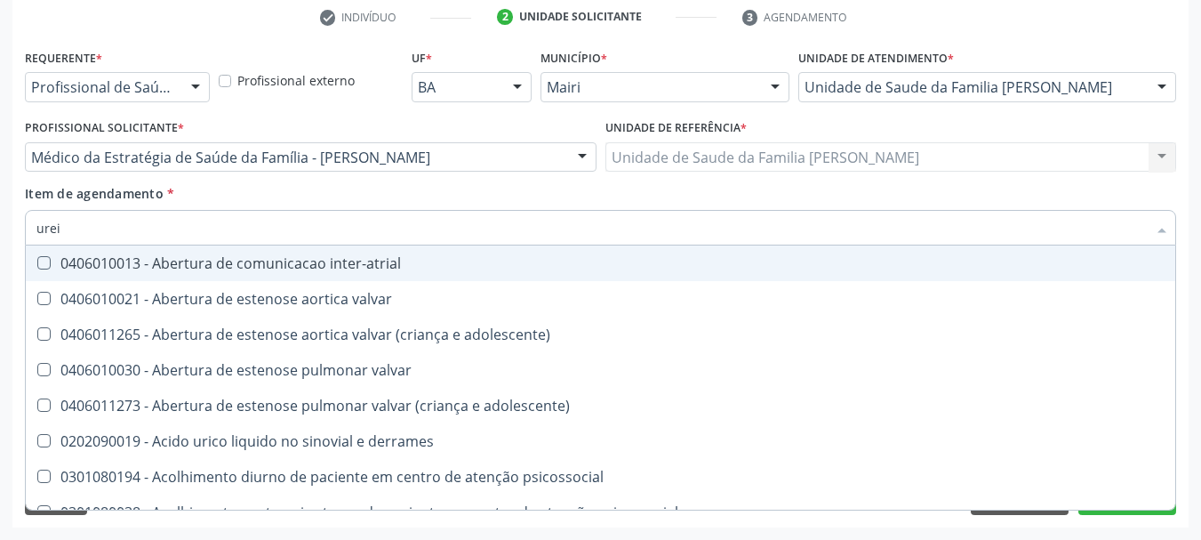
type input "ureia"
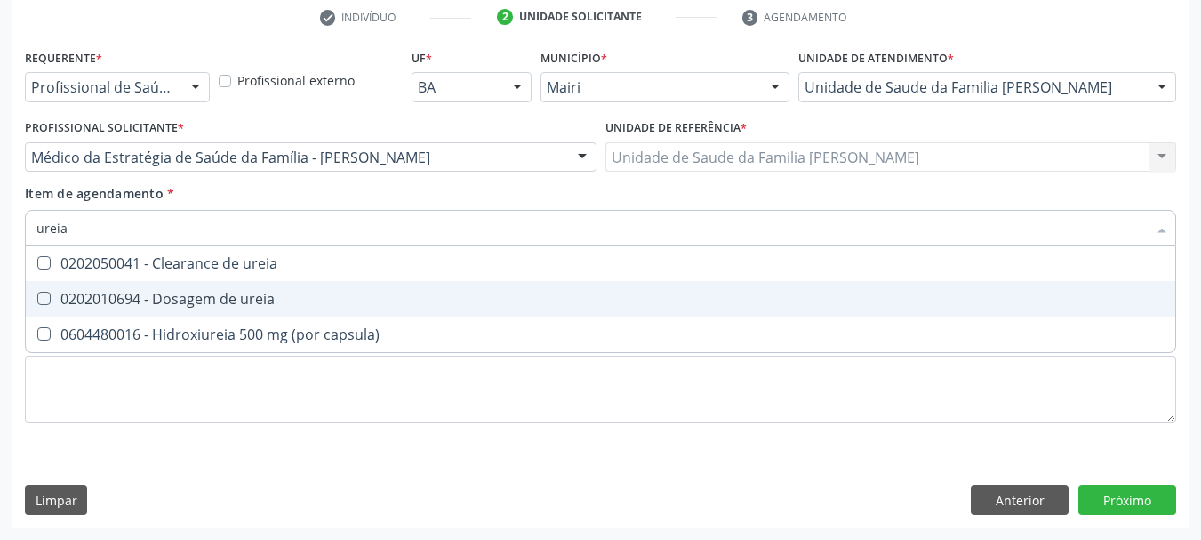
click at [109, 293] on div "0202010694 - Dosagem de ureia" at bounding box center [600, 299] width 1129 height 14
checkbox ureia "true"
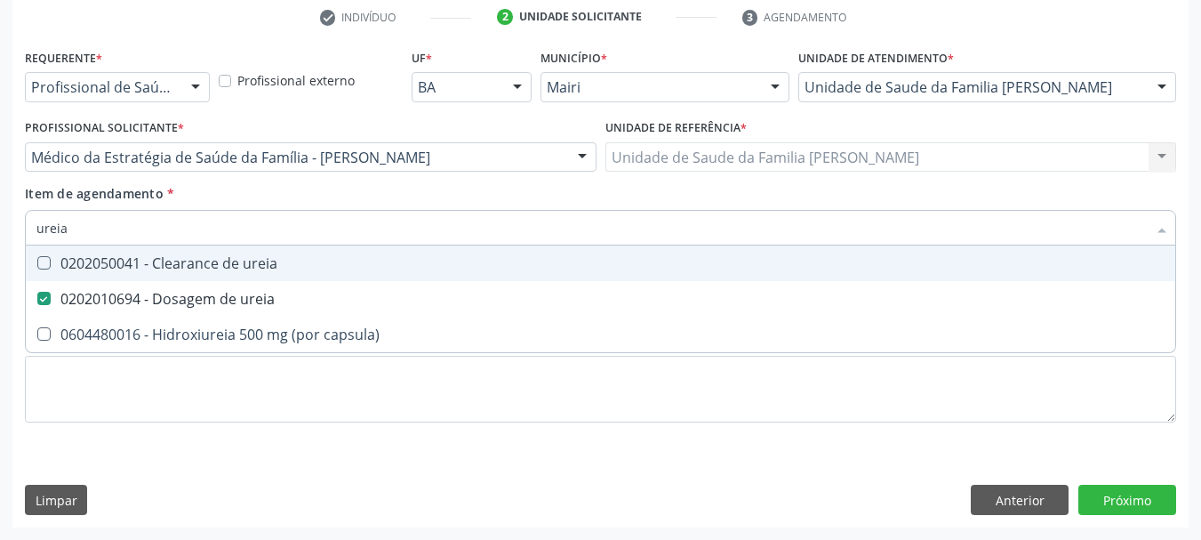
drag, startPoint x: 86, startPoint y: 226, endPoint x: 0, endPoint y: 226, distance: 86.3
click at [0, 226] on div "Acompanhamento Acompanhe a situação das marcações correntes e finalizadas Relat…" at bounding box center [600, 147] width 1201 height 783
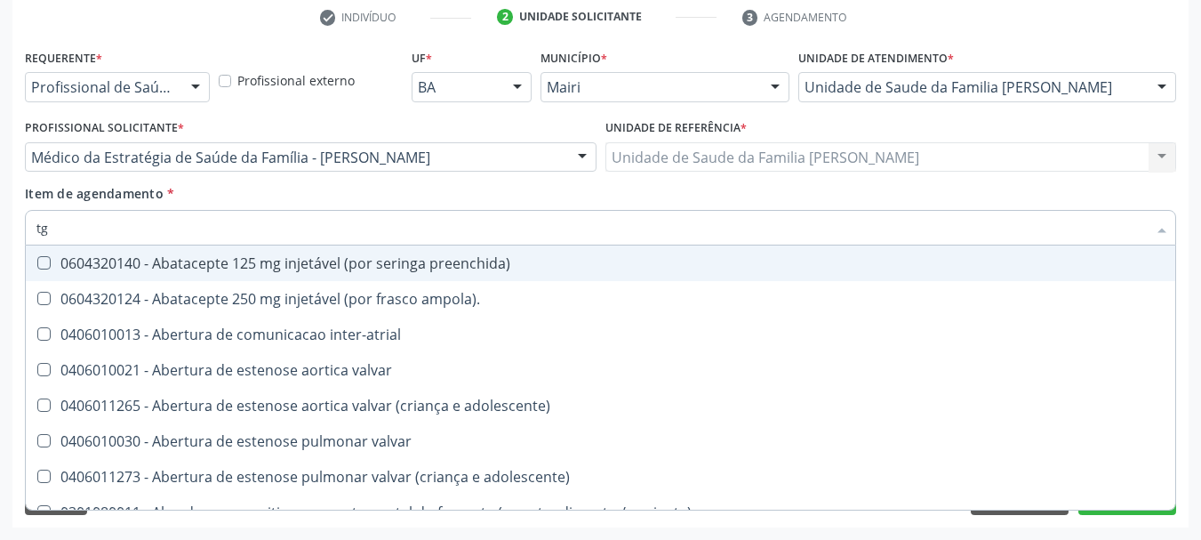
type input "tgo"
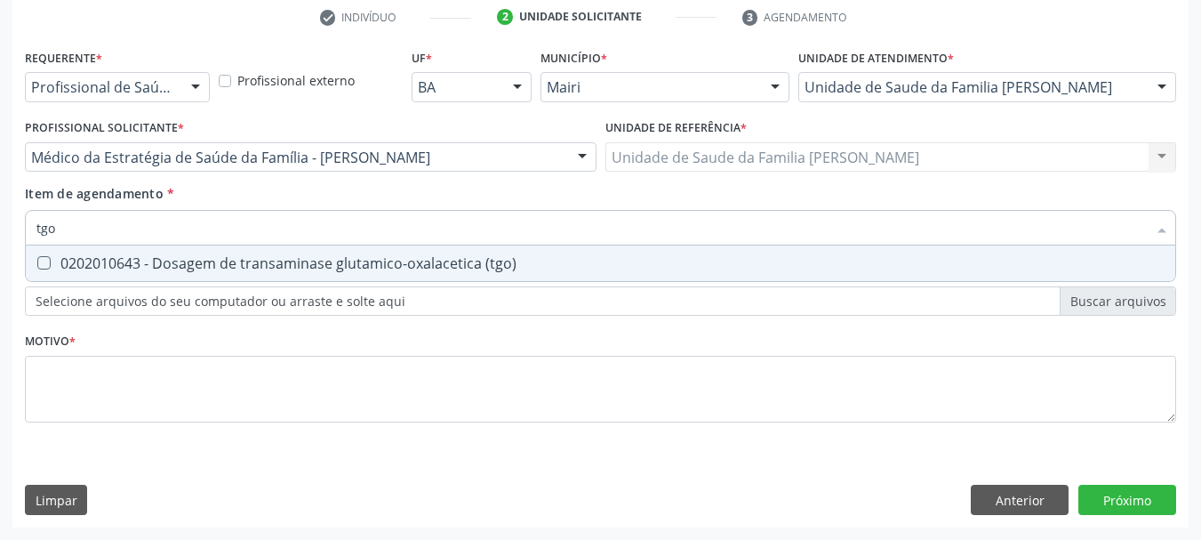
click at [113, 253] on span "0202010643 - Dosagem de transaminase glutamico-oxalacetica (tgo)" at bounding box center [601, 263] width 1150 height 36
checkbox \(tgo\) "true"
drag, startPoint x: 91, startPoint y: 229, endPoint x: 0, endPoint y: 237, distance: 91.1
click at [0, 237] on div "Acompanhamento Acompanhe a situação das marcações correntes e finalizadas Relat…" at bounding box center [600, 147] width 1201 height 783
type input "tg"
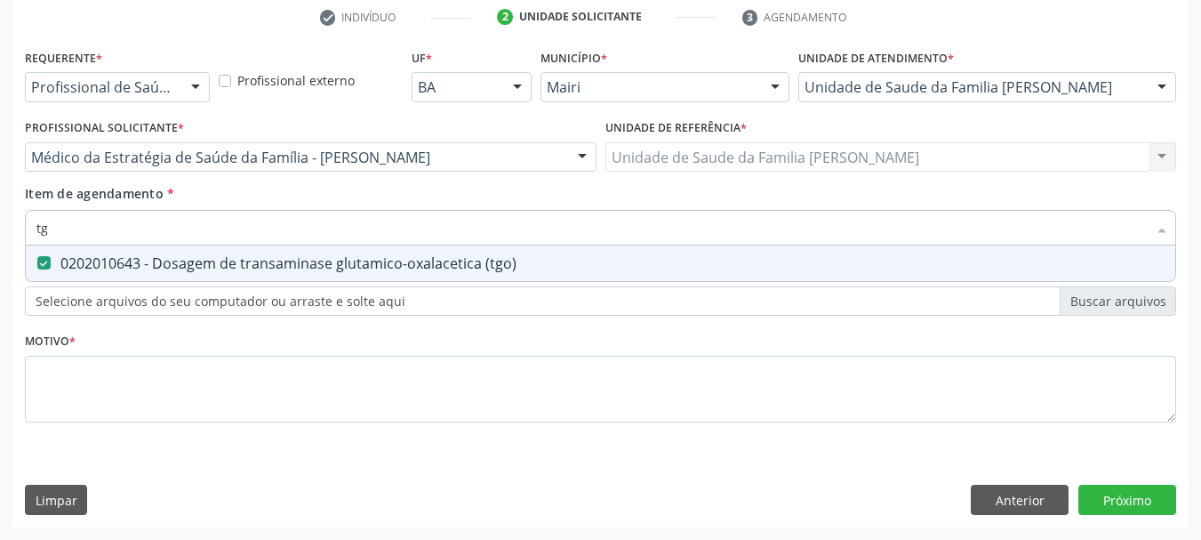
checkbox \(tgo\) "true"
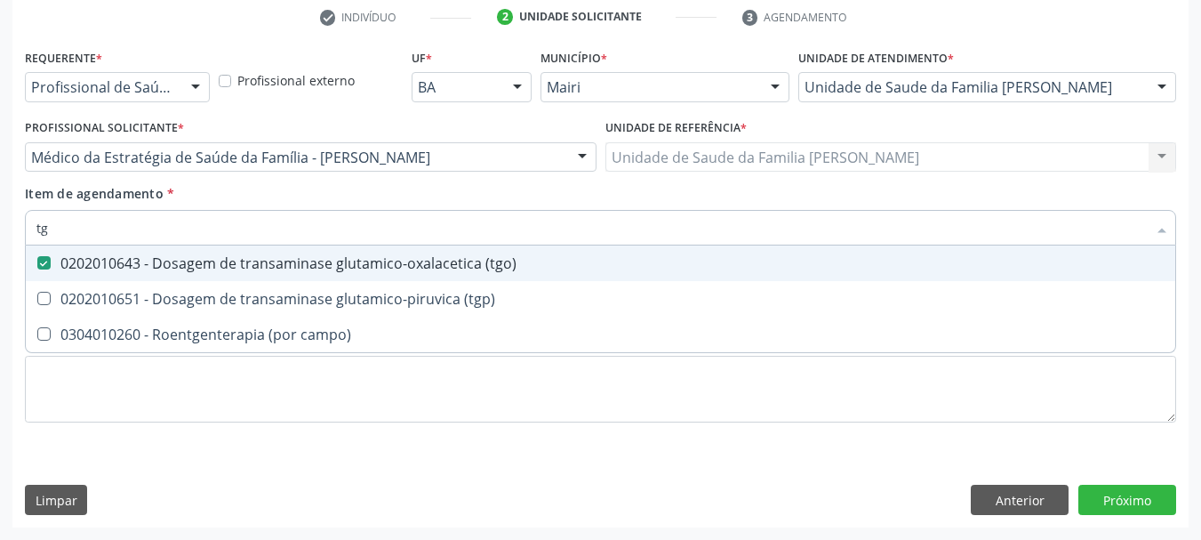
type input "tgp"
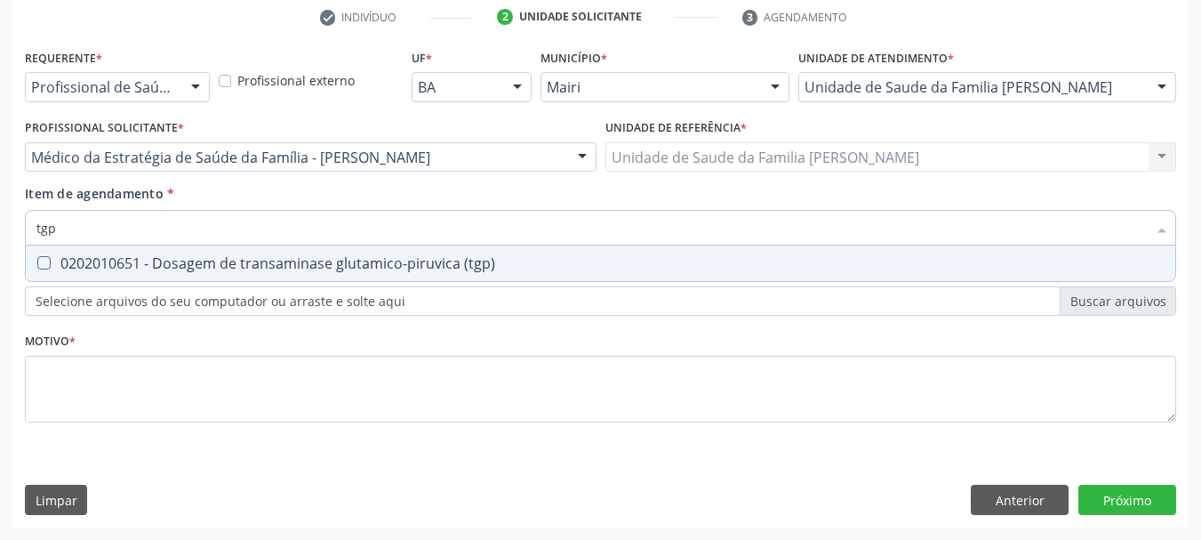
click at [60, 267] on div "0202010651 - Dosagem de transaminase glutamico-piruvica (tgp)" at bounding box center [600, 263] width 1129 height 14
checkbox \(tgp\) "true"
drag, startPoint x: 79, startPoint y: 228, endPoint x: 0, endPoint y: 228, distance: 79.1
click at [0, 228] on div "Acompanhamento Acompanhe a situação das marcações correntes e finalizadas Relat…" at bounding box center [600, 147] width 1201 height 783
type input "v"
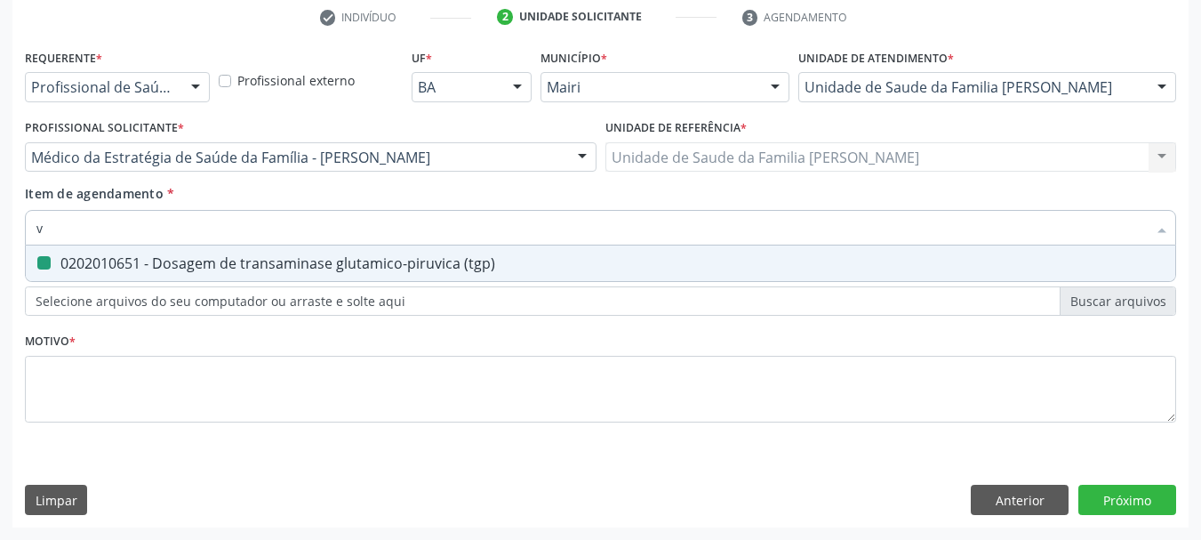
checkbox \(tgp\) "false"
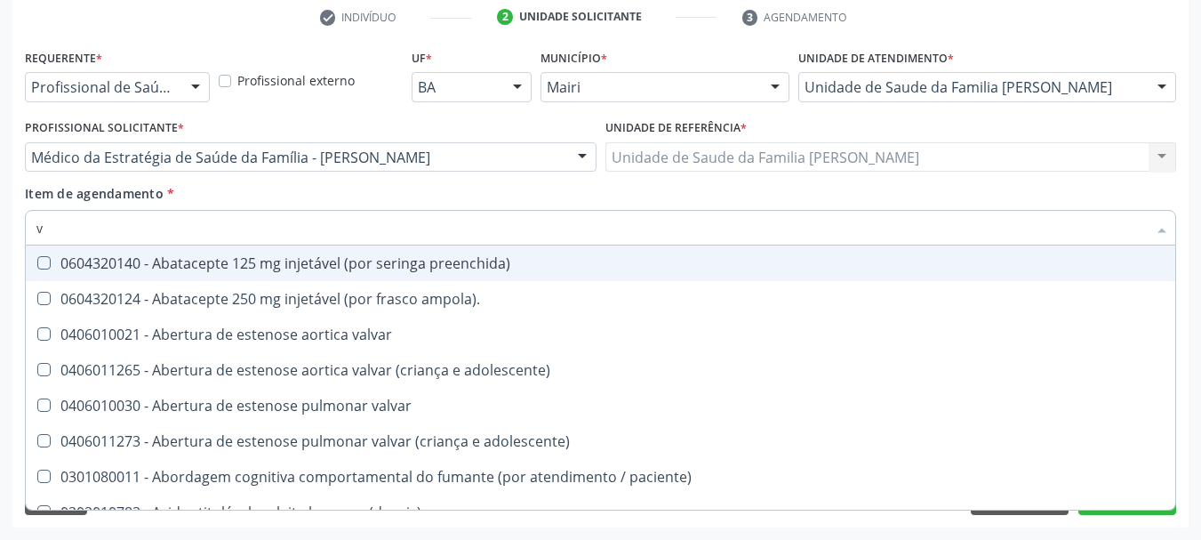
type input "vi"
checkbox cardiovascular "true"
checkbox \(tgp\) "false"
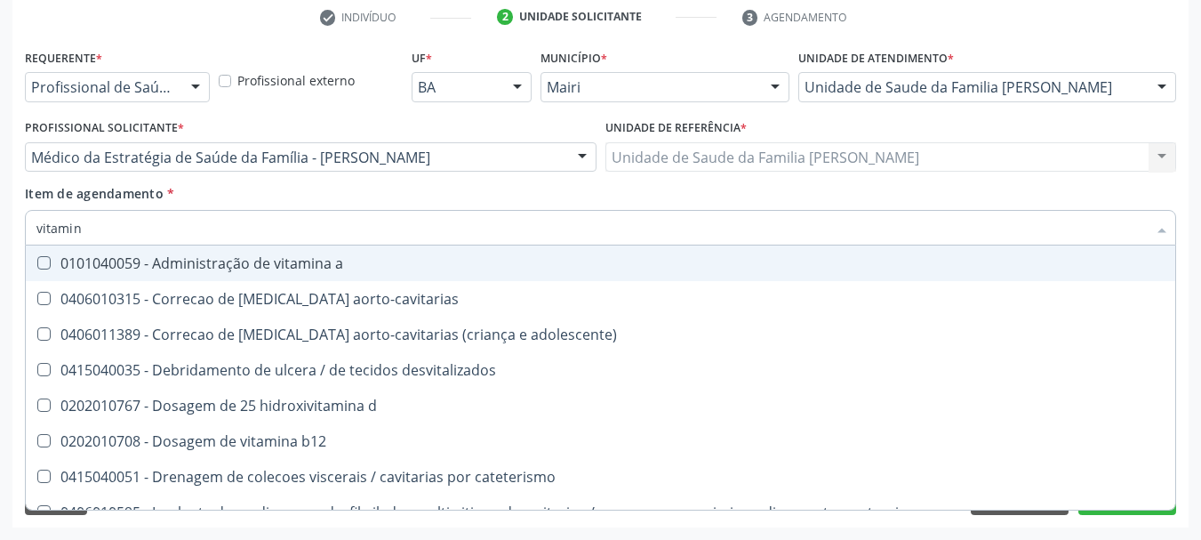
type input "vitamina"
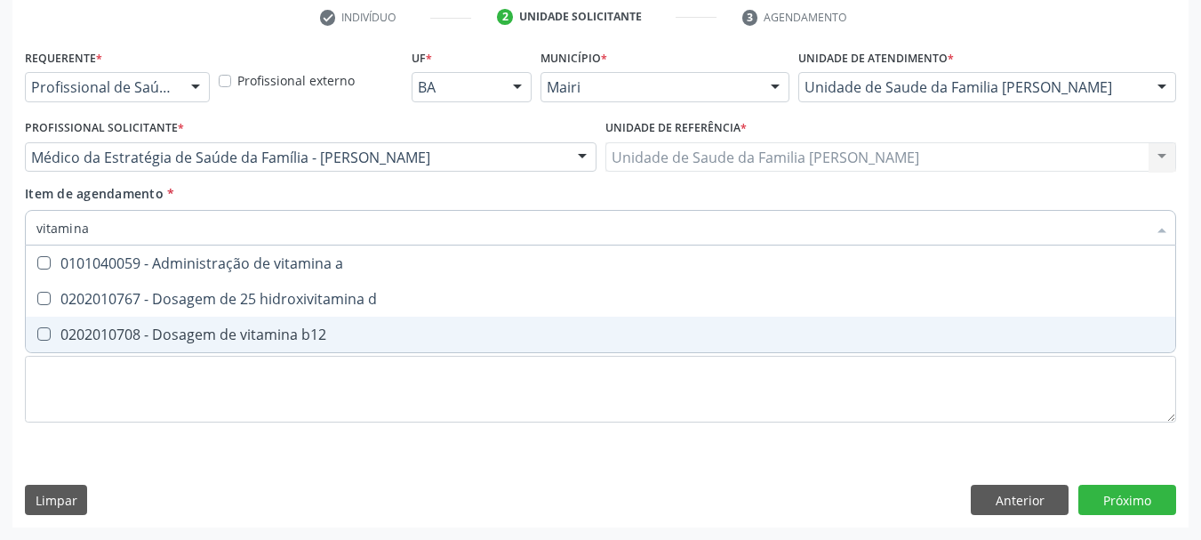
click at [217, 327] on div "0202010708 - Dosagem de vitamina b12" at bounding box center [600, 334] width 1129 height 14
checkbox b12 "true"
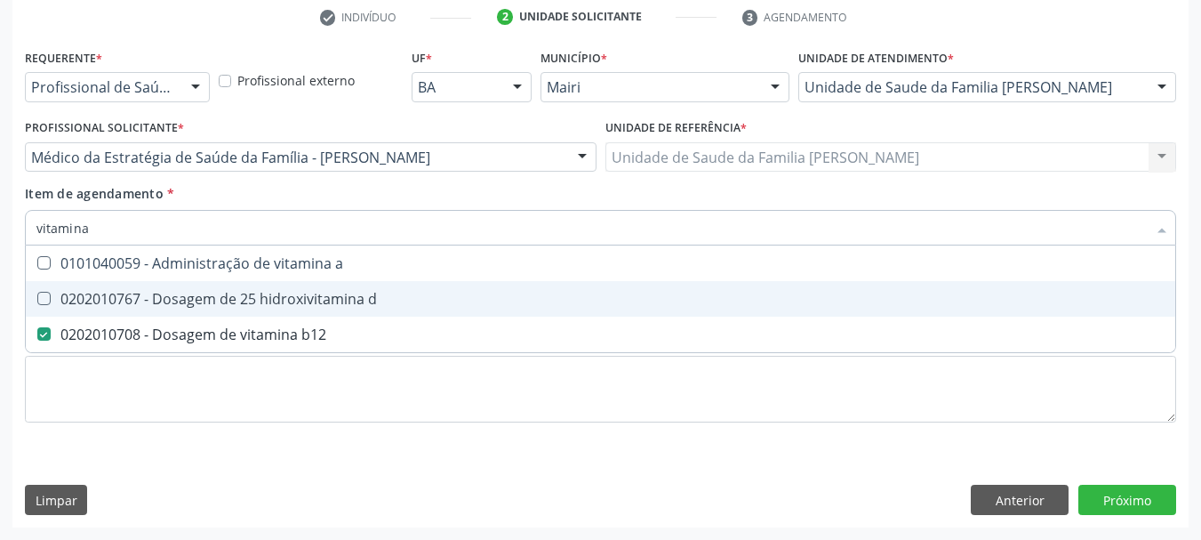
click at [217, 309] on span "0202010767 - Dosagem de 25 hidroxivitamina d" at bounding box center [601, 299] width 1150 height 36
checkbox d "true"
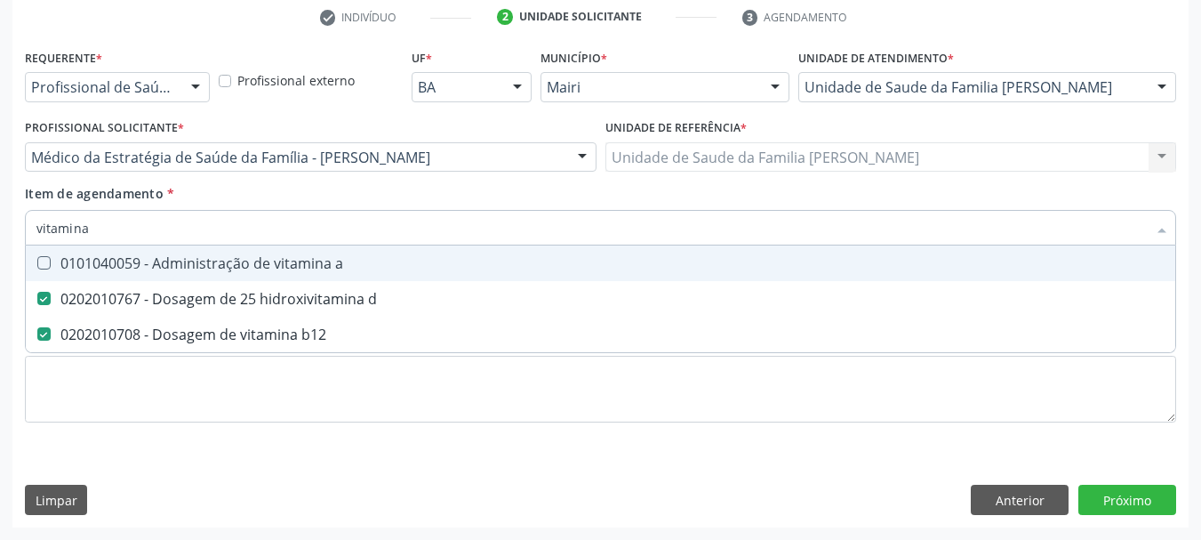
drag, startPoint x: 154, startPoint y: 233, endPoint x: 0, endPoint y: 237, distance: 153.9
click at [0, 237] on div "Acompanhamento Acompanhe a situação das marcações correntes e finalizadas Relat…" at bounding box center [600, 147] width 1201 height 783
type input "fe"
checkbox d "false"
checkbox b12 "false"
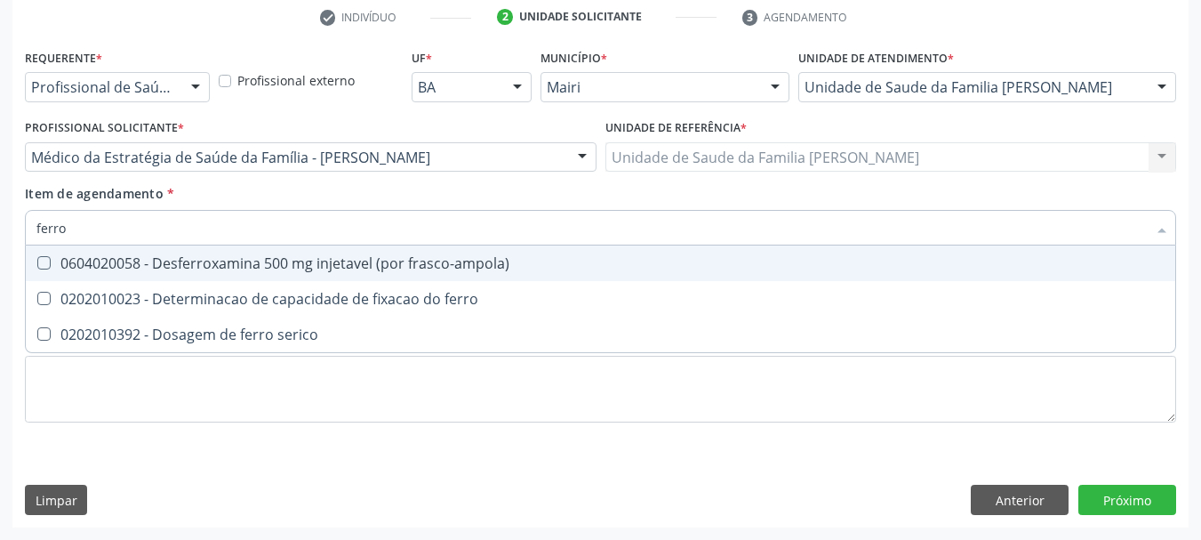
type input "ferro s"
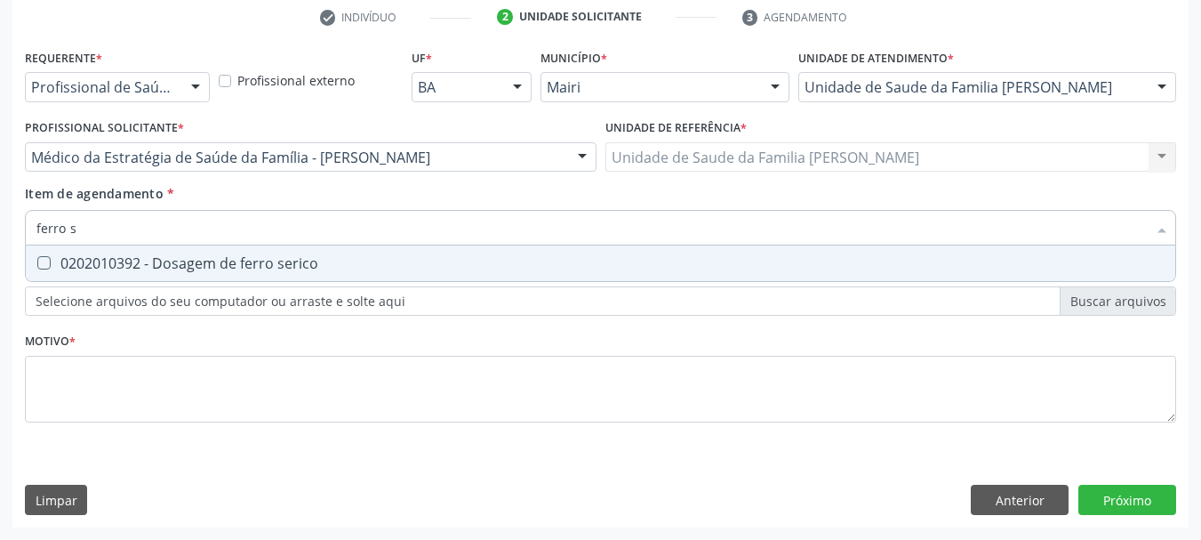
click at [102, 275] on span "0202010392 - Dosagem de ferro serico" at bounding box center [601, 263] width 1150 height 36
checkbox serico "true"
drag, startPoint x: 88, startPoint y: 230, endPoint x: 0, endPoint y: 236, distance: 88.2
click at [0, 236] on div "Acompanhamento Acompanhe a situação das marcações correntes e finalizadas Relat…" at bounding box center [600, 147] width 1201 height 783
type input "fe"
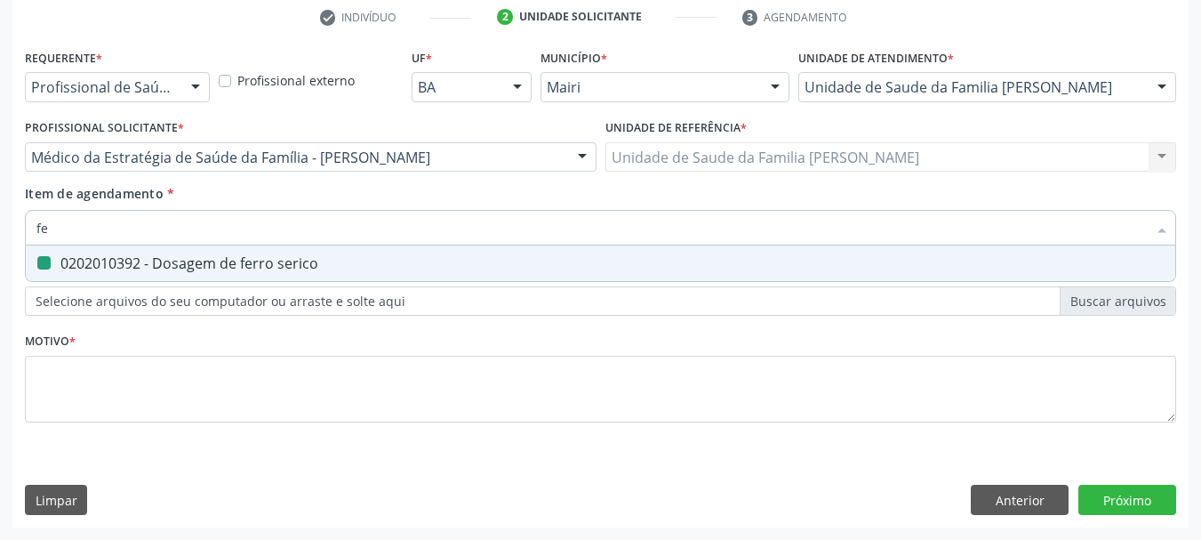
checkbox serico "false"
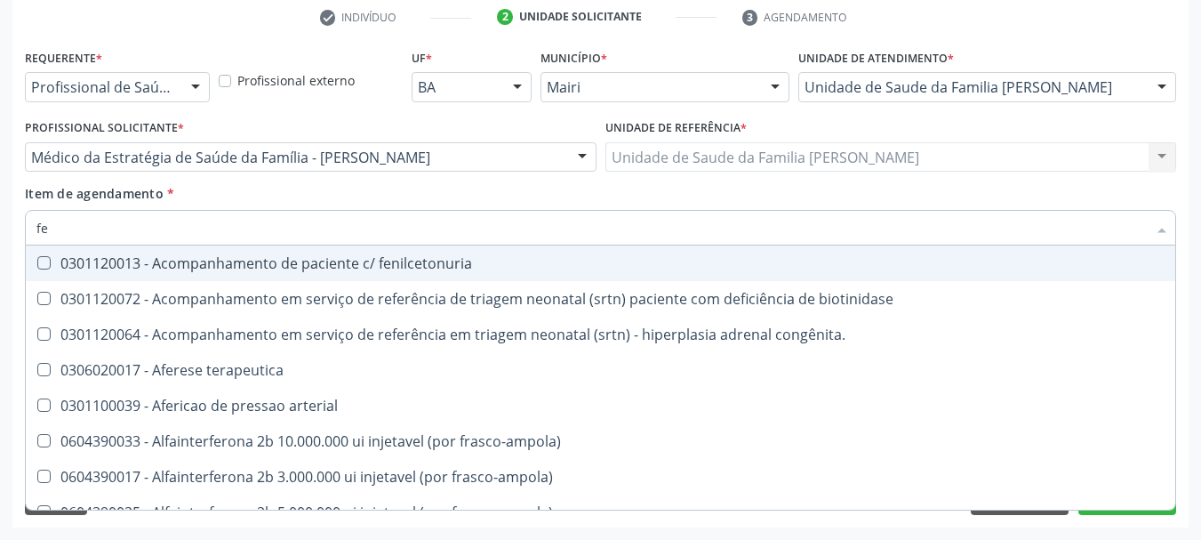
type input "fer"
checkbox joelho "true"
checkbox serico "false"
type input "ferr"
checkbox terapeutica "true"
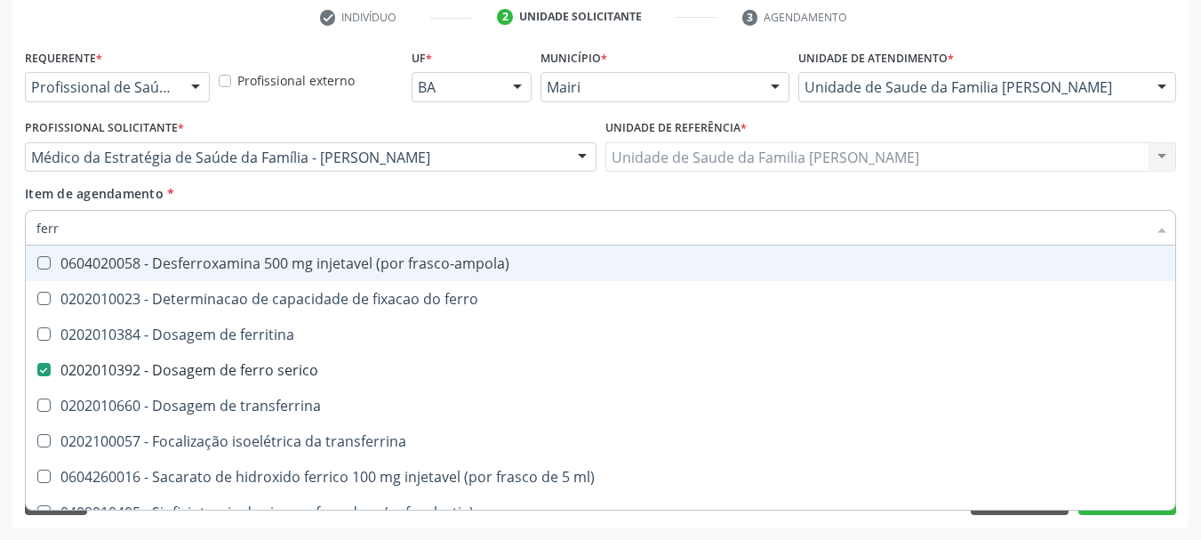
type input "ferri"
checkbox serico "false"
type input "ferrit"
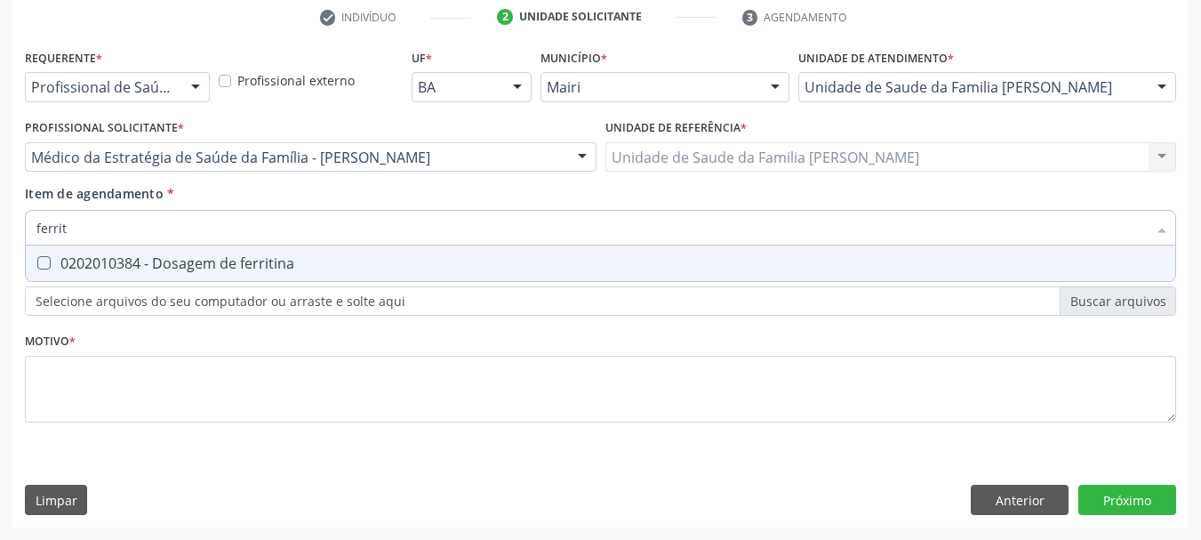
click at [94, 261] on div "0202010384 - Dosagem de ferritina" at bounding box center [600, 263] width 1129 height 14
checkbox ferritina "true"
drag, startPoint x: 42, startPoint y: 237, endPoint x: 0, endPoint y: 228, distance: 42.7
click at [0, 234] on div "Acompanhamento Acompanhe a situação das marcações correntes e finalizadas Relat…" at bounding box center [600, 147] width 1201 height 783
checkbox ferritina "false"
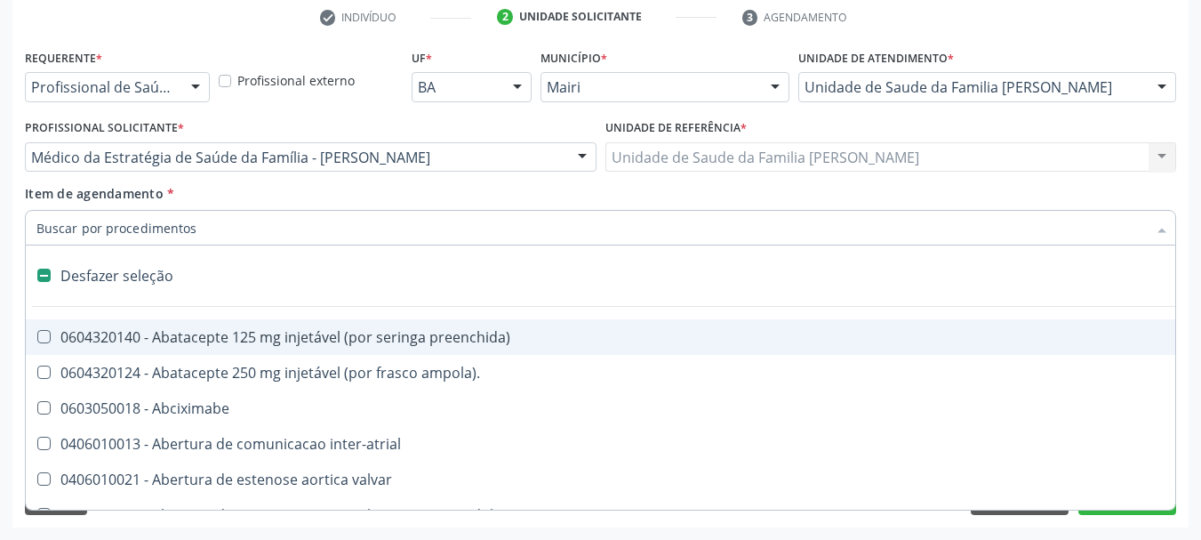
click at [12, 343] on div "Requerente * Profissional de Saúde Profissional de Saúde Paciente Nenhum result…" at bounding box center [600, 285] width 1177 height 483
checkbox ampola\)\ "true"
checkbox Abciximabe "true"
checkbox inter-atrial "true"
checkbox valvar "true"
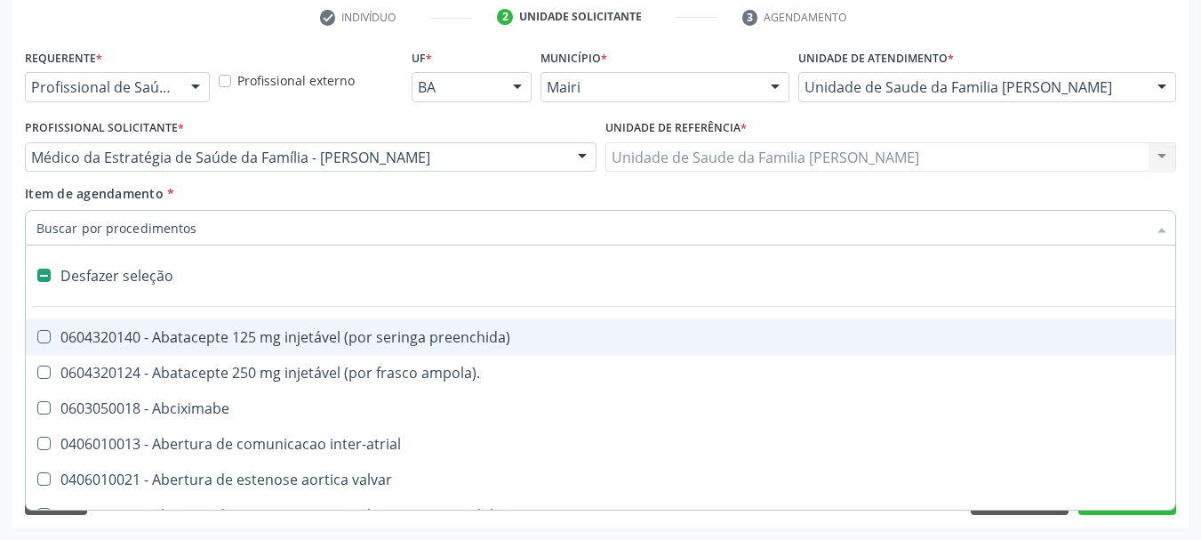
checkbox adolescente\) "true"
checkbox valvar "true"
checkbox adolescente\) "true"
checkbox paciente\) "true"
checkbox dente\) "true"
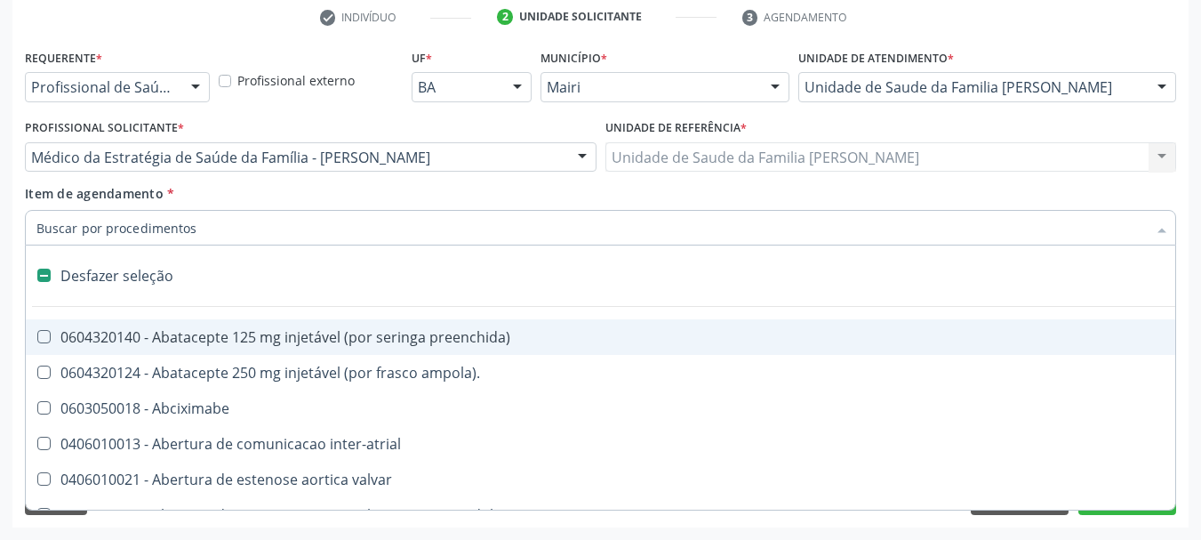
checkbox comprimido\) "true"
checkbox \(dornic\) "true"
checkbox derrames "true"
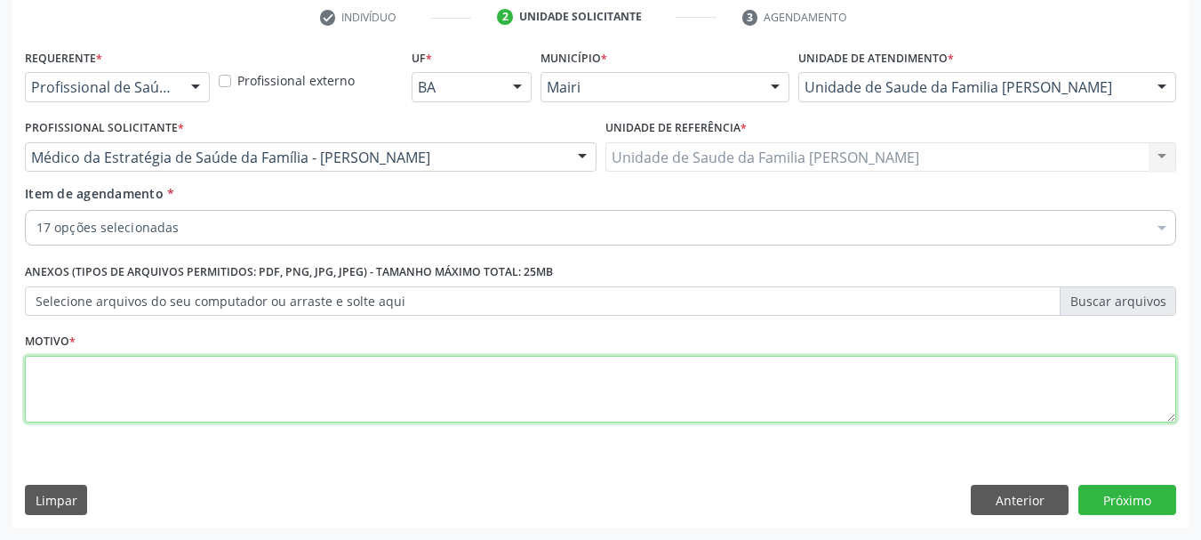
click at [141, 373] on textarea at bounding box center [601, 390] width 1152 height 68
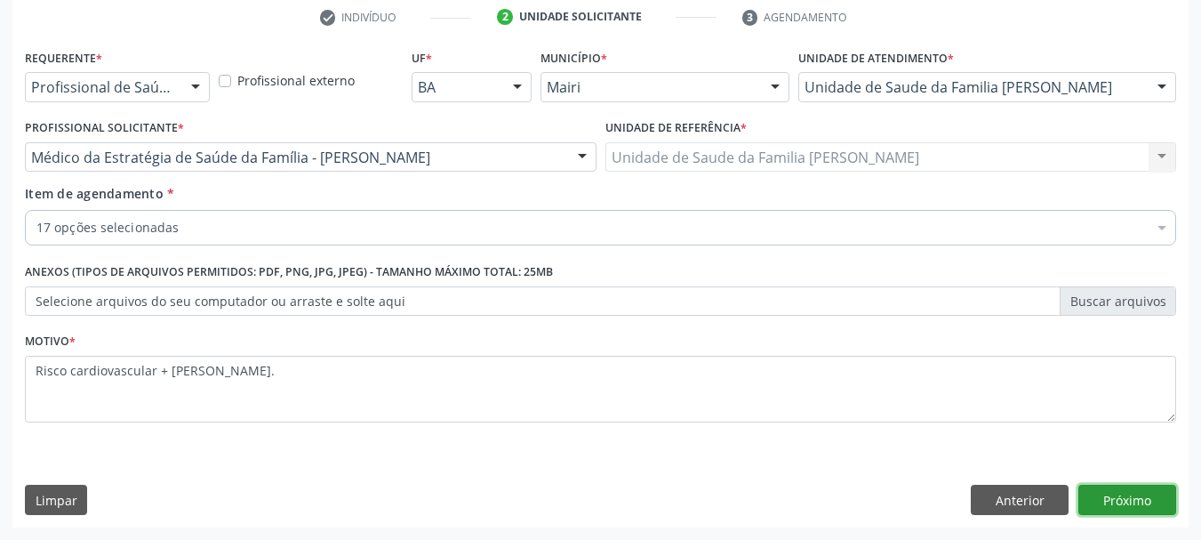
click at [1127, 494] on button "Próximo" at bounding box center [1128, 500] width 98 height 30
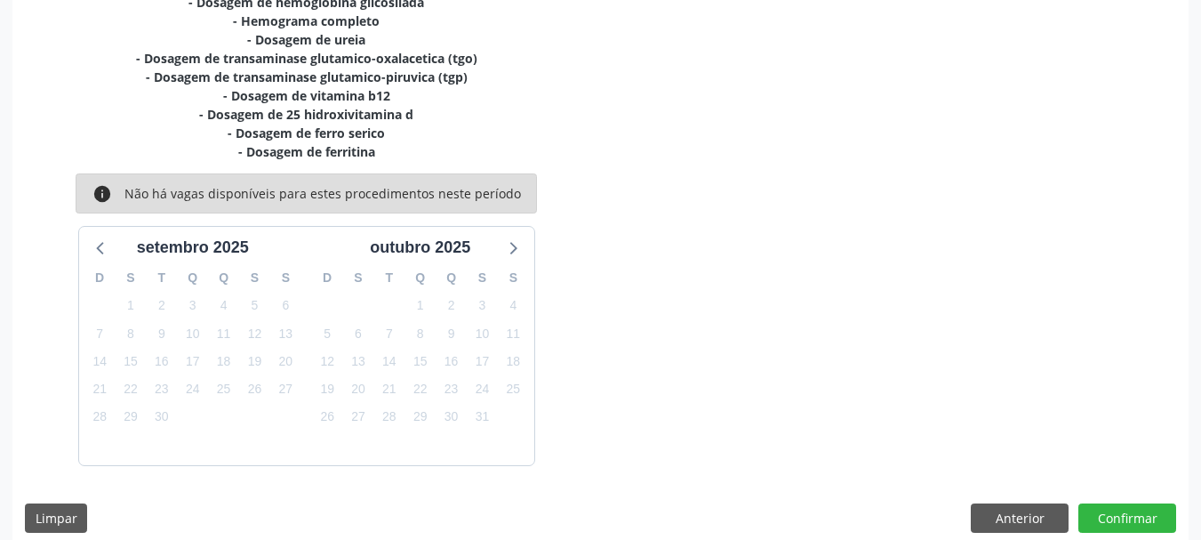
scroll to position [585, 0]
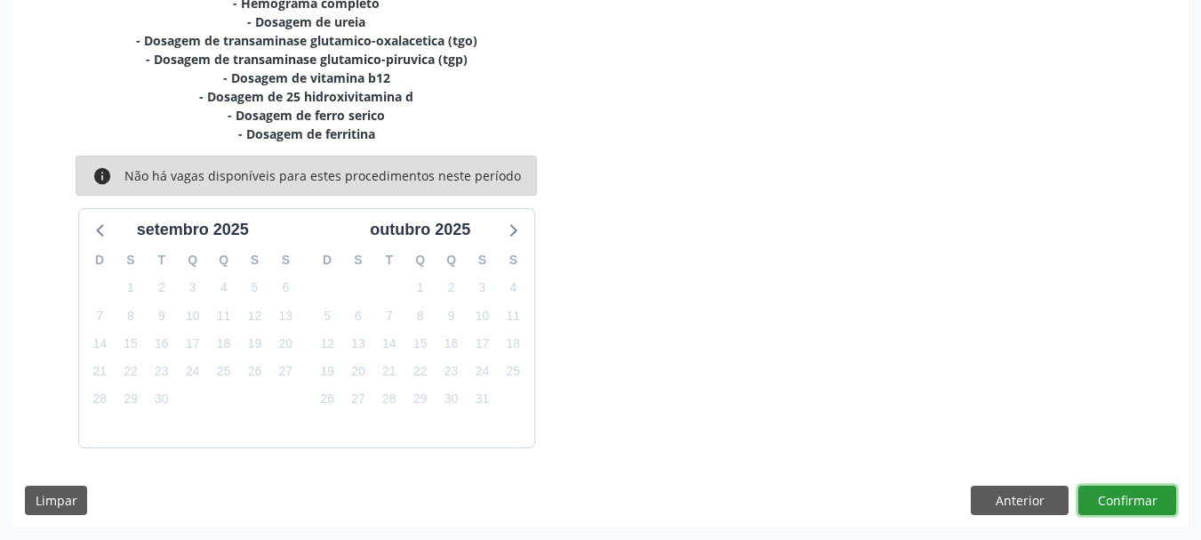
click at [1132, 506] on button "Confirmar" at bounding box center [1128, 501] width 98 height 30
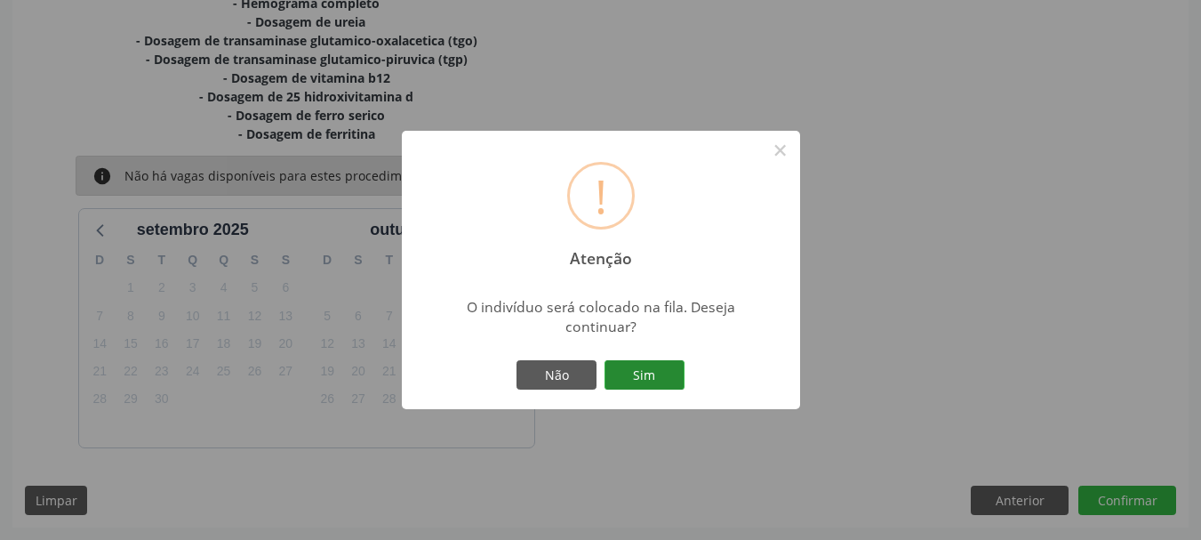
click at [662, 383] on button "Sim" at bounding box center [645, 375] width 80 height 30
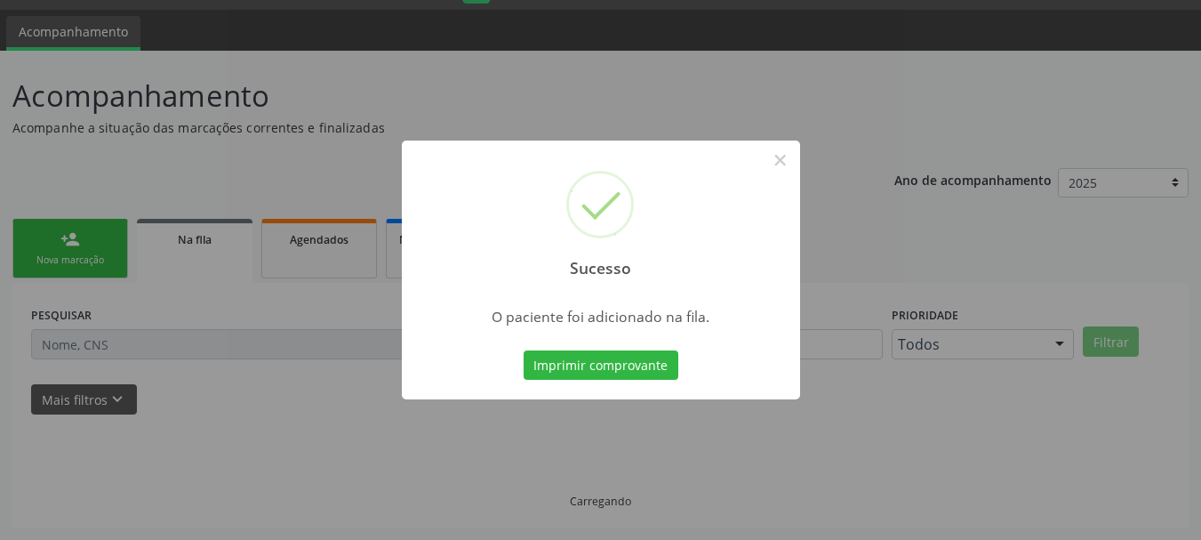
scroll to position [47, 0]
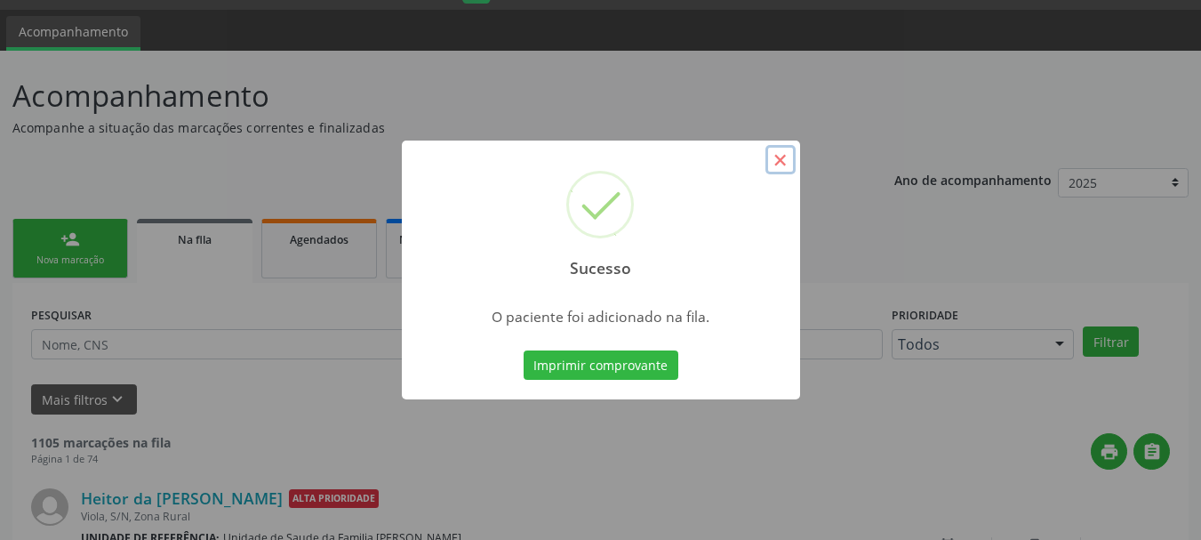
click at [784, 159] on button "×" at bounding box center [781, 160] width 30 height 30
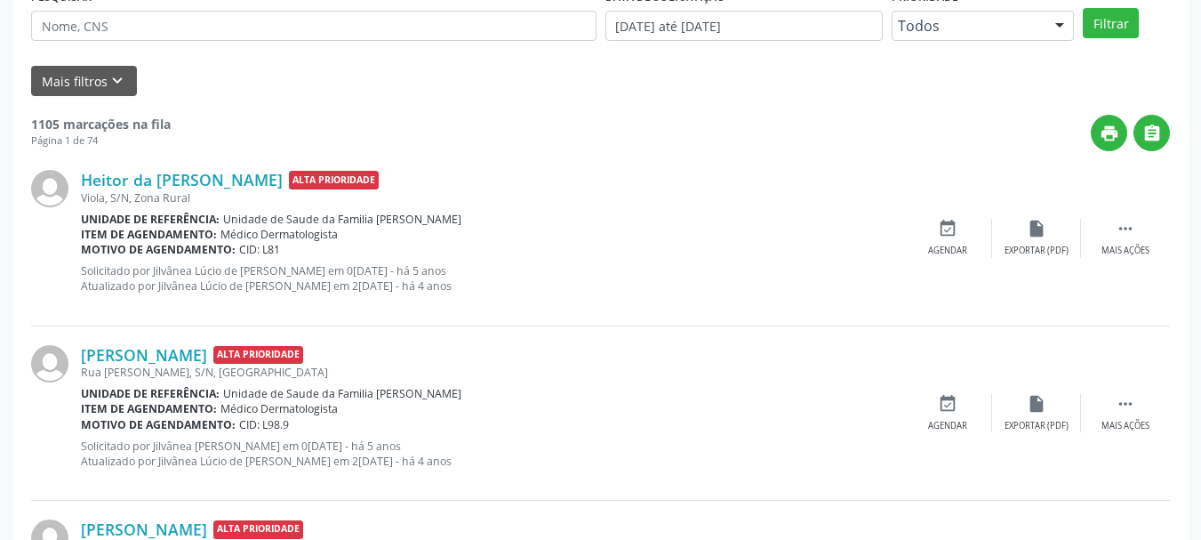
scroll to position [0, 0]
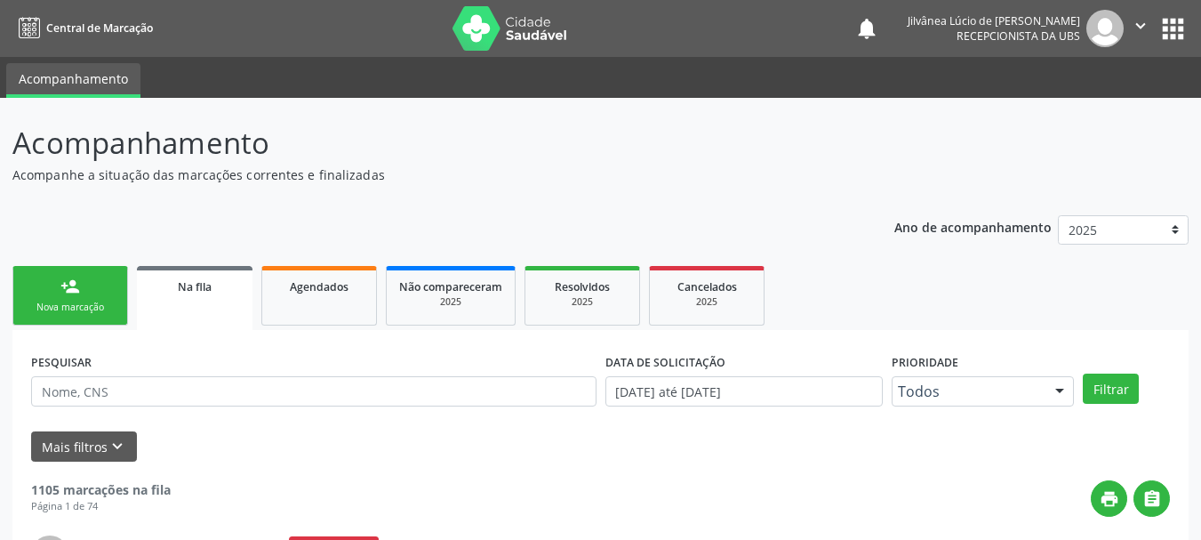
click at [812, 171] on p "Acompanhe a situação das marcações correntes e finalizadas" at bounding box center [424, 174] width 824 height 19
click at [51, 288] on link "person_add Nova marcação" at bounding box center [70, 296] width 116 height 60
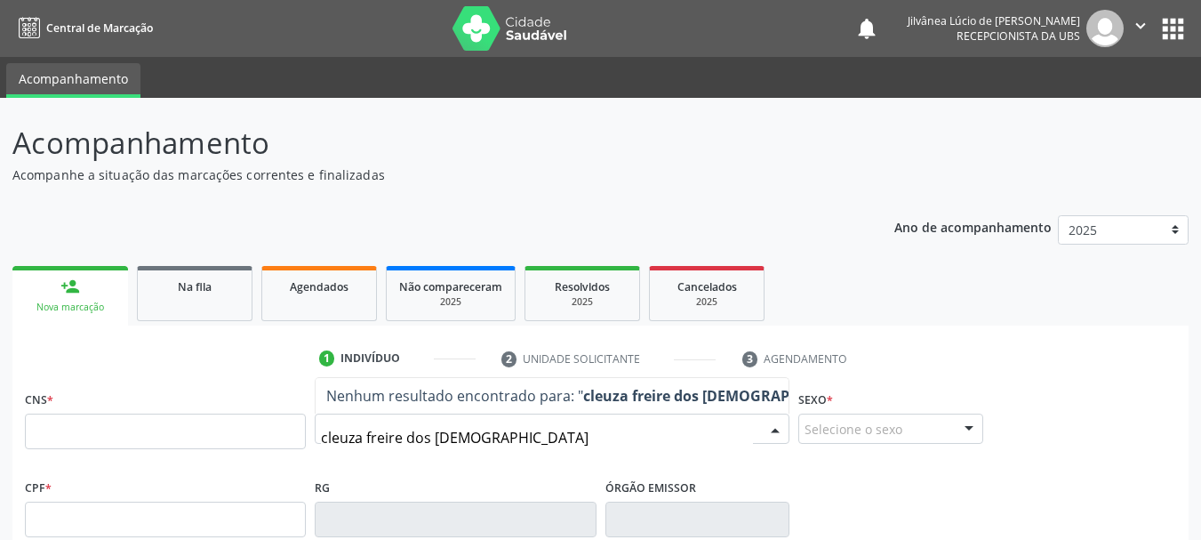
type input "[PERSON_NAME]"
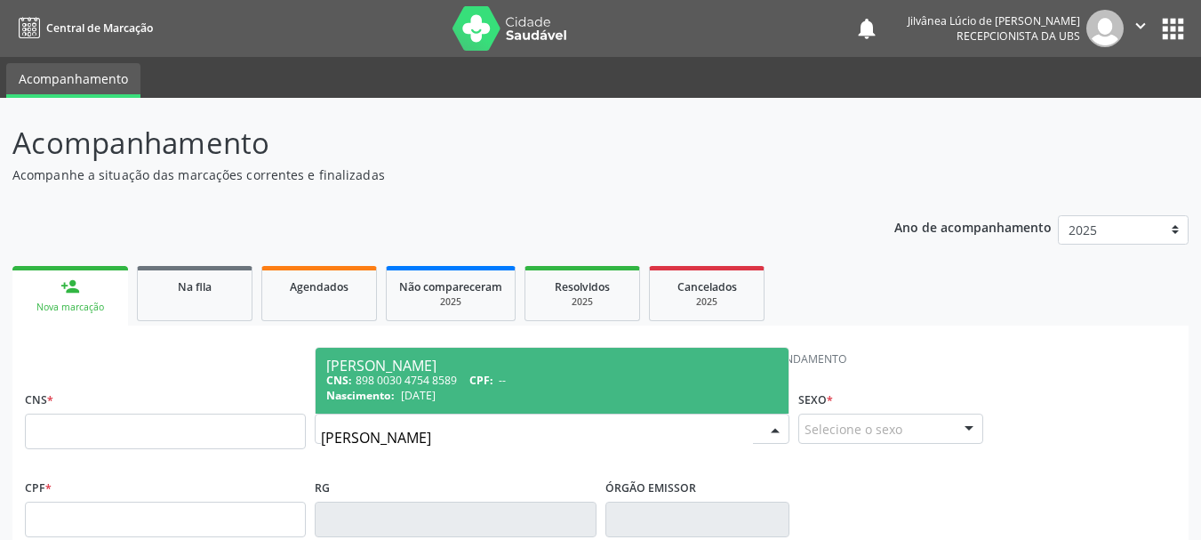
click at [458, 373] on div "CNS: 898 0030 4754 8589 CPF: --" at bounding box center [552, 380] width 452 height 15
type input "898 0030 4754 8589"
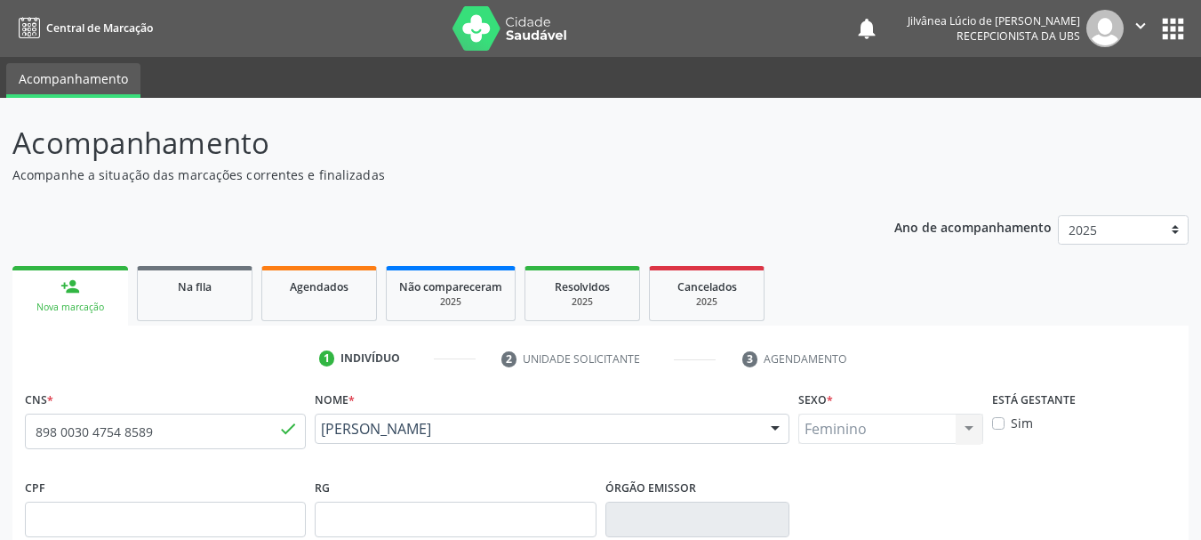
type input "[DATE]"
type input "[PERSON_NAME]"
type input "[PHONE_NUMBER]"
type input "S/N"
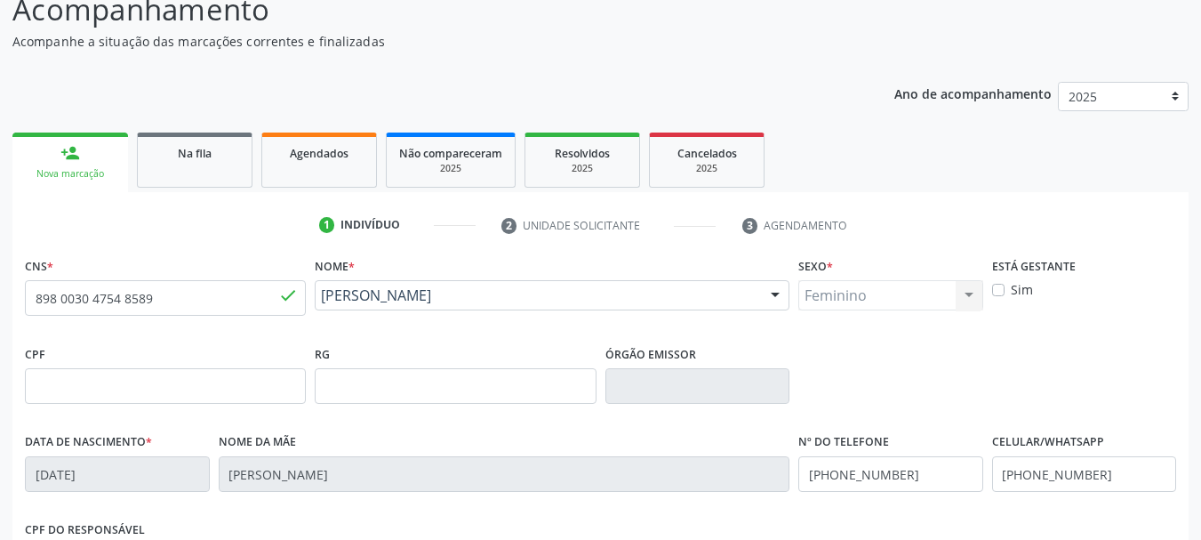
scroll to position [424, 0]
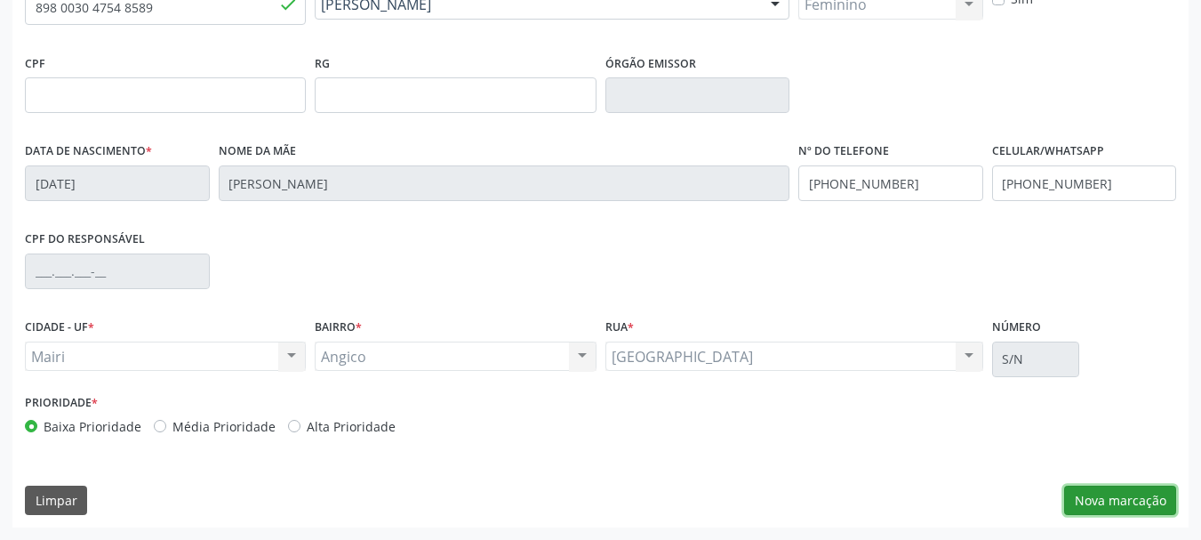
click at [1097, 506] on button "Nova marcação" at bounding box center [1121, 501] width 112 height 30
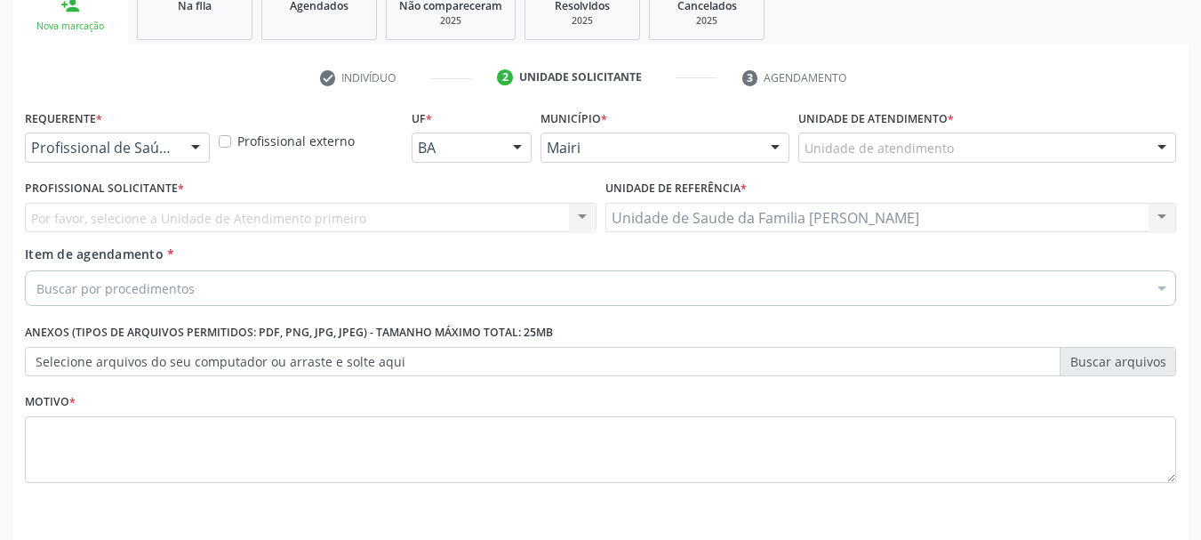
scroll to position [253, 0]
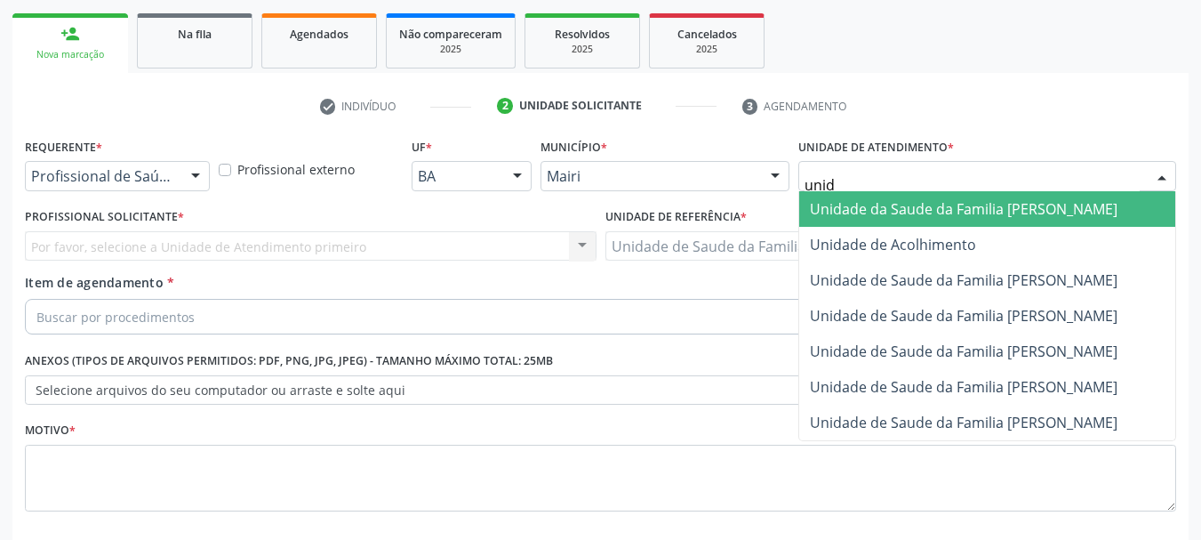
type input "unida"
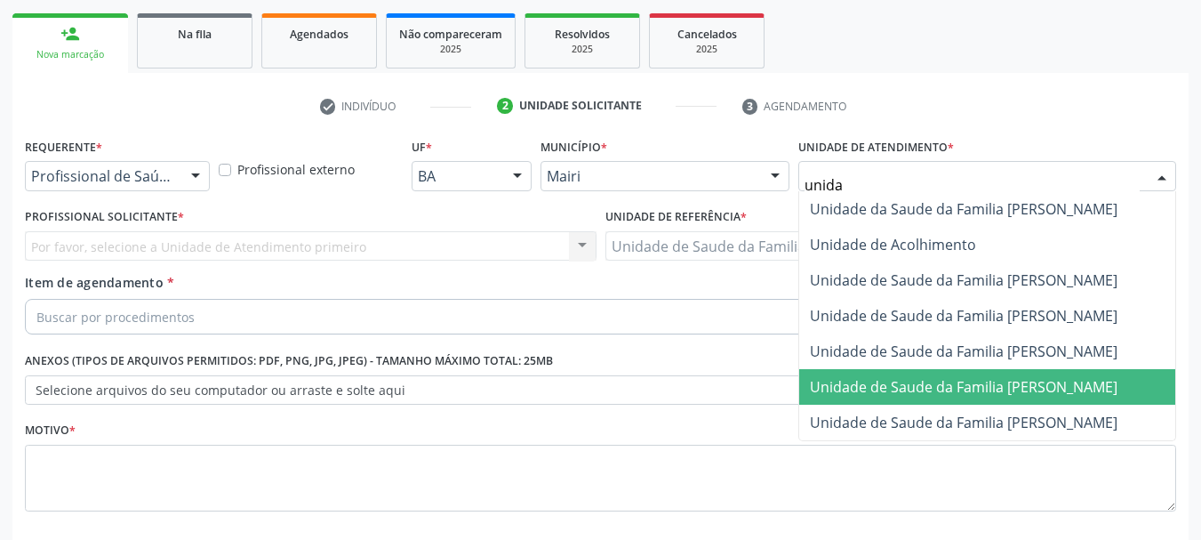
click at [965, 390] on span "Unidade de Saude da Familia [PERSON_NAME]" at bounding box center [964, 387] width 308 height 20
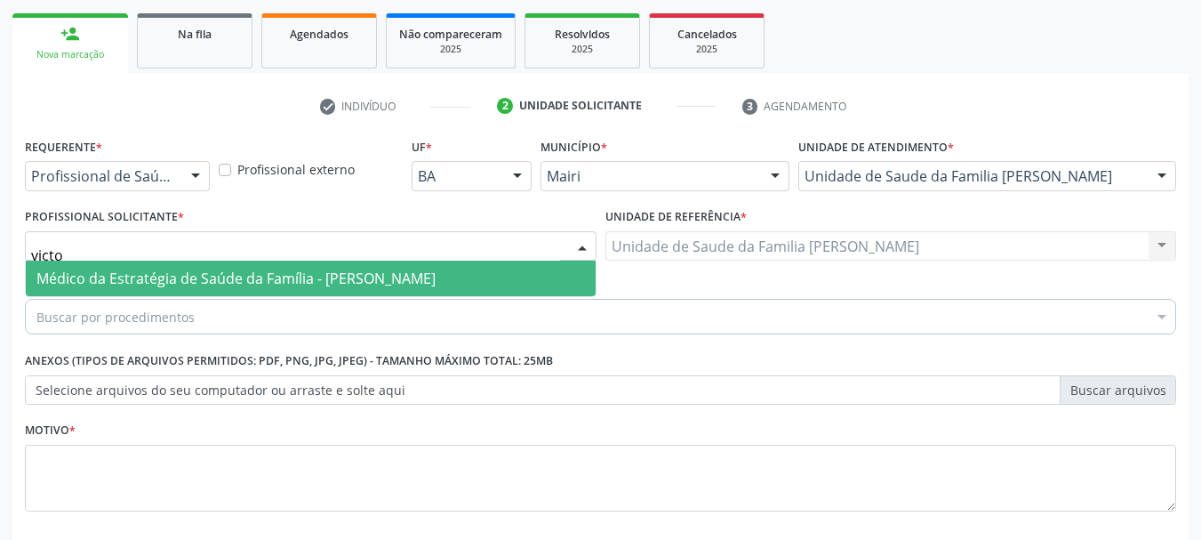
type input "victor"
click at [197, 286] on span "Médico da Estratégia de Saúde da Família - [PERSON_NAME]" at bounding box center [235, 279] width 399 height 20
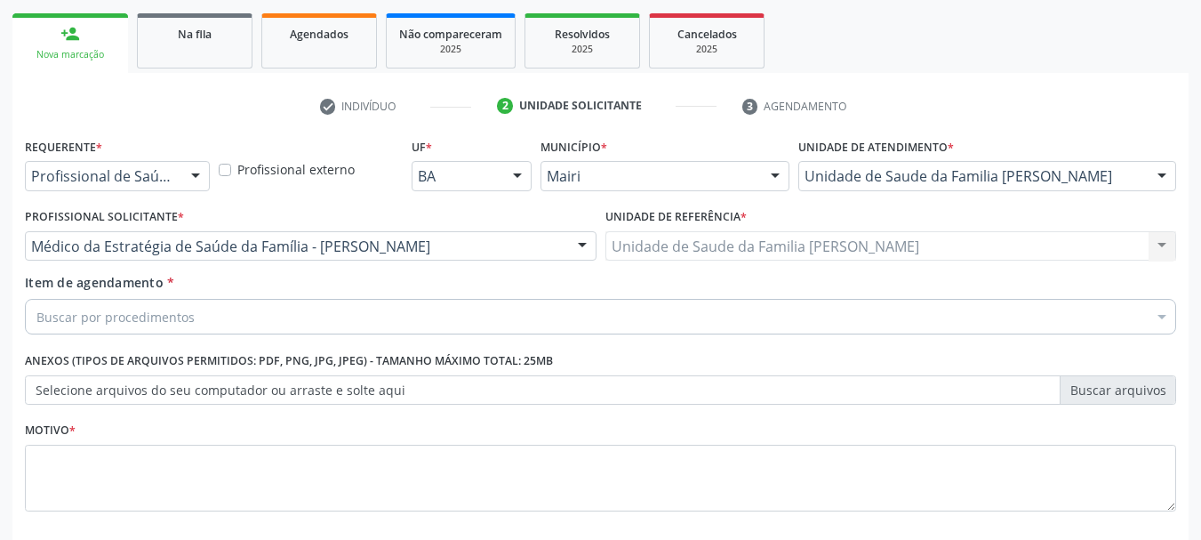
click at [227, 320] on div "Buscar por procedimentos" at bounding box center [601, 317] width 1152 height 36
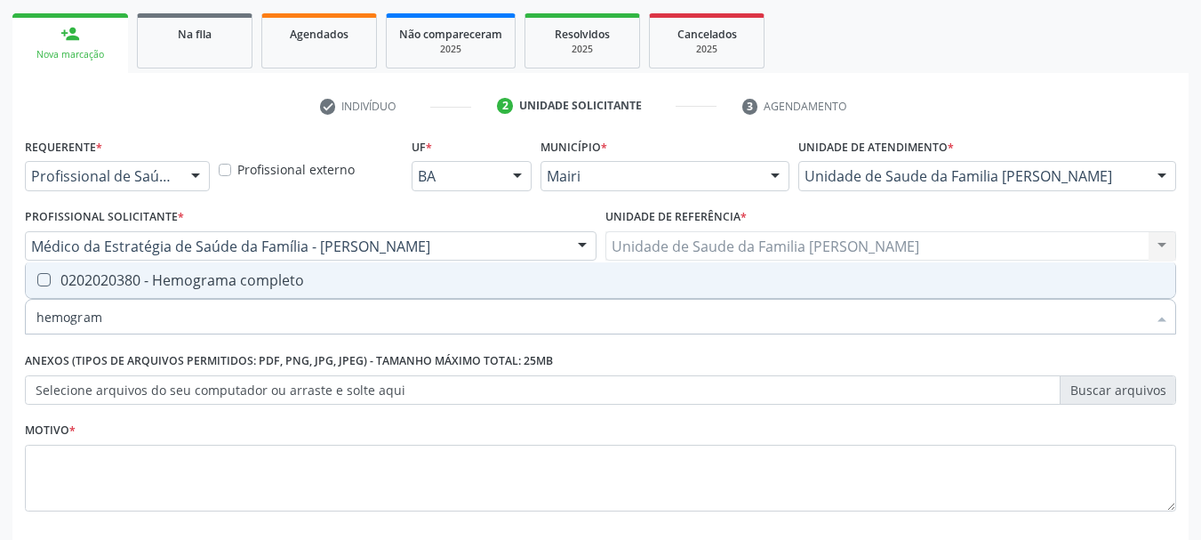
type input "hemograma"
click at [188, 273] on div "0202020380 - Hemograma completo" at bounding box center [600, 280] width 1129 height 14
checkbox completo "true"
drag, startPoint x: 117, startPoint y: 318, endPoint x: 58, endPoint y: 327, distance: 60.2
click at [58, 327] on input "hemograma" at bounding box center [591, 317] width 1111 height 36
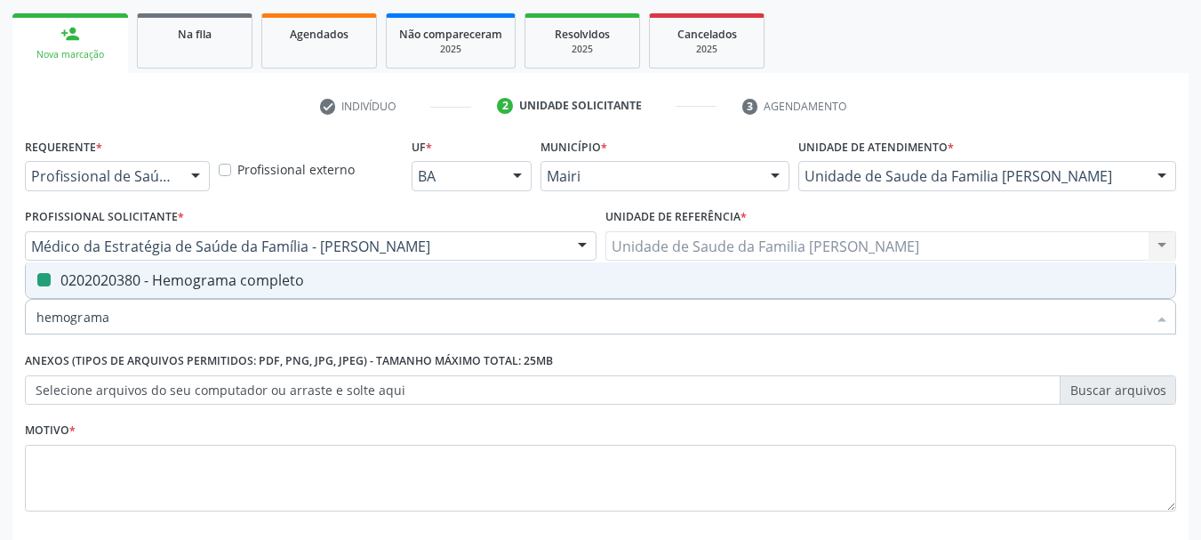
type input "hem"
checkbox completo "false"
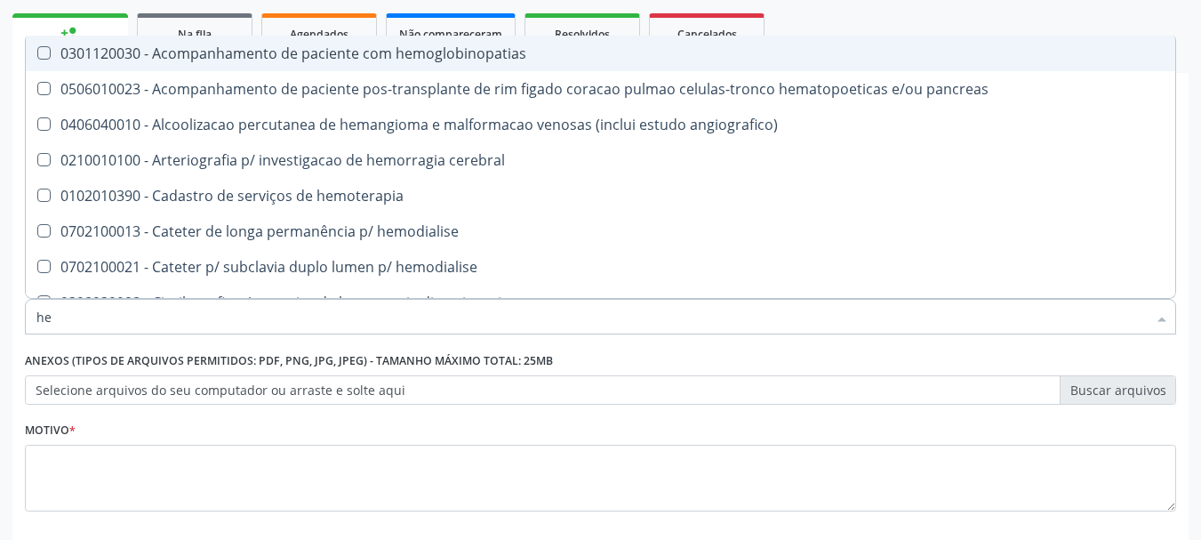
type input "h"
checkbox completo "false"
checkbox hemodialise "false"
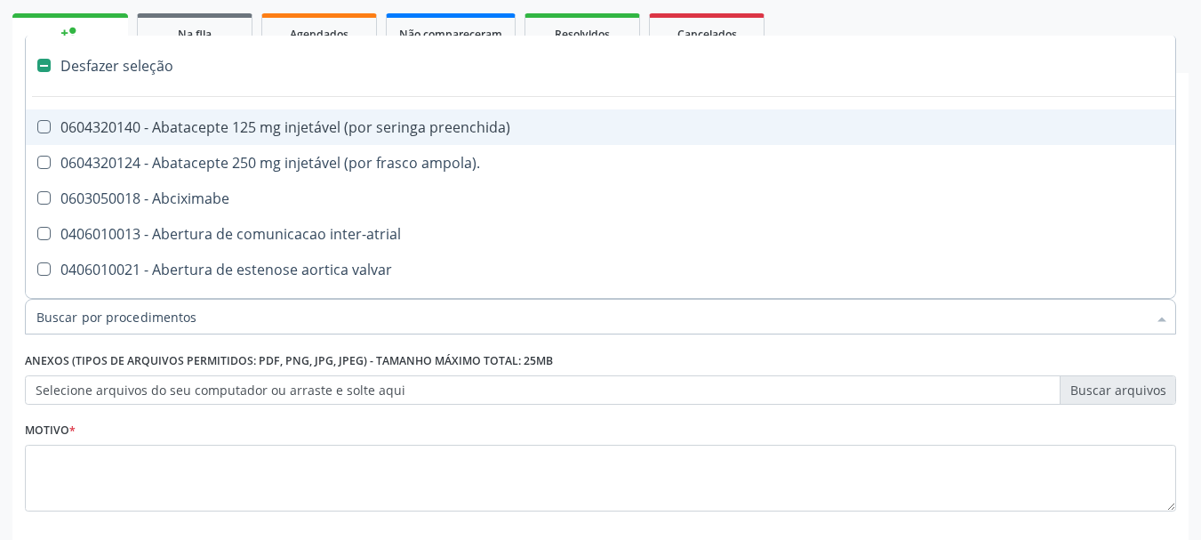
type input "g"
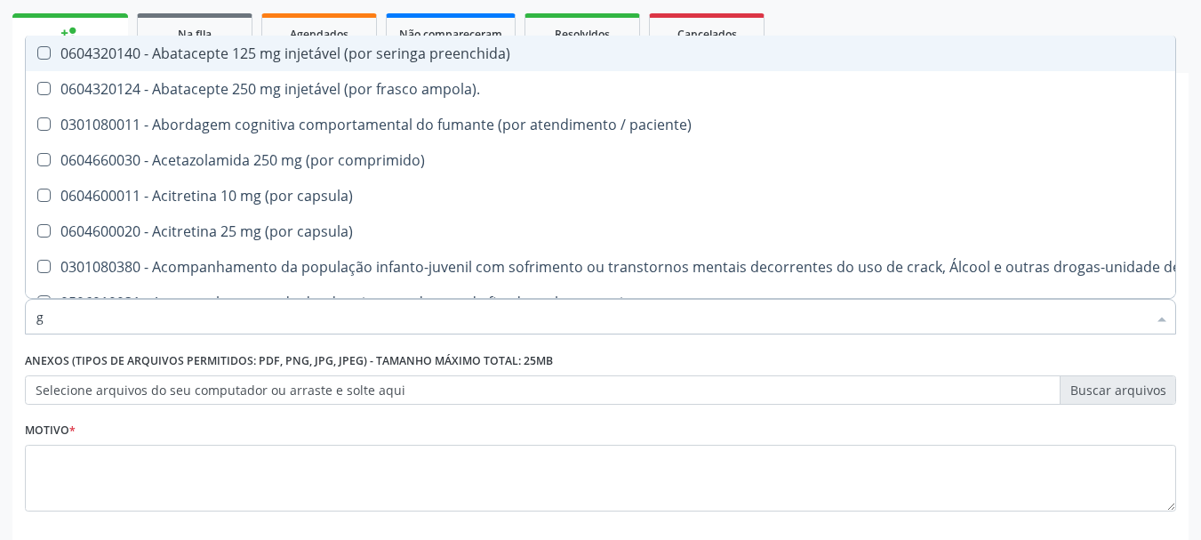
checkbox completo "true"
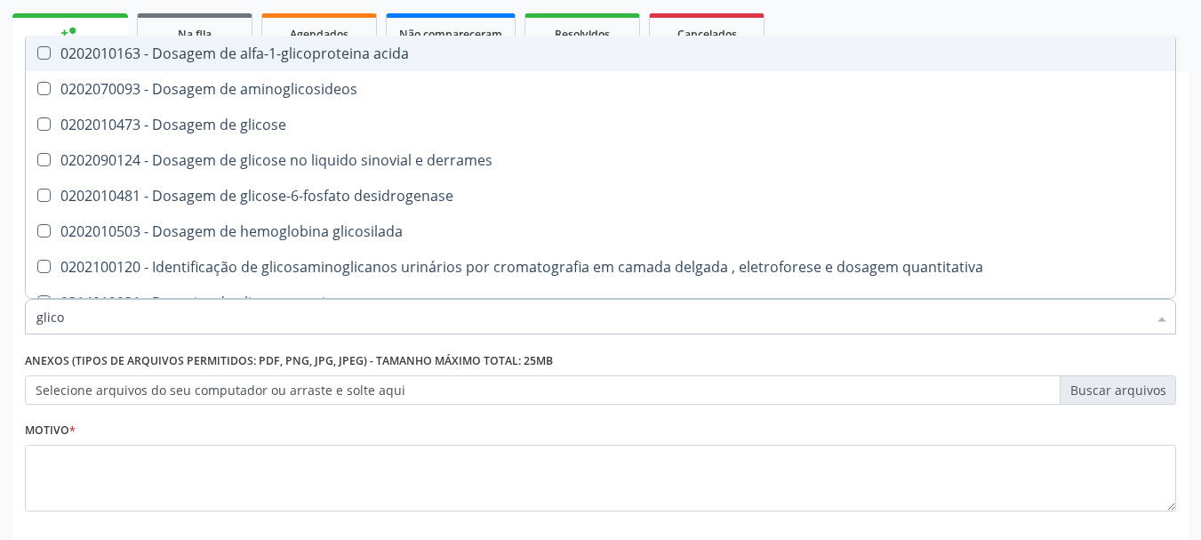
type input "glicos"
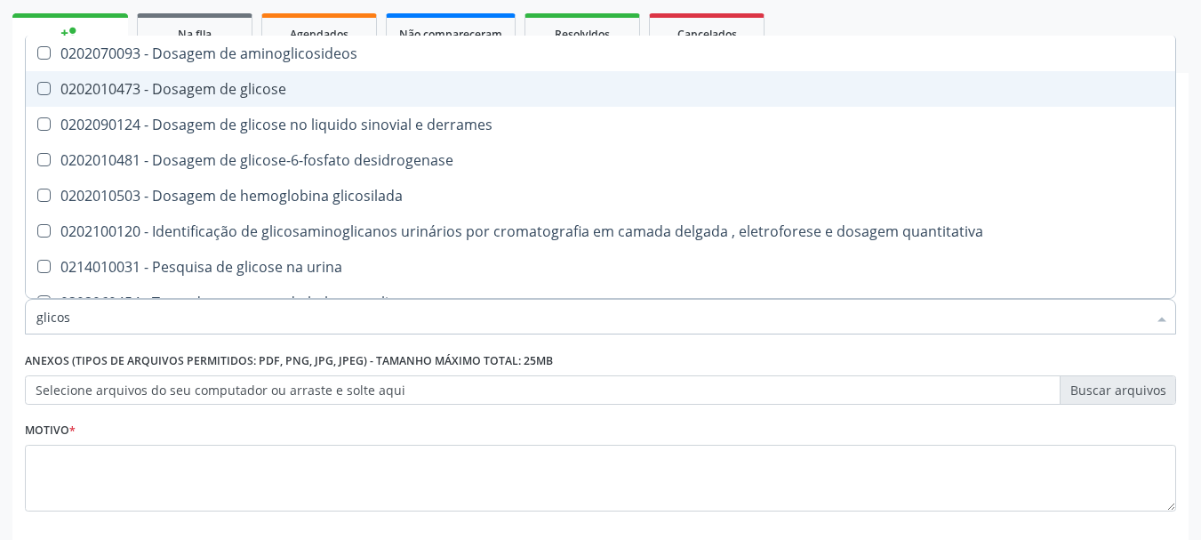
click at [229, 86] on div "0202010473 - Dosagem de glicose" at bounding box center [600, 89] width 1129 height 14
checkbox glicose "true"
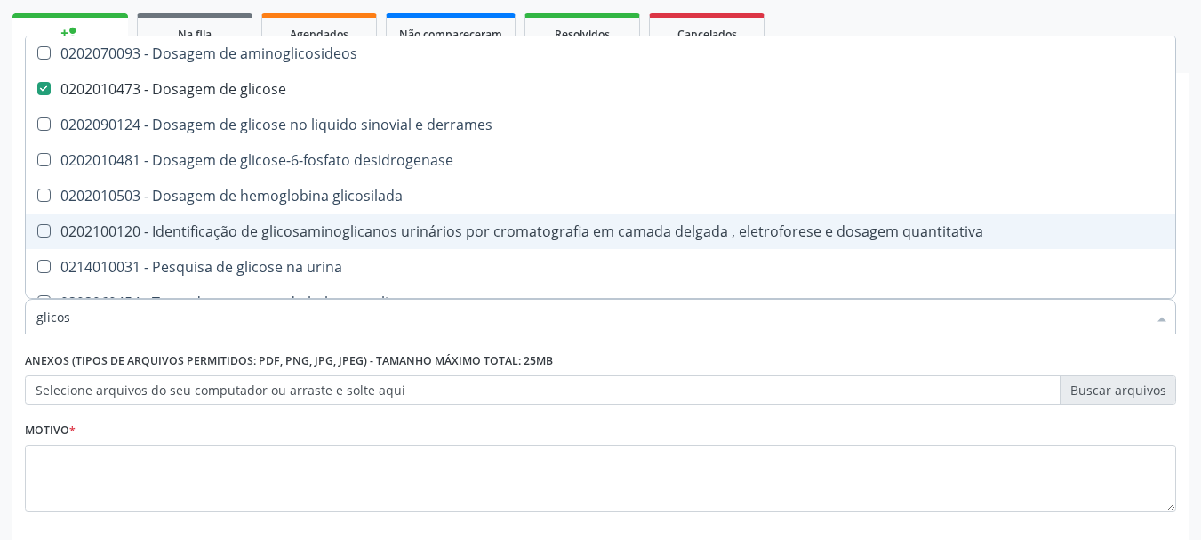
drag, startPoint x: 76, startPoint y: 325, endPoint x: 0, endPoint y: 326, distance: 75.6
click at [0, 326] on div "Acompanhamento Acompanhe a situação das marcações correntes e finalizadas Relat…" at bounding box center [600, 236] width 1201 height 783
type input "coa"
checkbox glicose "false"
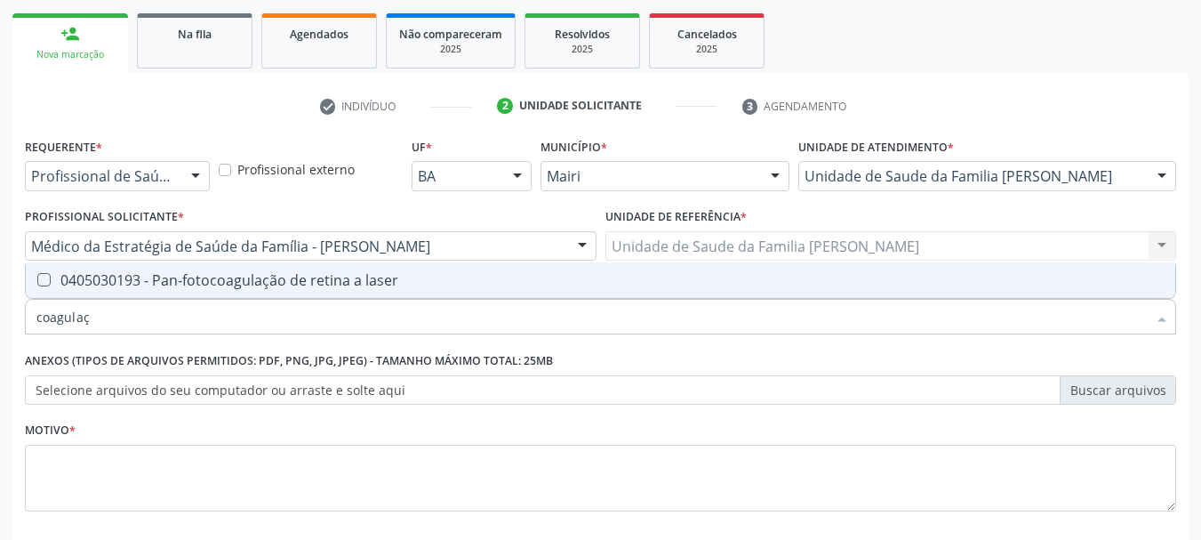
type input "coagula"
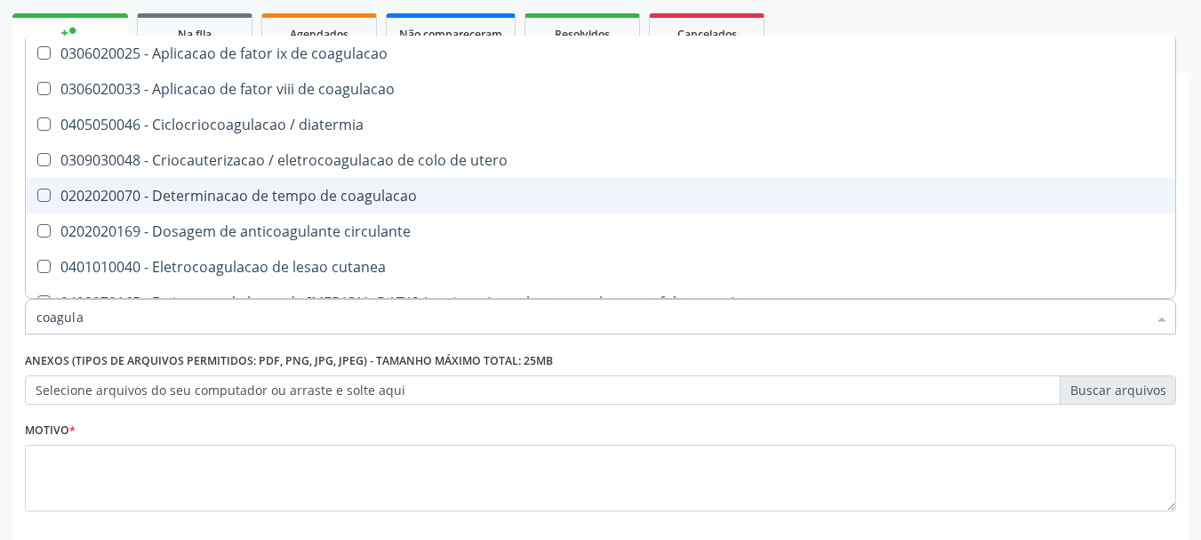
click at [65, 207] on span "0202020070 - Determinacao de tempo de coagulacao" at bounding box center [601, 196] width 1150 height 36
checkbox coagulacao "true"
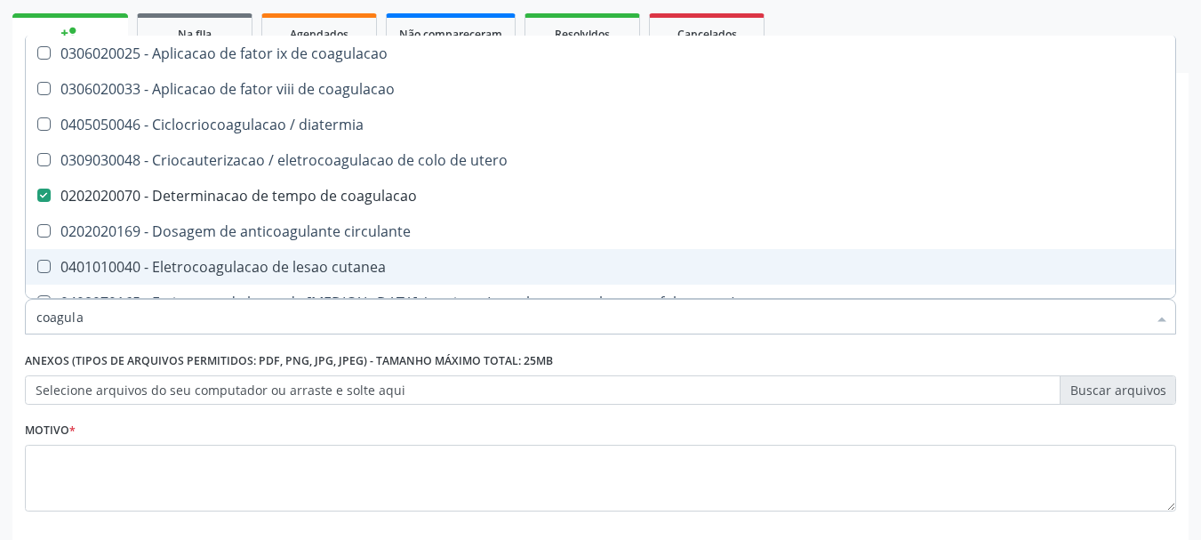
drag, startPoint x: 91, startPoint y: 318, endPoint x: 0, endPoint y: 330, distance: 91.4
click at [0, 330] on div "Acompanhamento Acompanhe a situação das marcações correntes e finalizadas Relat…" at bounding box center [600, 236] width 1201 height 783
checkbox coagulacao "false"
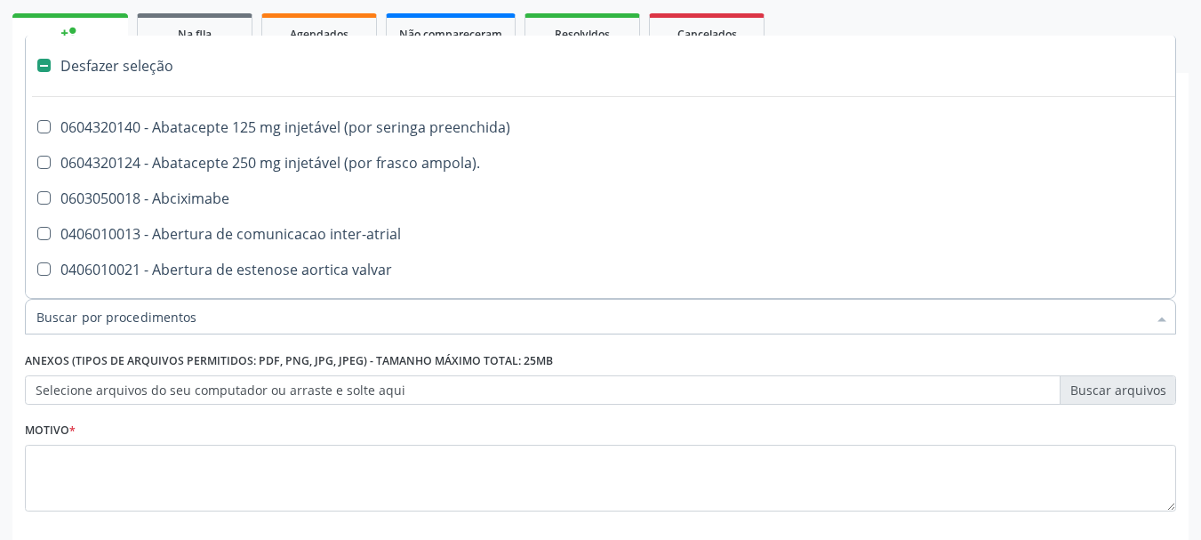
type input "u"
checkbox \(liquido\) "true"
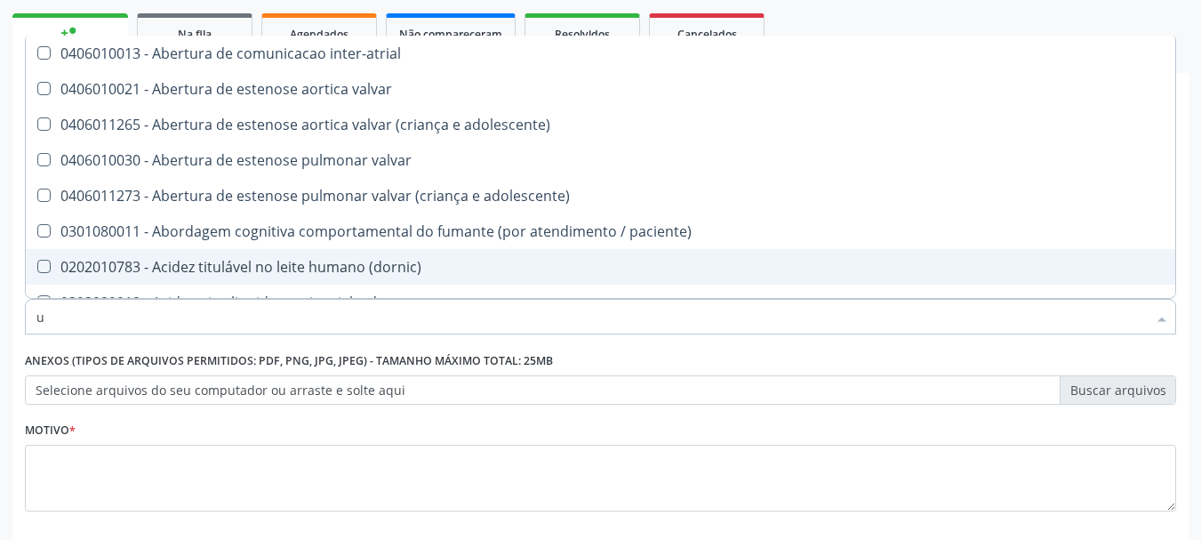
type input "ur"
checkbox coagulacao "false"
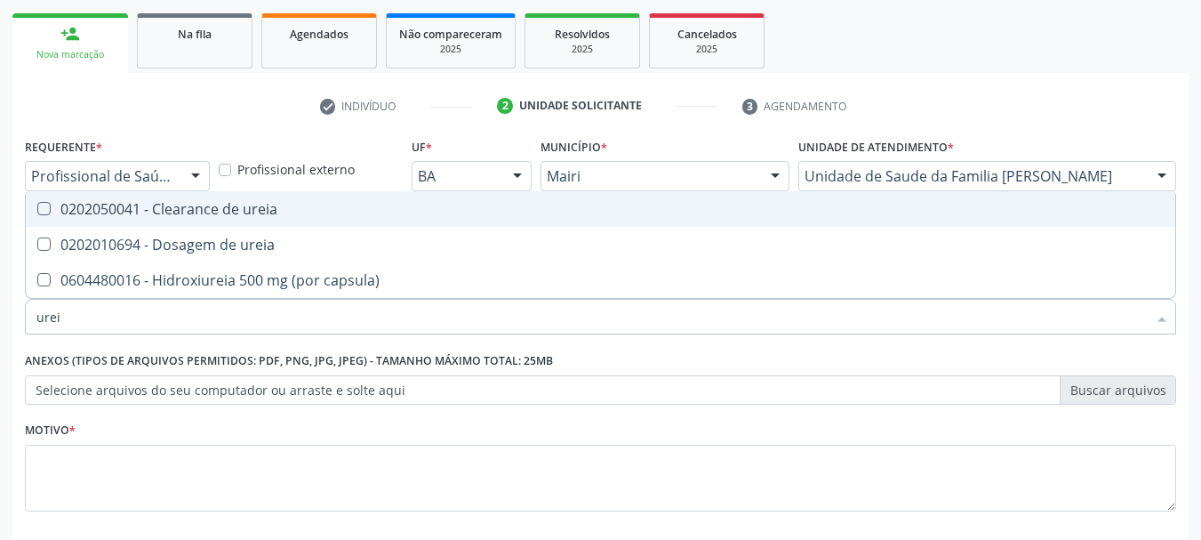
type input "ureia"
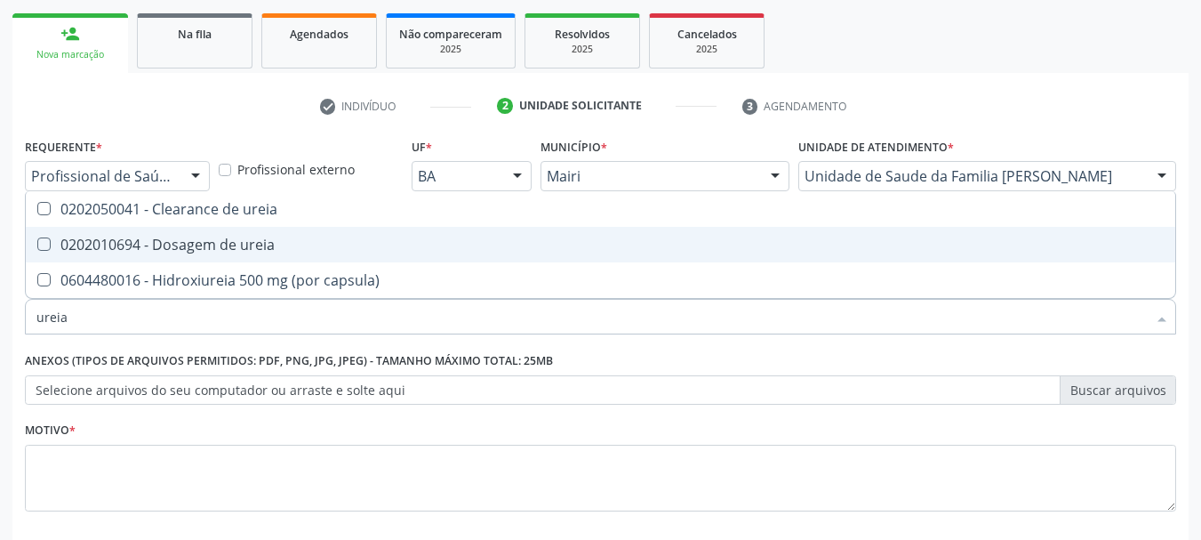
click at [89, 242] on div "0202010694 - Dosagem de ureia" at bounding box center [600, 244] width 1129 height 14
checkbox ureia "true"
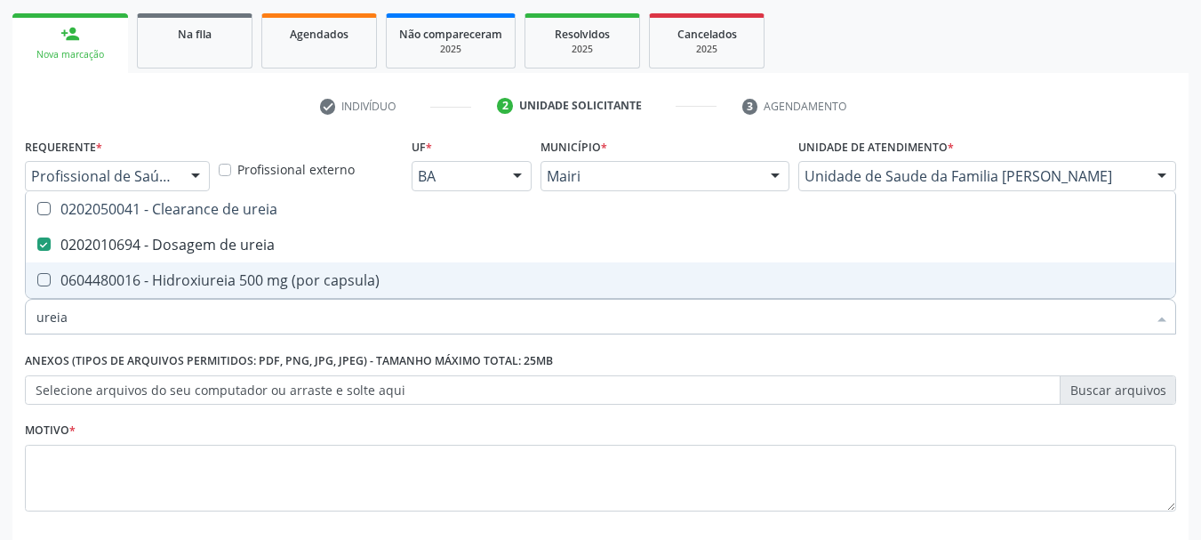
drag, startPoint x: 71, startPoint y: 325, endPoint x: 15, endPoint y: 333, distance: 56.6
click at [18, 333] on div "Requerente * Profissional de Saúde Profissional de Saúde Paciente Nenhum result…" at bounding box center [600, 374] width 1177 height 483
checkbox ureia "false"
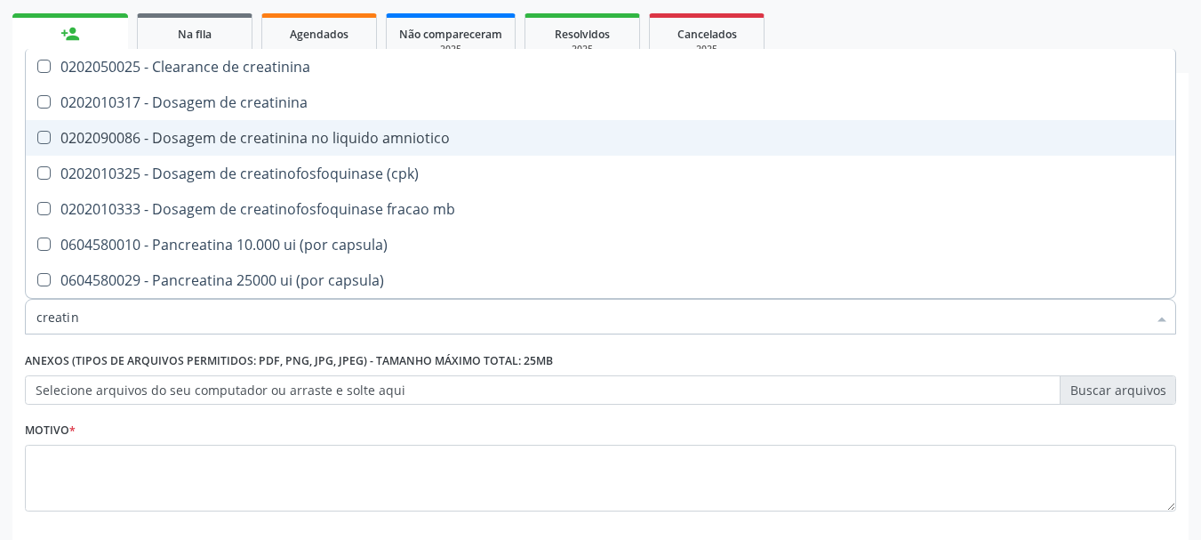
type input "creatini"
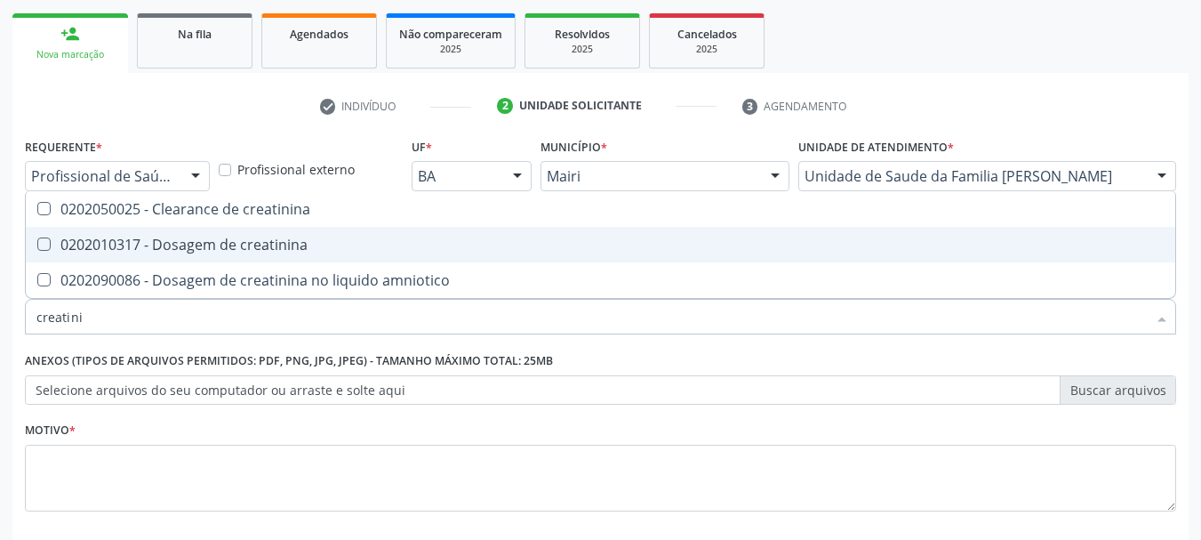
click at [89, 244] on div "0202010317 - Dosagem de creatinina" at bounding box center [600, 244] width 1129 height 14
checkbox creatinina "true"
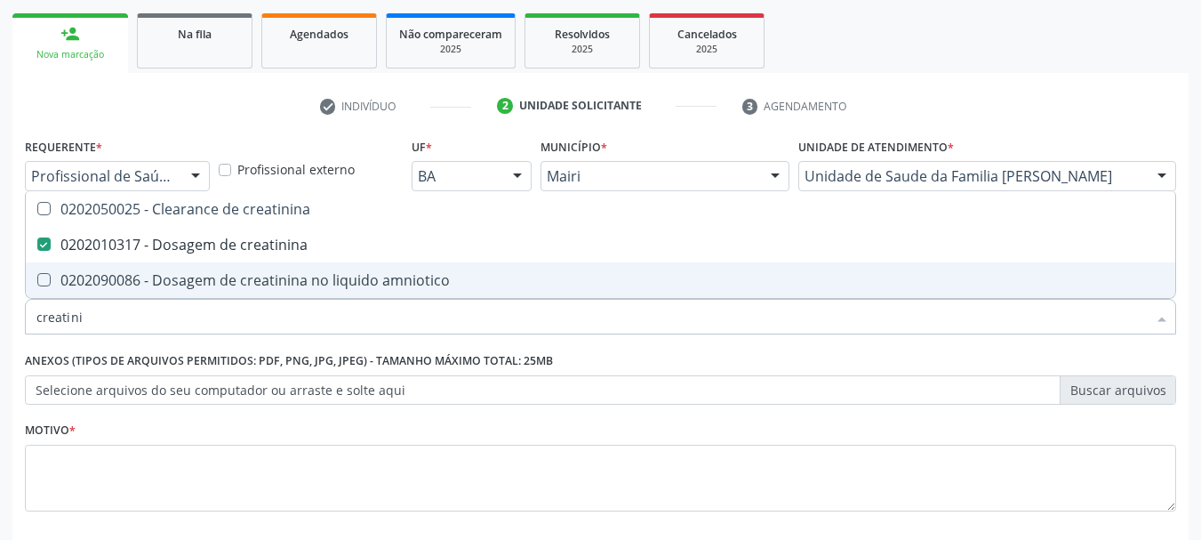
drag, startPoint x: 91, startPoint y: 319, endPoint x: 0, endPoint y: 323, distance: 90.8
click at [0, 323] on div "Acompanhamento Acompanhe a situação das marcações correntes e finalizadas Relat…" at bounding box center [600, 236] width 1201 height 783
type input "t"
checkbox creatinina "false"
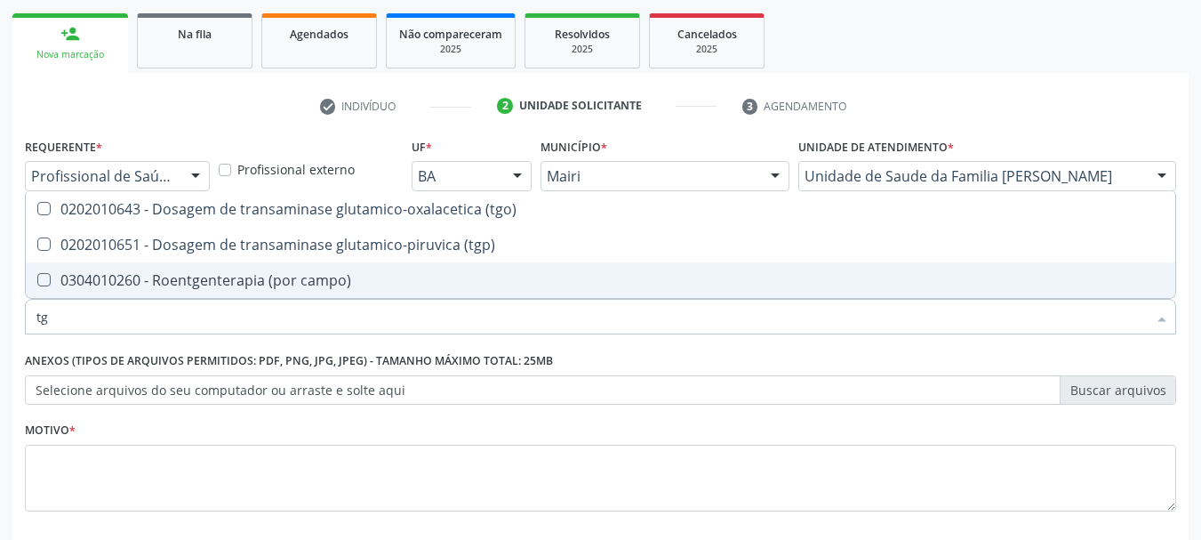
type input "tgo"
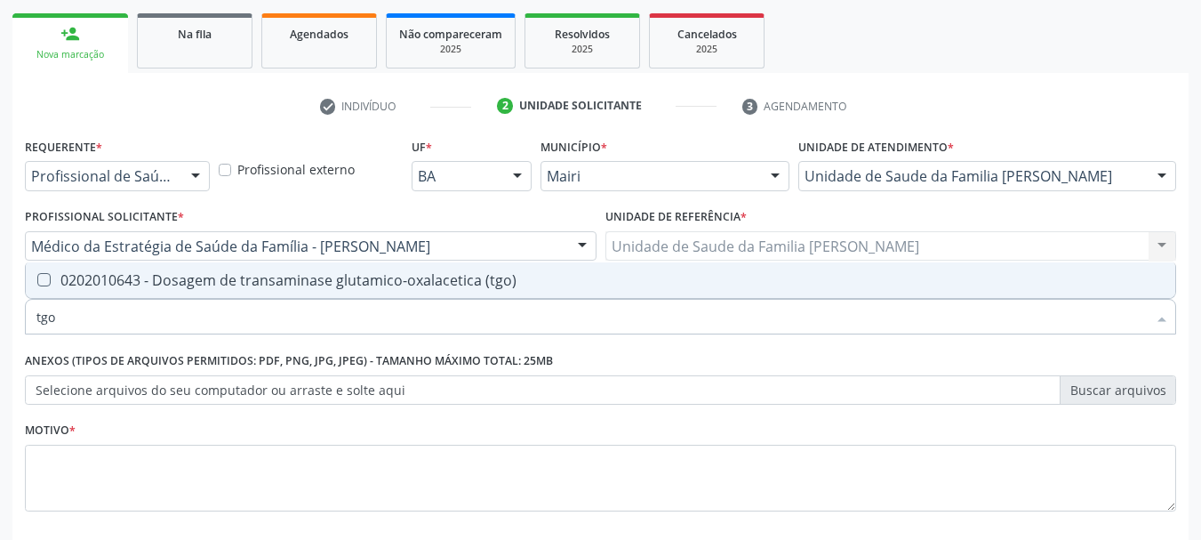
click at [51, 285] on div "0202010643 - Dosagem de transaminase glutamico-oxalacetica (tgo)" at bounding box center [600, 280] width 1129 height 14
checkbox \(tgo\) "true"
click at [82, 327] on input "tgo" at bounding box center [591, 317] width 1111 height 36
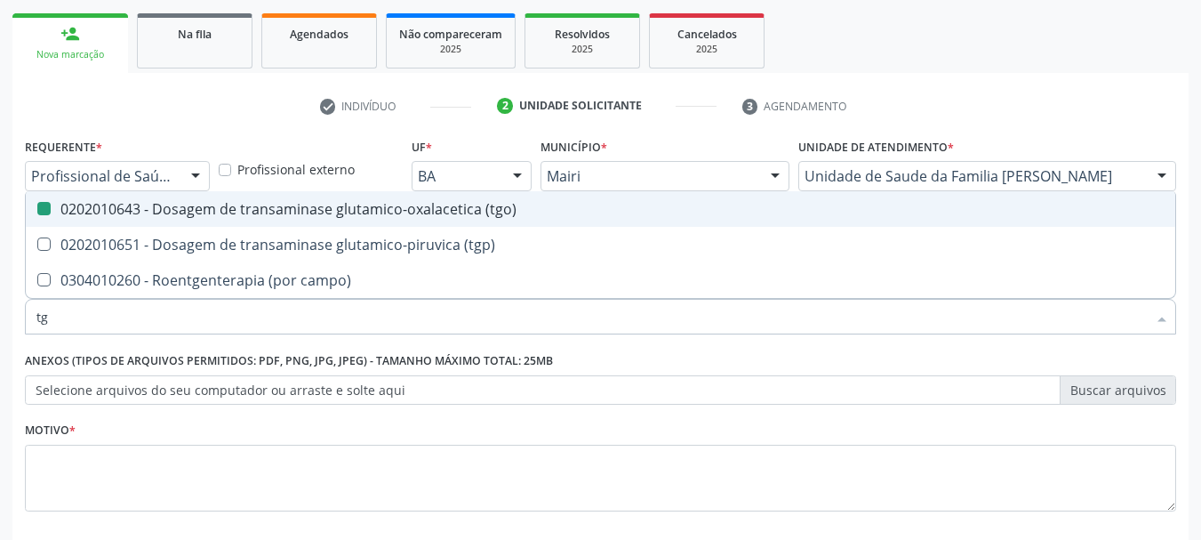
type input "tgp"
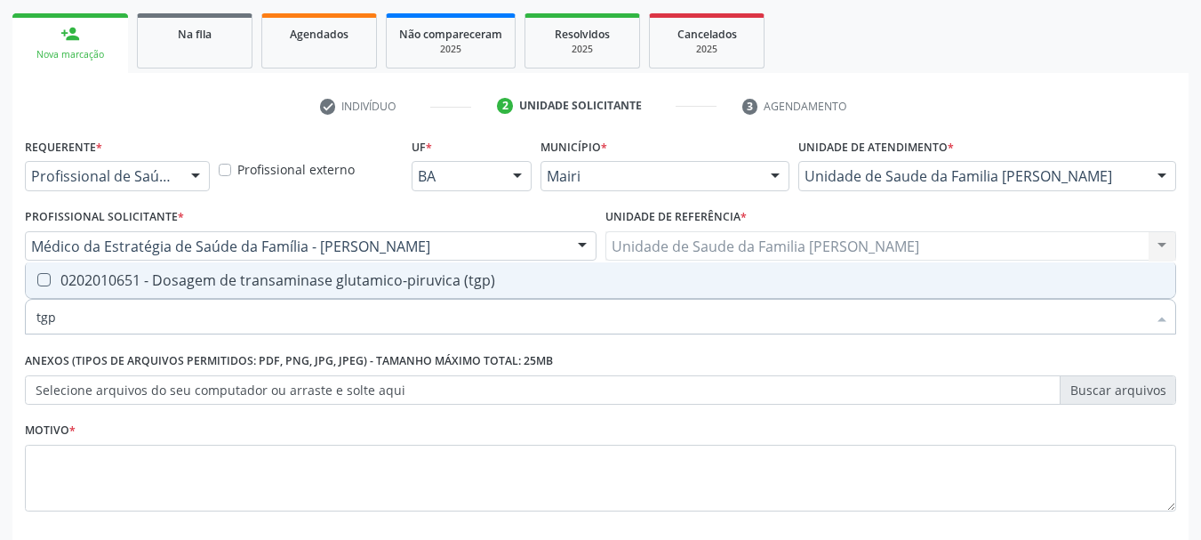
click at [63, 285] on div "0202010651 - Dosagem de transaminase glutamico-piruvica (tgp)" at bounding box center [600, 280] width 1129 height 14
checkbox \(tgp\) "true"
drag, startPoint x: 72, startPoint y: 315, endPoint x: 0, endPoint y: 322, distance: 72.4
click at [0, 322] on div "Acompanhamento Acompanhe a situação das marcações correntes e finalizadas Relat…" at bounding box center [600, 236] width 1201 height 783
type input "d"
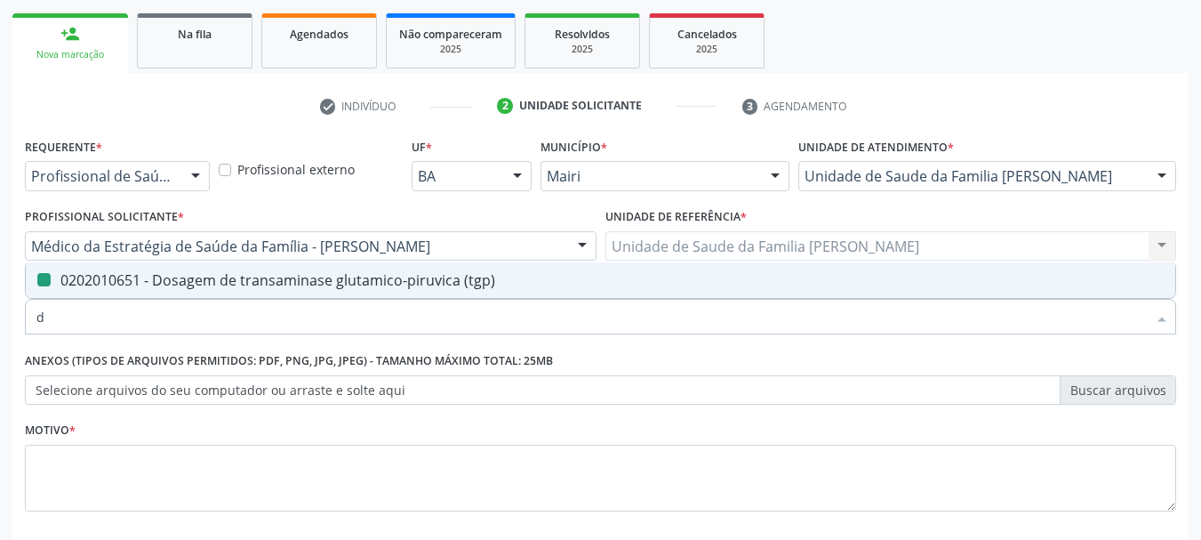
checkbox \(tgp\) "false"
type input "direta e re"
click at [47, 279] on abo at bounding box center [43, 279] width 13 height 13
click at [37, 279] on abo "checkbox" at bounding box center [32, 280] width 12 height 12
checkbox abo "true"
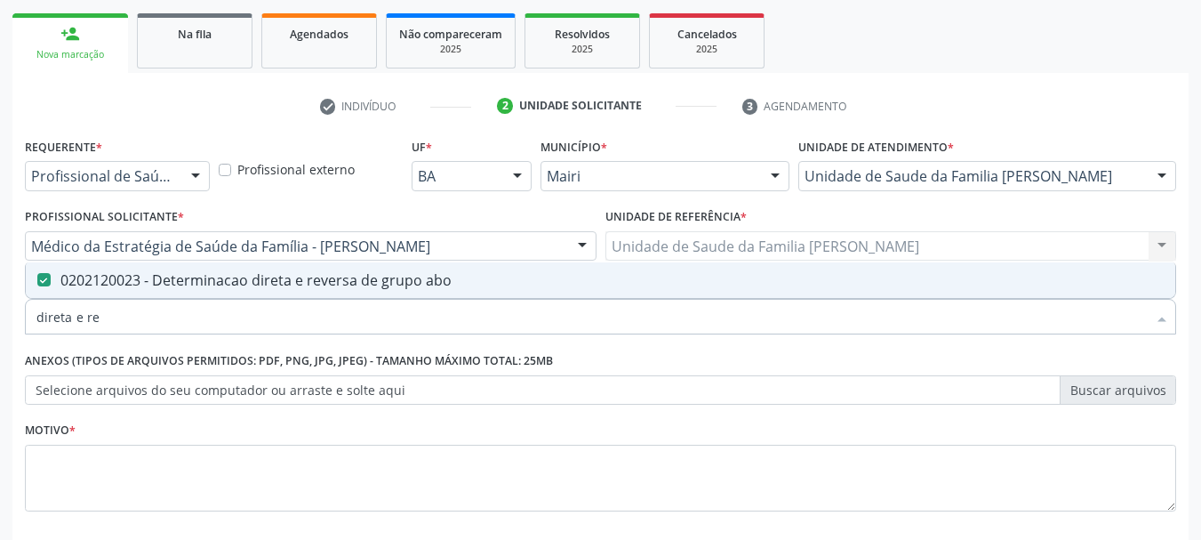
drag, startPoint x: 99, startPoint y: 317, endPoint x: 0, endPoint y: 344, distance: 102.3
click at [0, 344] on div "Acompanhamento Acompanhe a situação das marcações correntes e finalizadas Relat…" at bounding box center [600, 236] width 1201 height 783
checkbox abo "false"
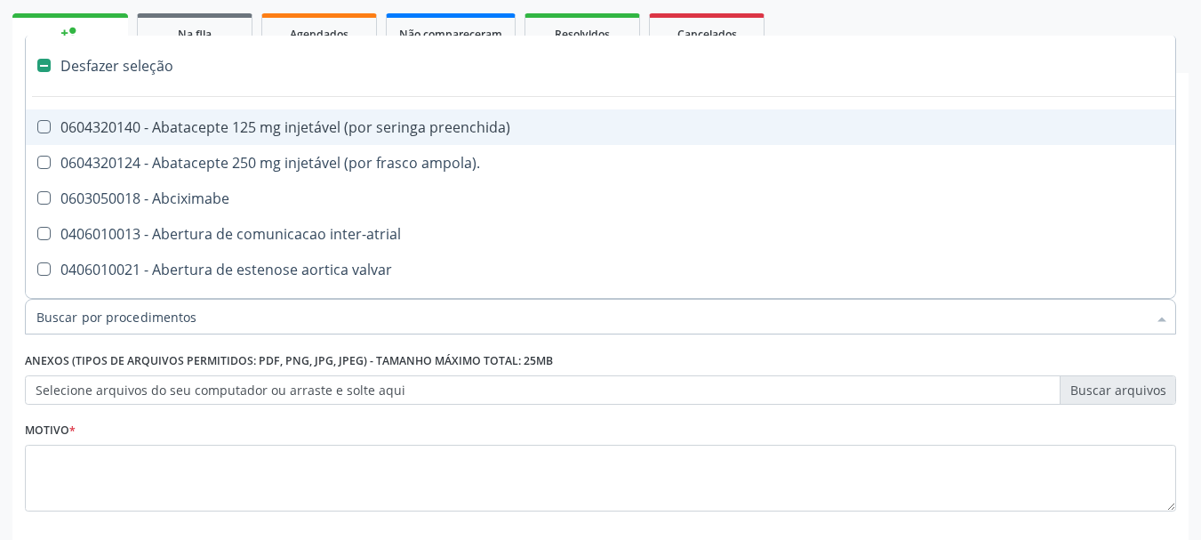
type input "u"
checkbox \(liquido\) "true"
checkbox meckel "true"
checkbox sexual "true"
checkbox aparentado "true"
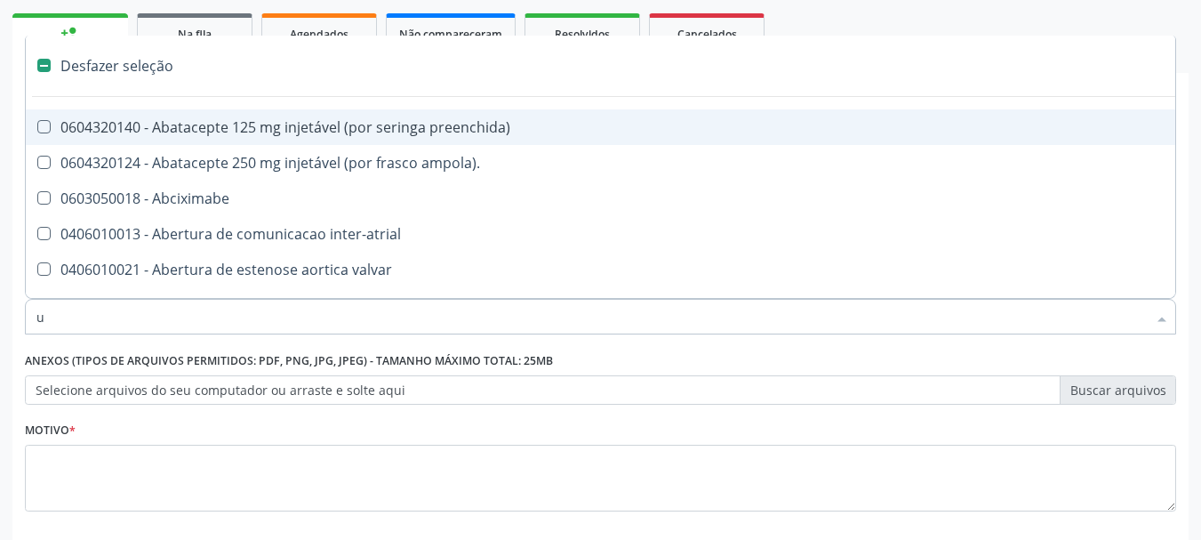
checkbox transplante "true"
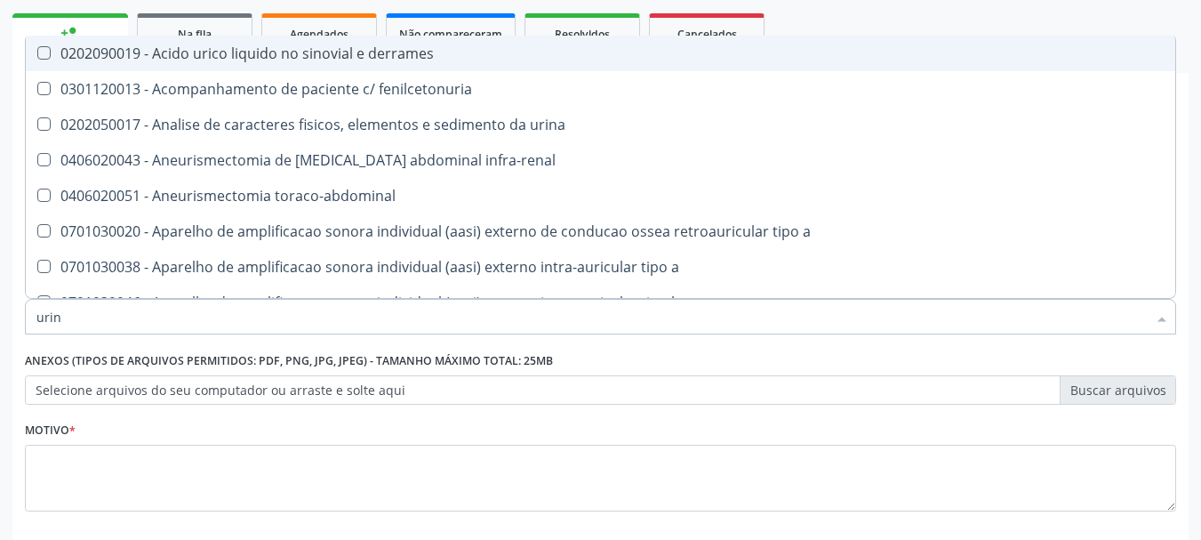
type input "urina"
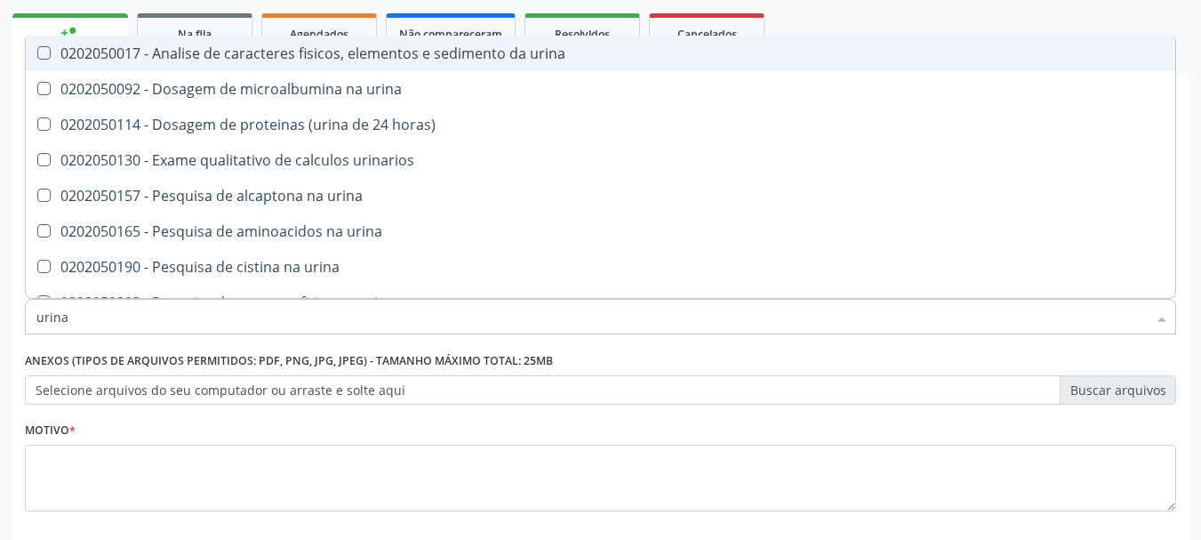
click at [210, 56] on div "0202050017 - Analise de caracteres fisicos, elementos e sedimento da urina" at bounding box center [600, 53] width 1129 height 14
checkbox urina "true"
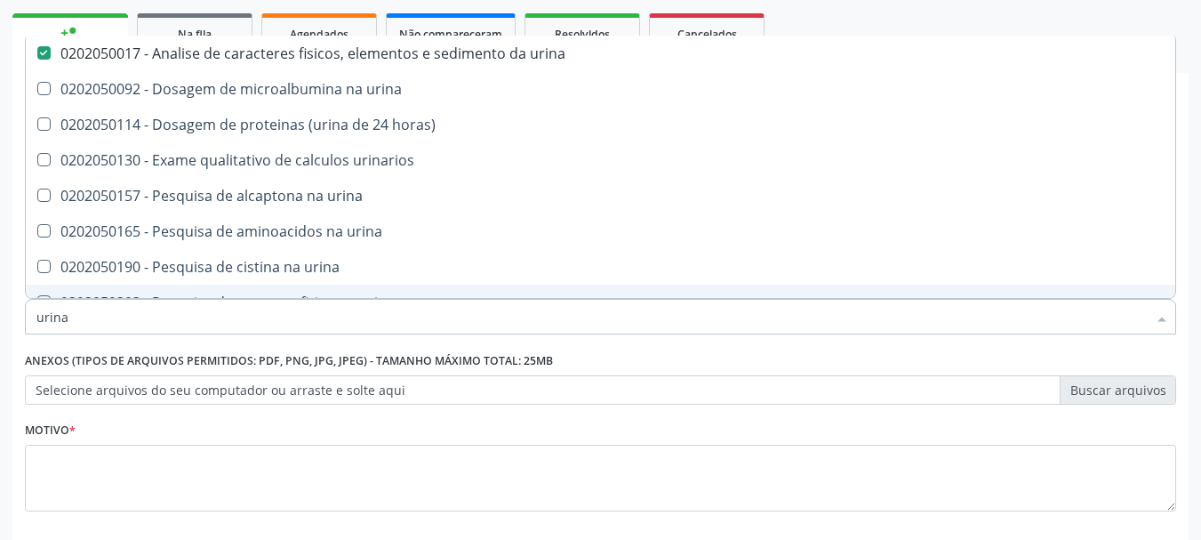
drag, startPoint x: 88, startPoint y: 308, endPoint x: 0, endPoint y: 332, distance: 91.3
click at [0, 332] on div "Acompanhamento Acompanhe a situação das marcações correntes e finalizadas Relat…" at bounding box center [600, 236] width 1201 height 783
checkbox urina "false"
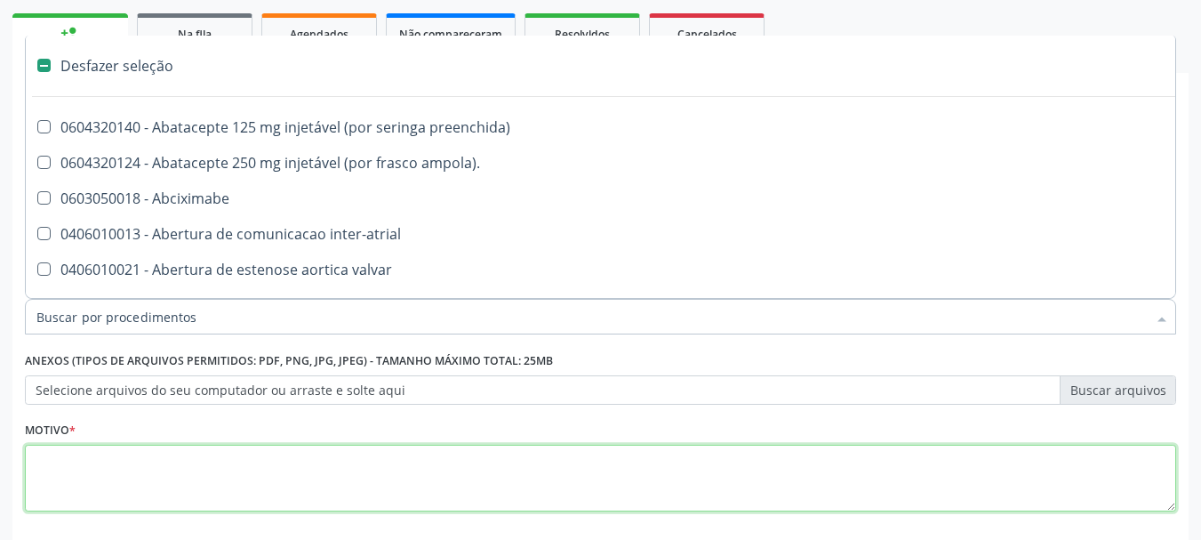
click at [137, 472] on textarea at bounding box center [601, 479] width 1152 height 68
checkbox ampola\)\ "true"
checkbox Abciximabe "true"
checkbox inter-atrial "true"
checkbox valvar "true"
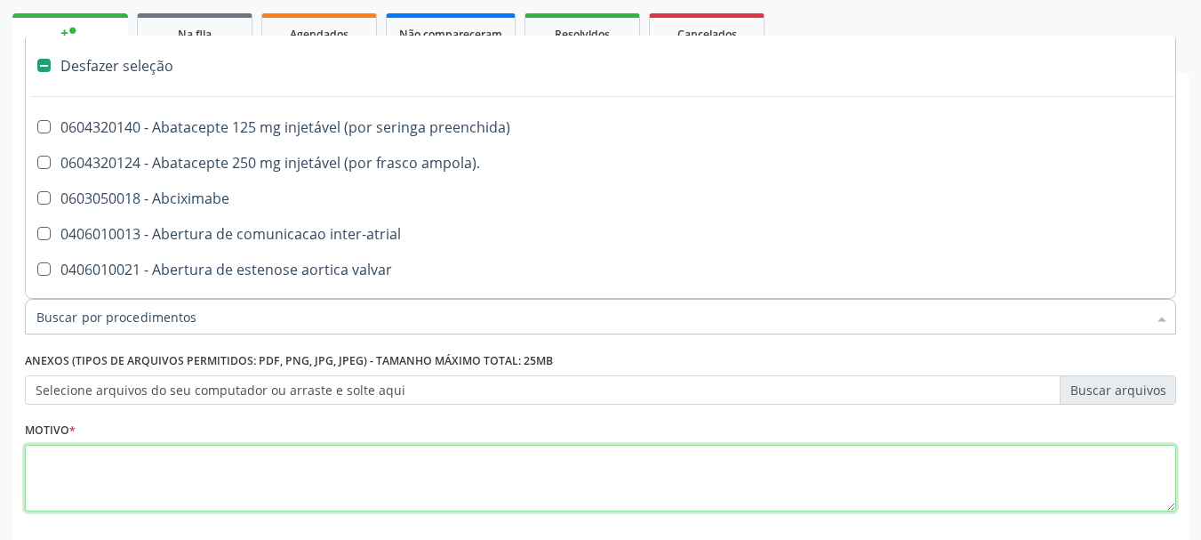
checkbox adolescente\) "true"
checkbox valvar "true"
checkbox adolescente\) "true"
checkbox paciente\) "true"
checkbox dente\) "true"
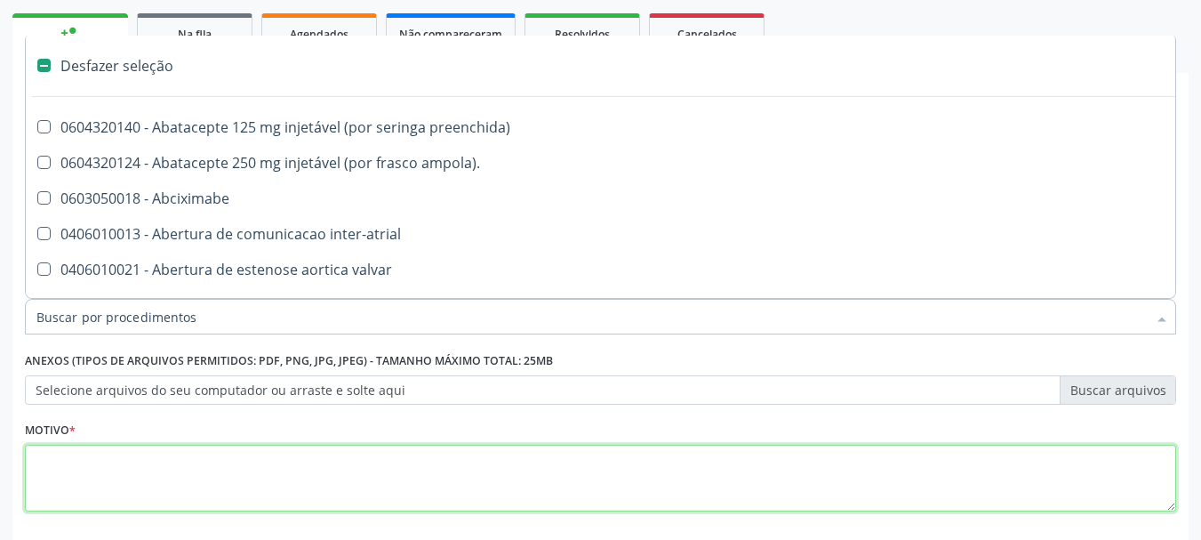
checkbox urina "false"
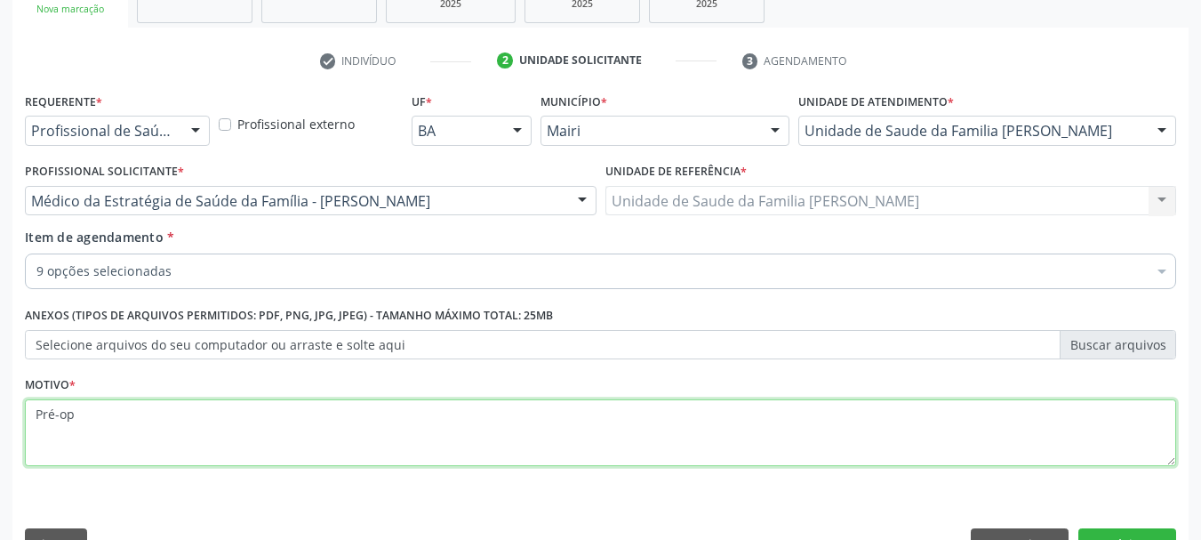
scroll to position [341, 0]
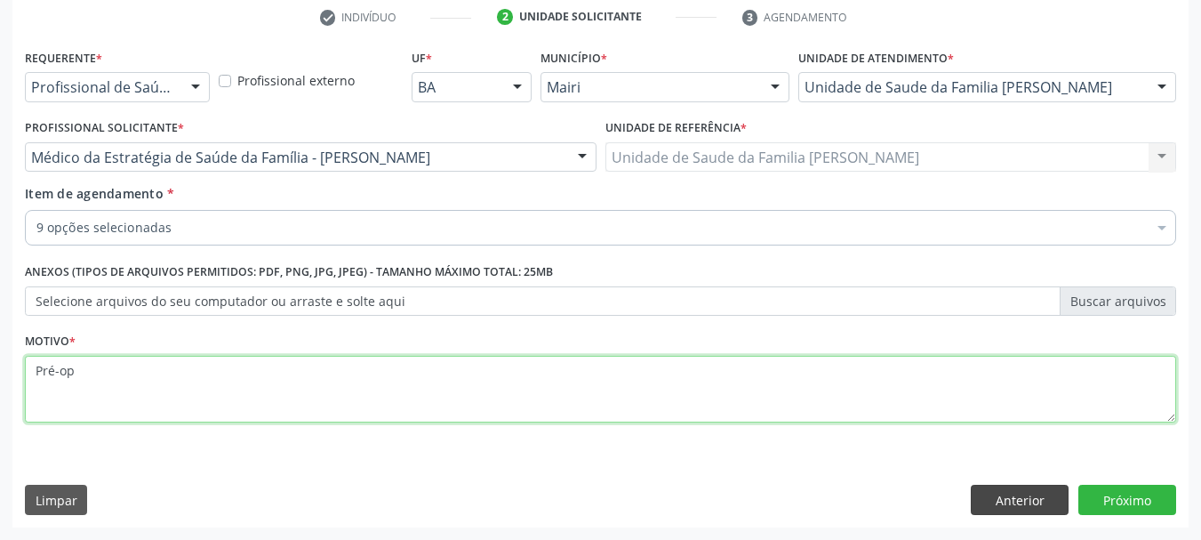
type textarea "Pré-op"
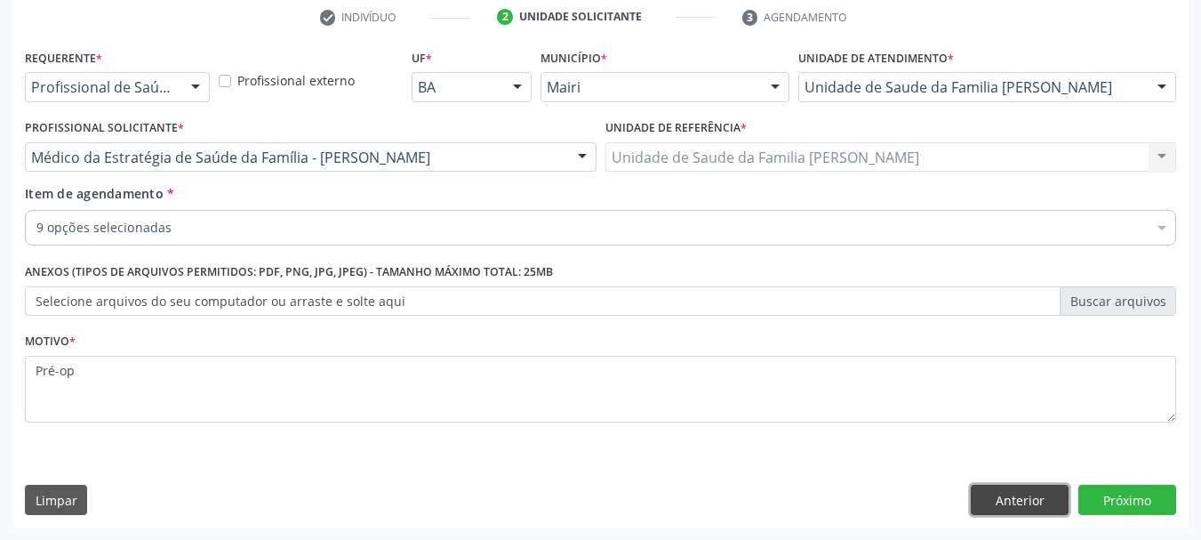
click at [988, 494] on button "Anterior" at bounding box center [1020, 500] width 98 height 30
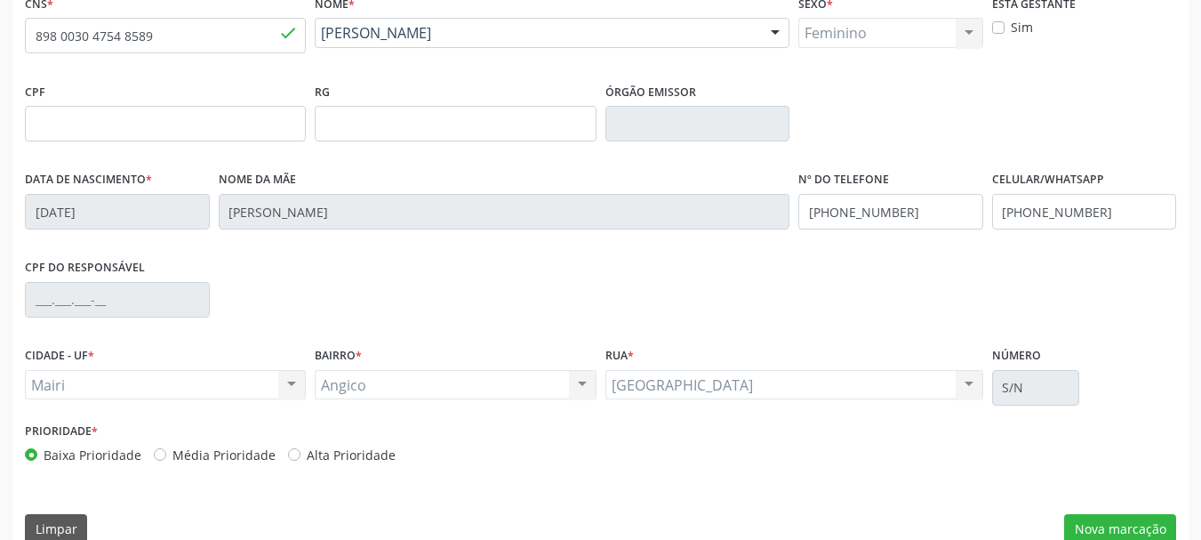
scroll to position [424, 0]
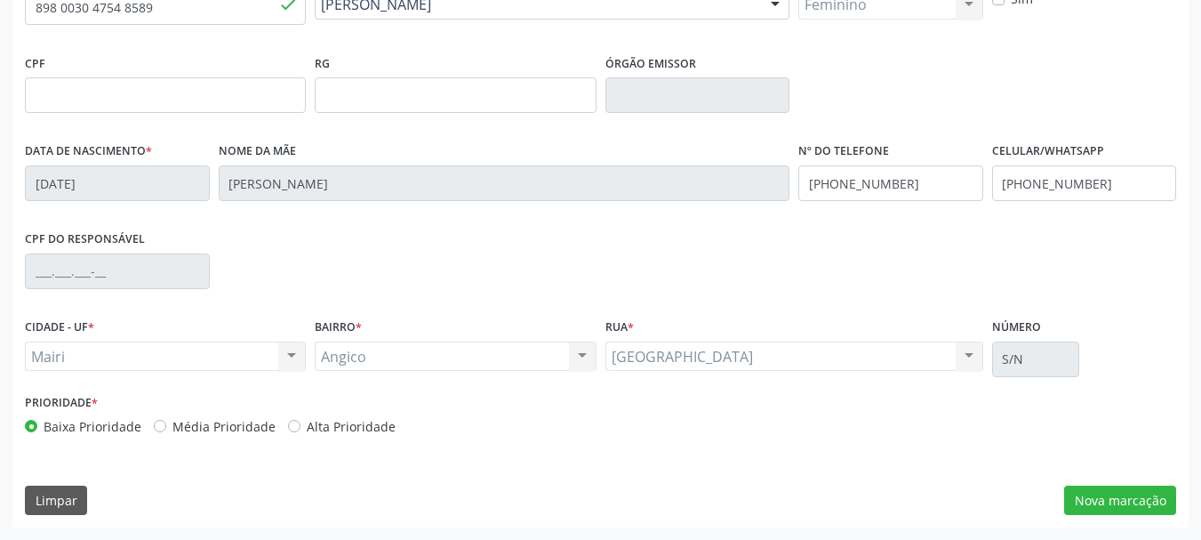
click at [307, 429] on label "Alta Prioridade" at bounding box center [351, 426] width 89 height 19
click at [292, 429] on input "Alta Prioridade" at bounding box center [294, 425] width 12 height 16
radio input "true"
click at [1121, 498] on button "Nova marcação" at bounding box center [1121, 501] width 112 height 30
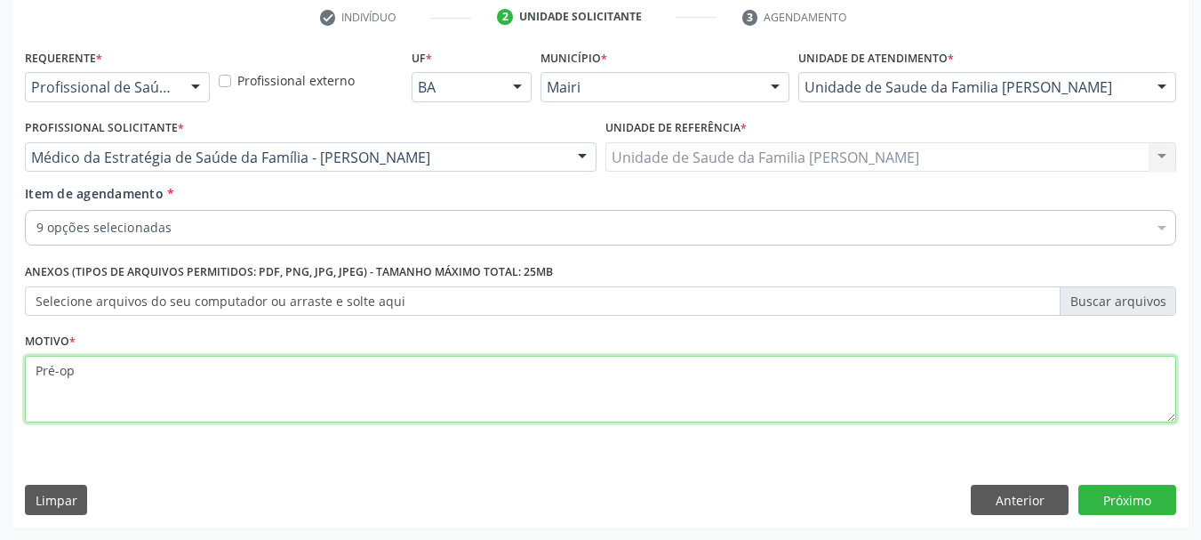
click at [637, 395] on textarea "Pré-op" at bounding box center [601, 390] width 1152 height 68
type textarea "Pré-op."
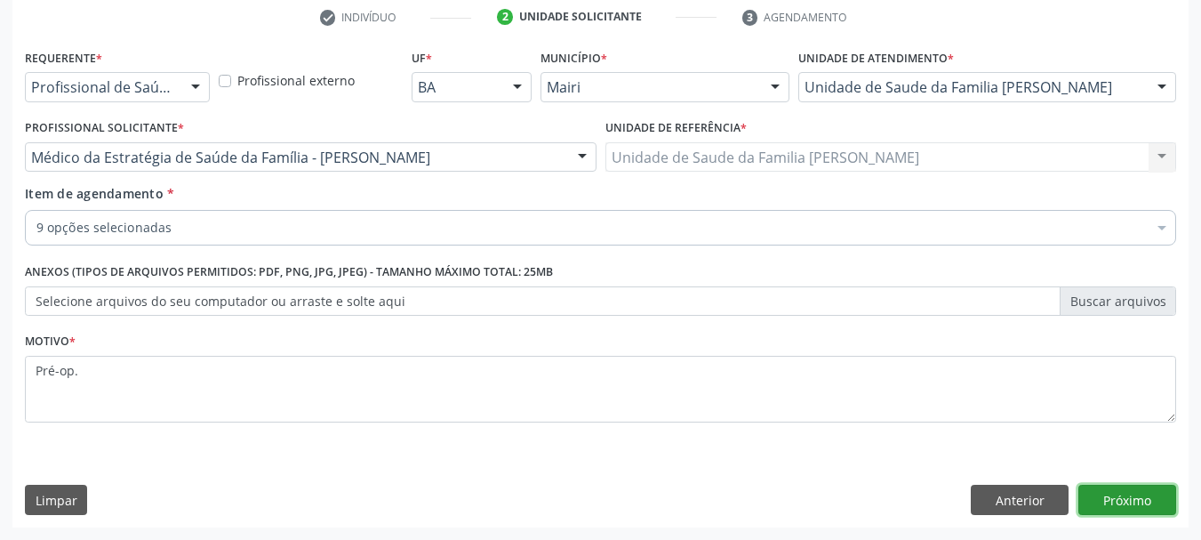
click at [1126, 499] on button "Próximo" at bounding box center [1128, 500] width 98 height 30
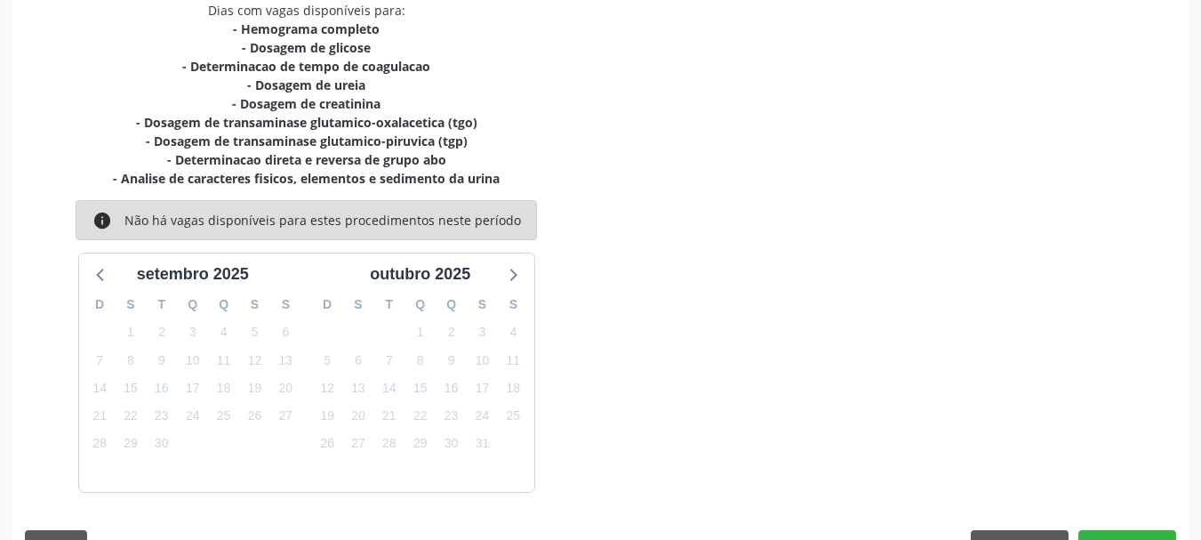
scroll to position [436, 0]
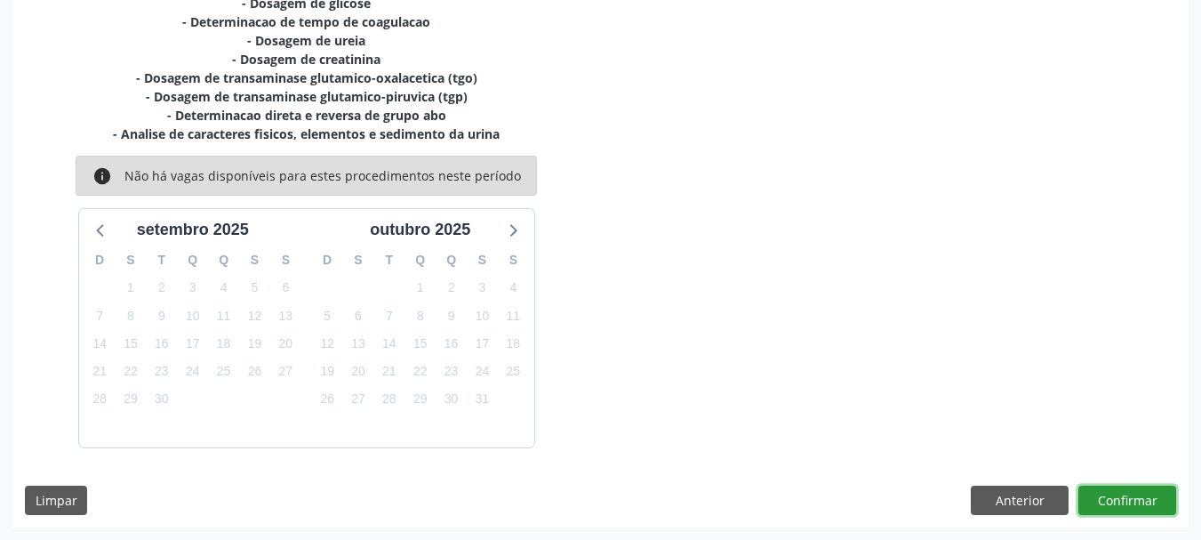
click at [1122, 491] on button "Confirmar" at bounding box center [1128, 501] width 98 height 30
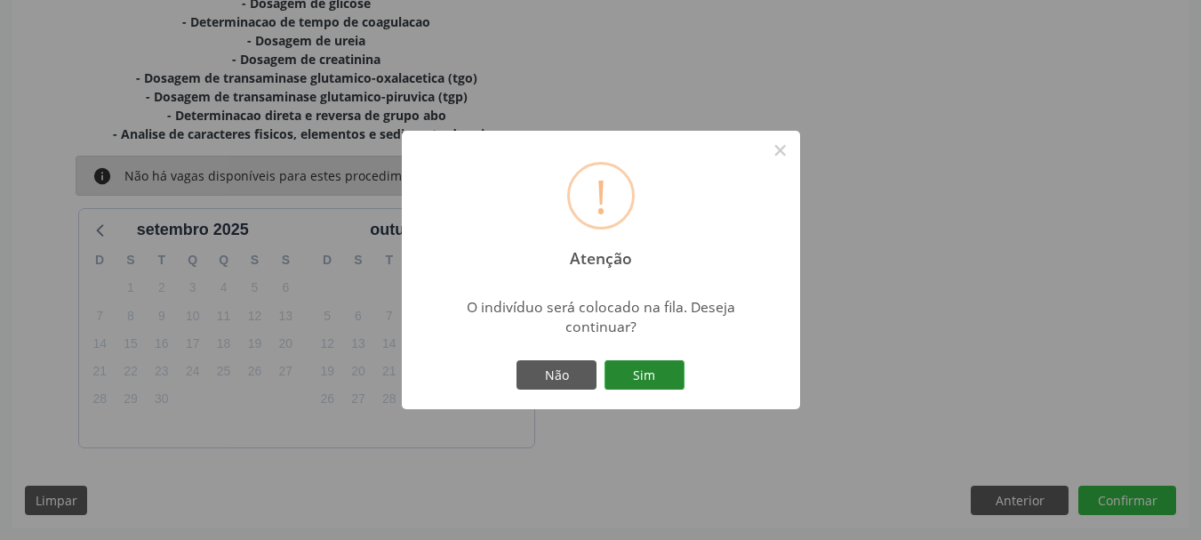
drag, startPoint x: 633, startPoint y: 377, endPoint x: 654, endPoint y: 378, distance: 20.5
click at [635, 377] on button "Sim" at bounding box center [645, 375] width 80 height 30
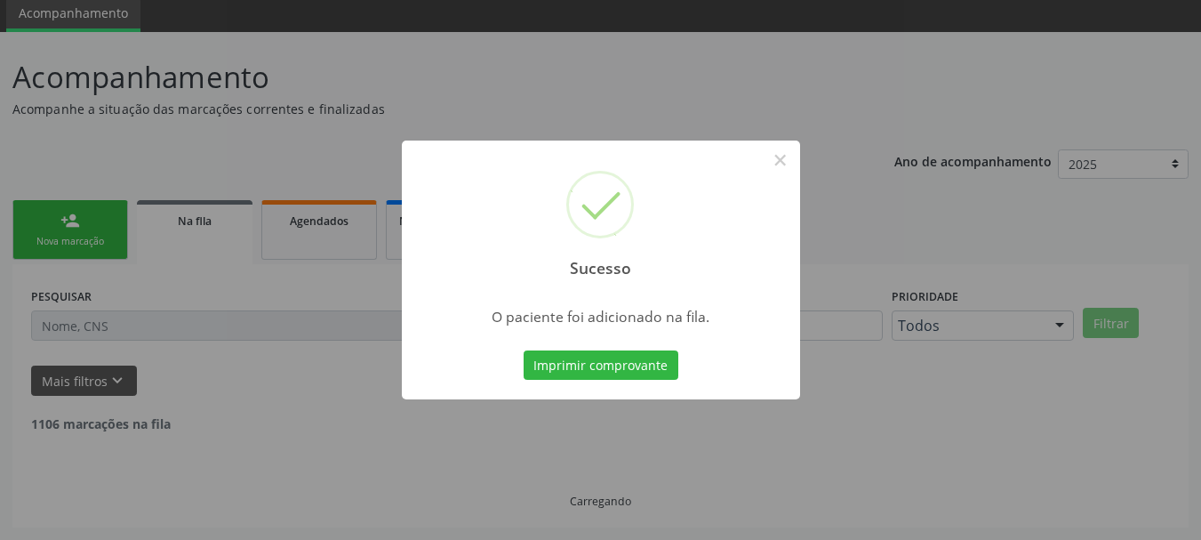
scroll to position [47, 0]
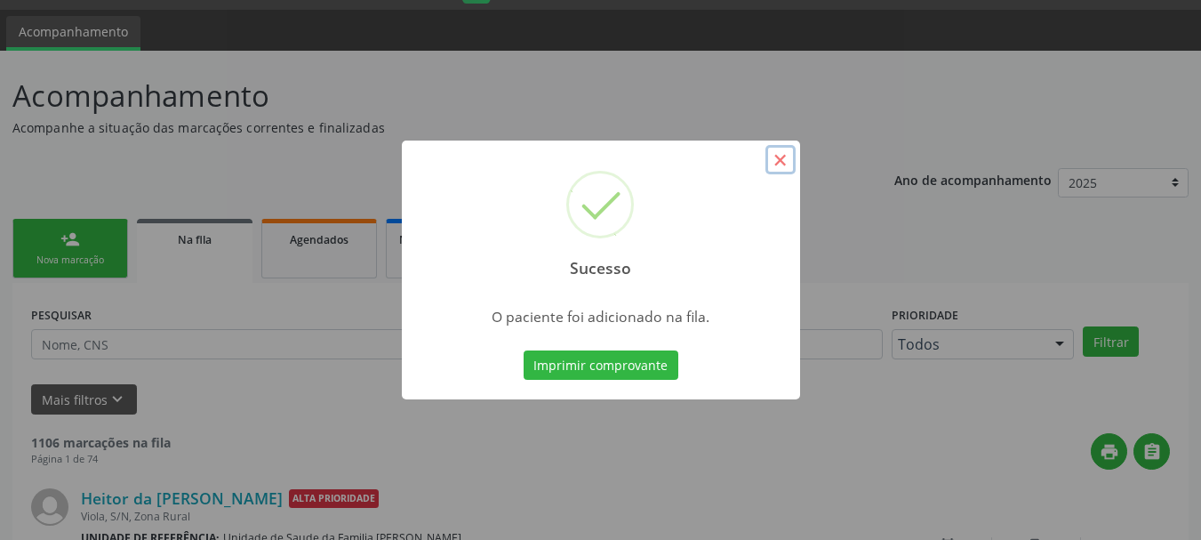
click at [784, 164] on button "×" at bounding box center [781, 160] width 30 height 30
